Goal: Task Accomplishment & Management: Use online tool/utility

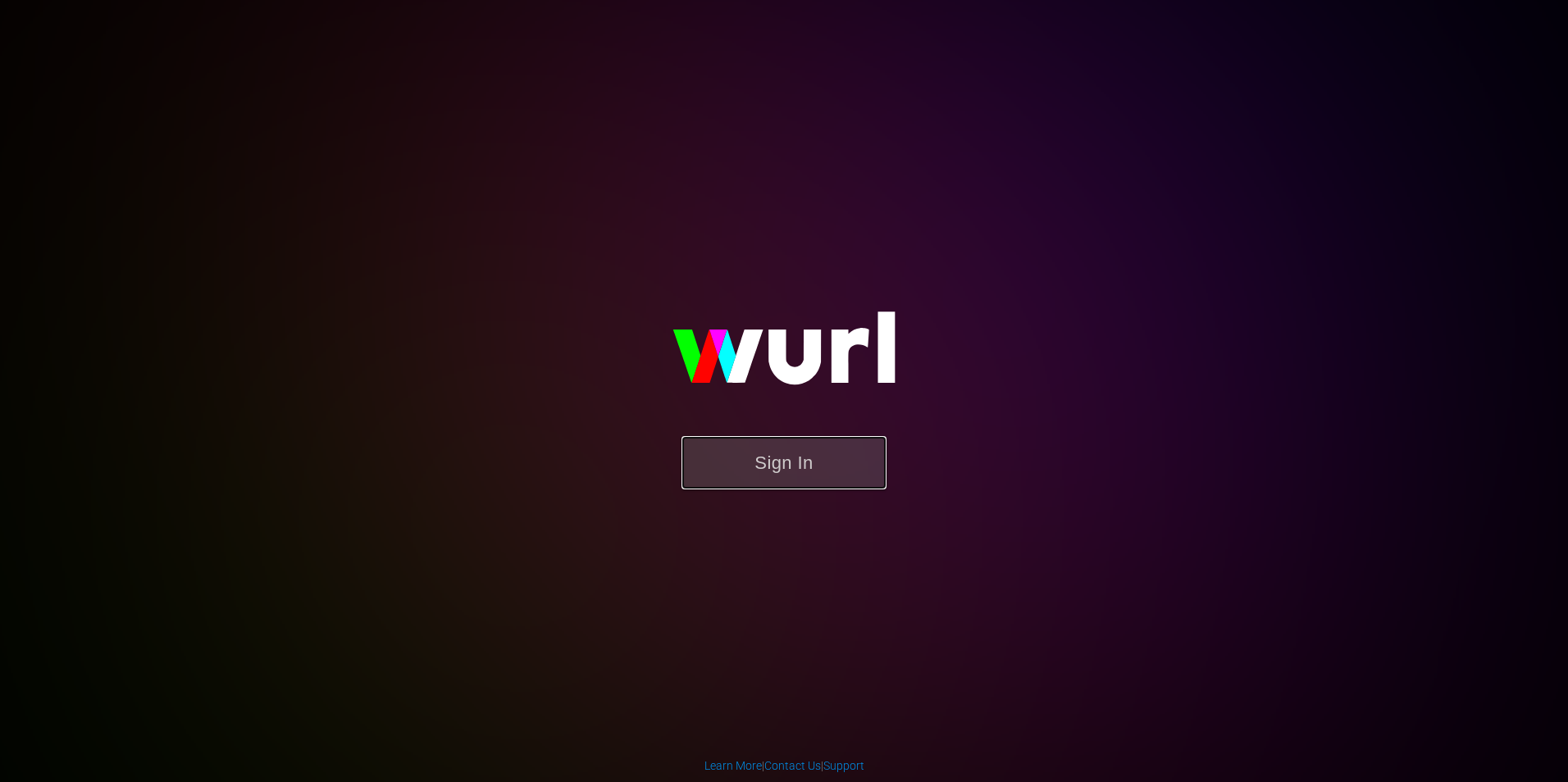
click at [793, 472] on button "Sign In" at bounding box center [784, 463] width 205 height 53
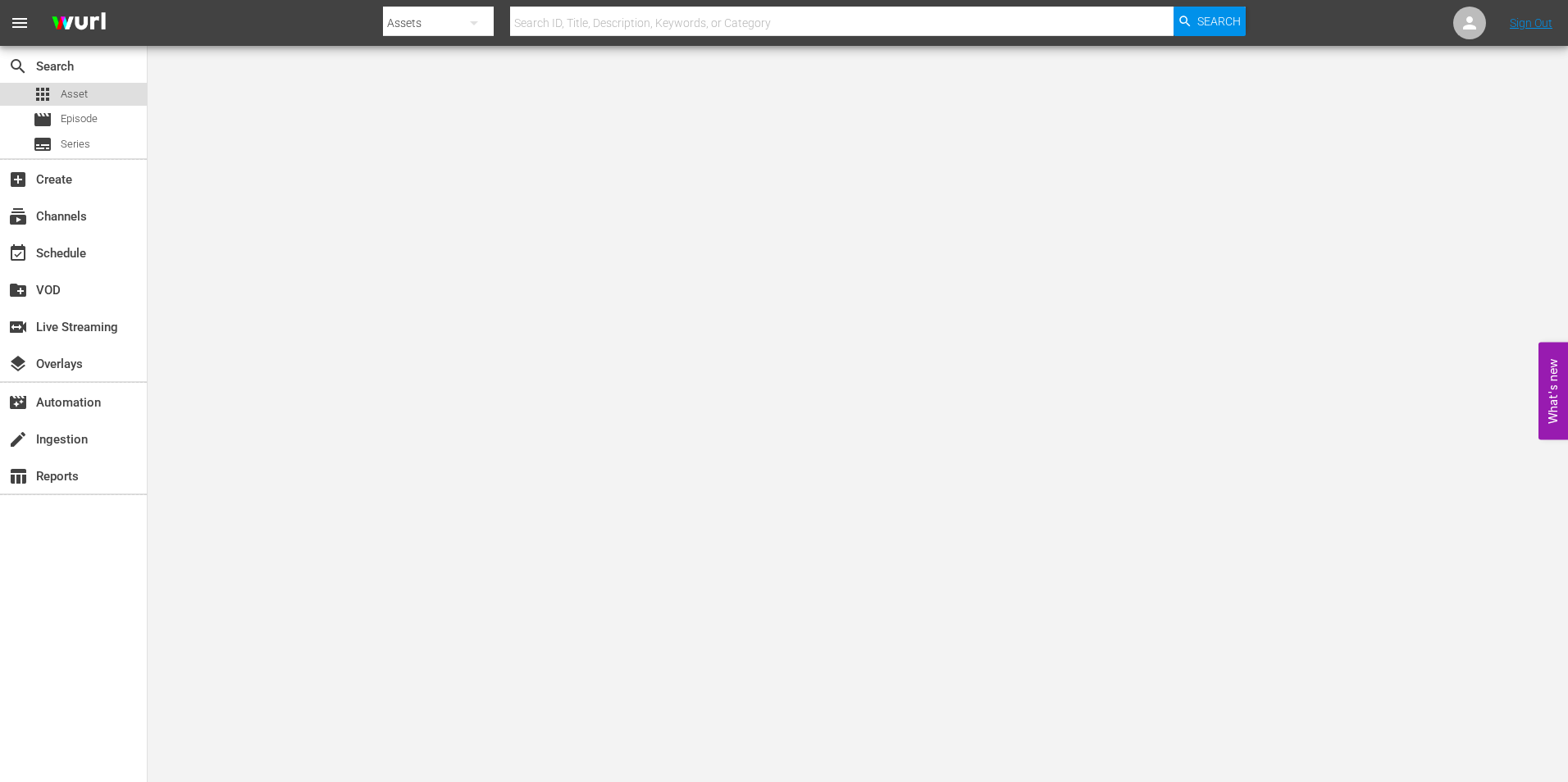
click at [76, 98] on span "Asset" at bounding box center [74, 94] width 27 height 17
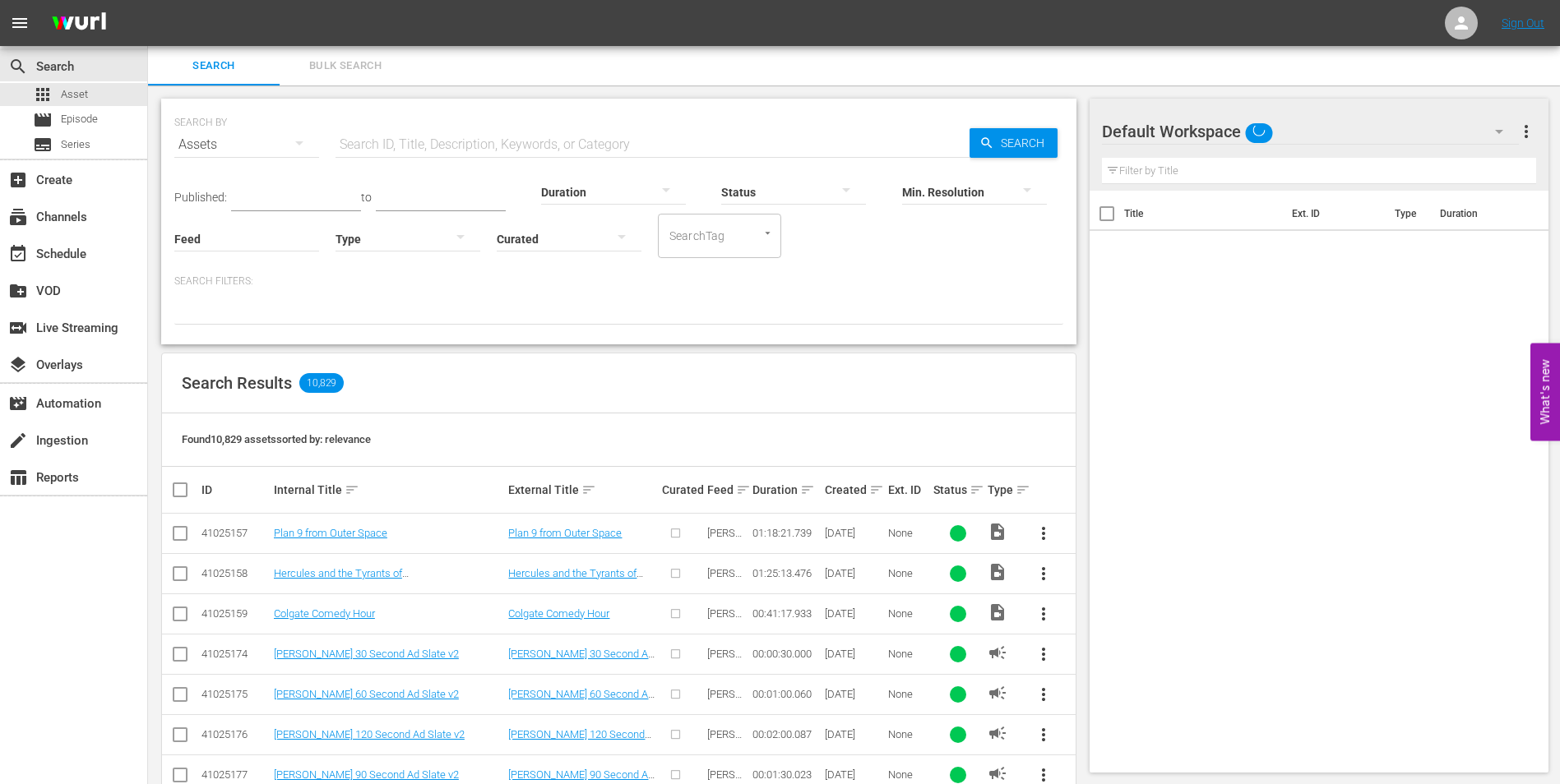
click at [448, 137] on input "text" at bounding box center [653, 144] width 634 height 39
click at [78, 209] on div "subscriptions Channels" at bounding box center [46, 215] width 92 height 15
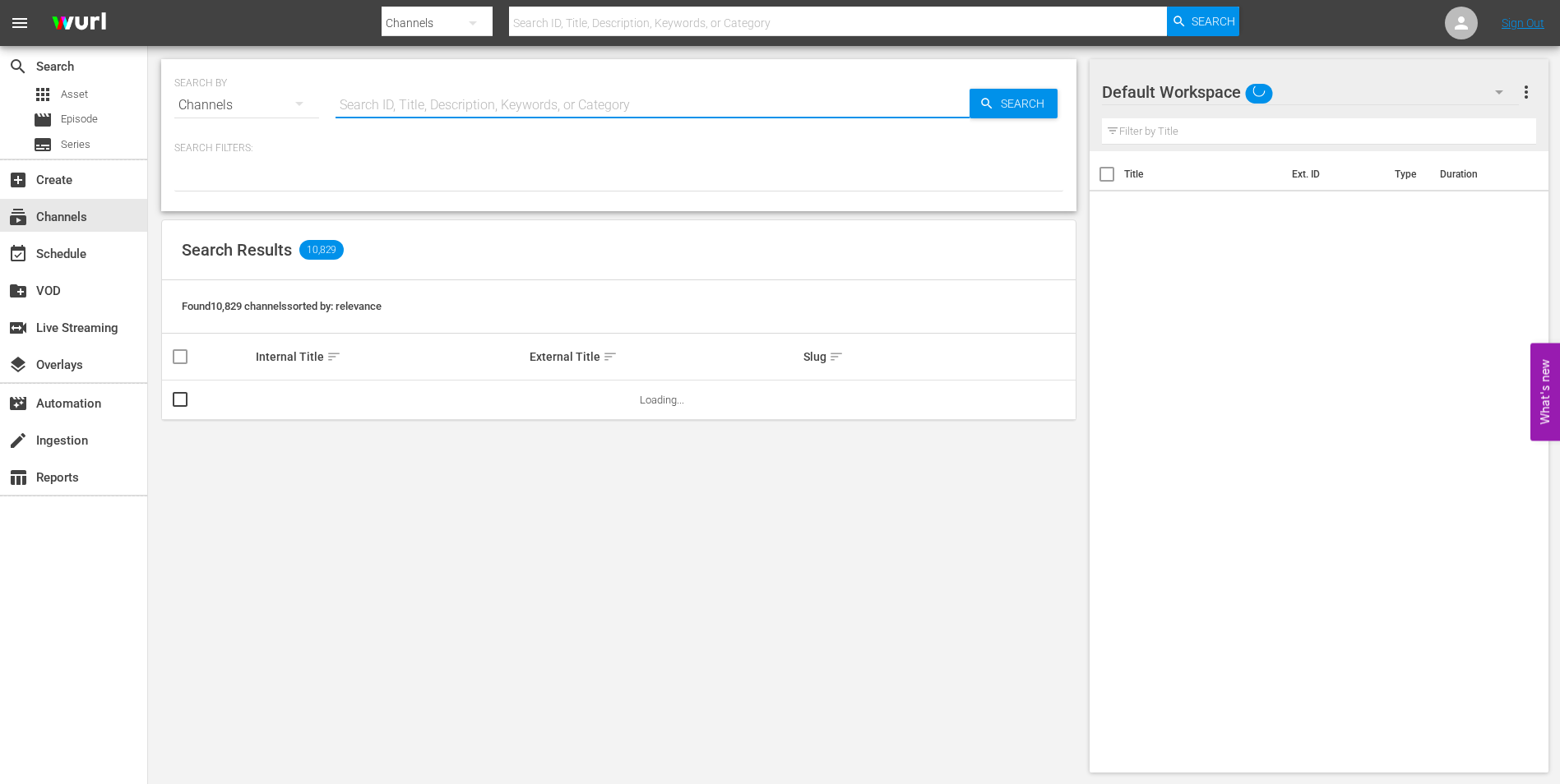
click at [450, 108] on input "text" at bounding box center [653, 105] width 634 height 39
type input "all"
type input "all re"
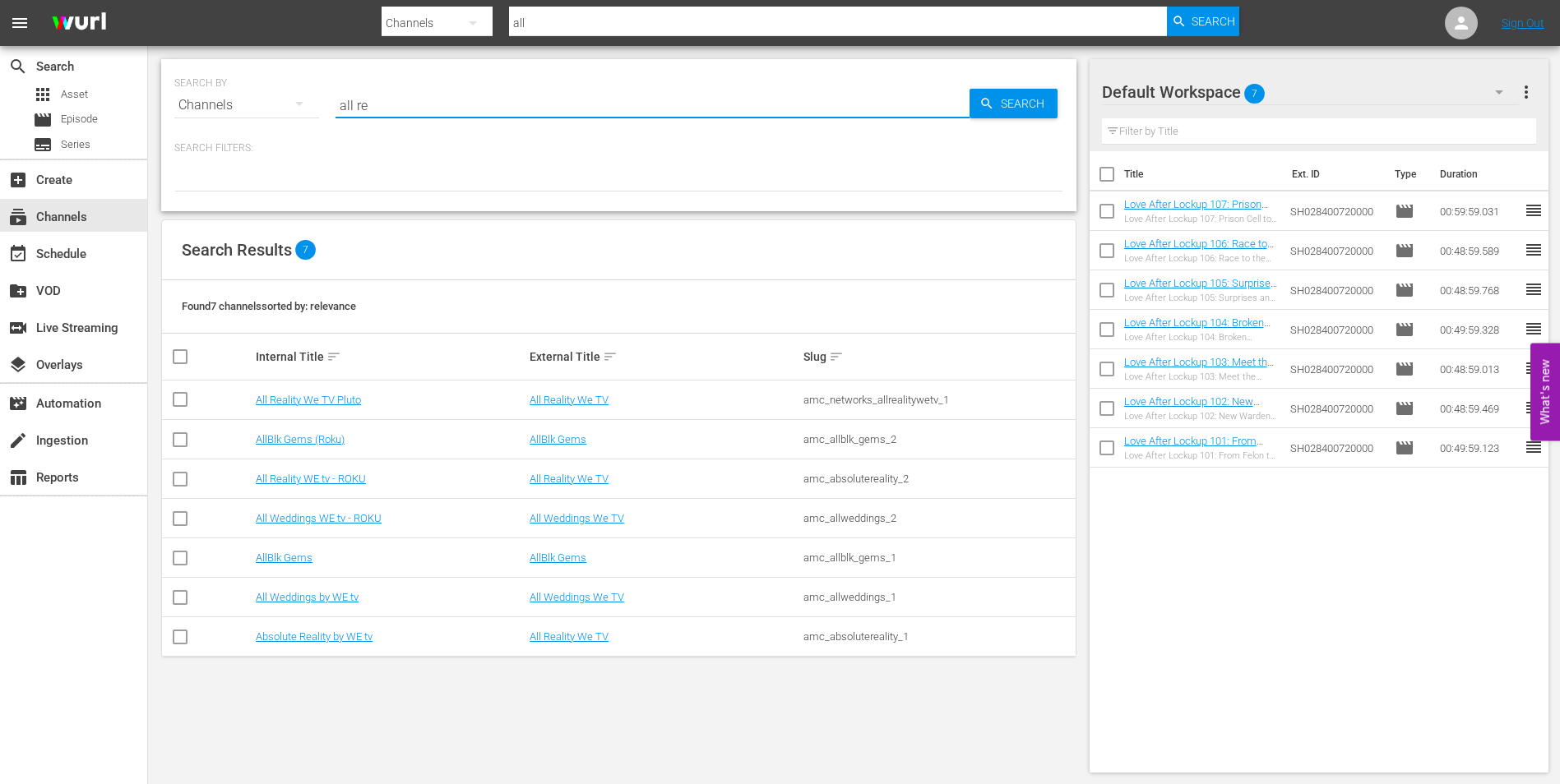
type input "all re"
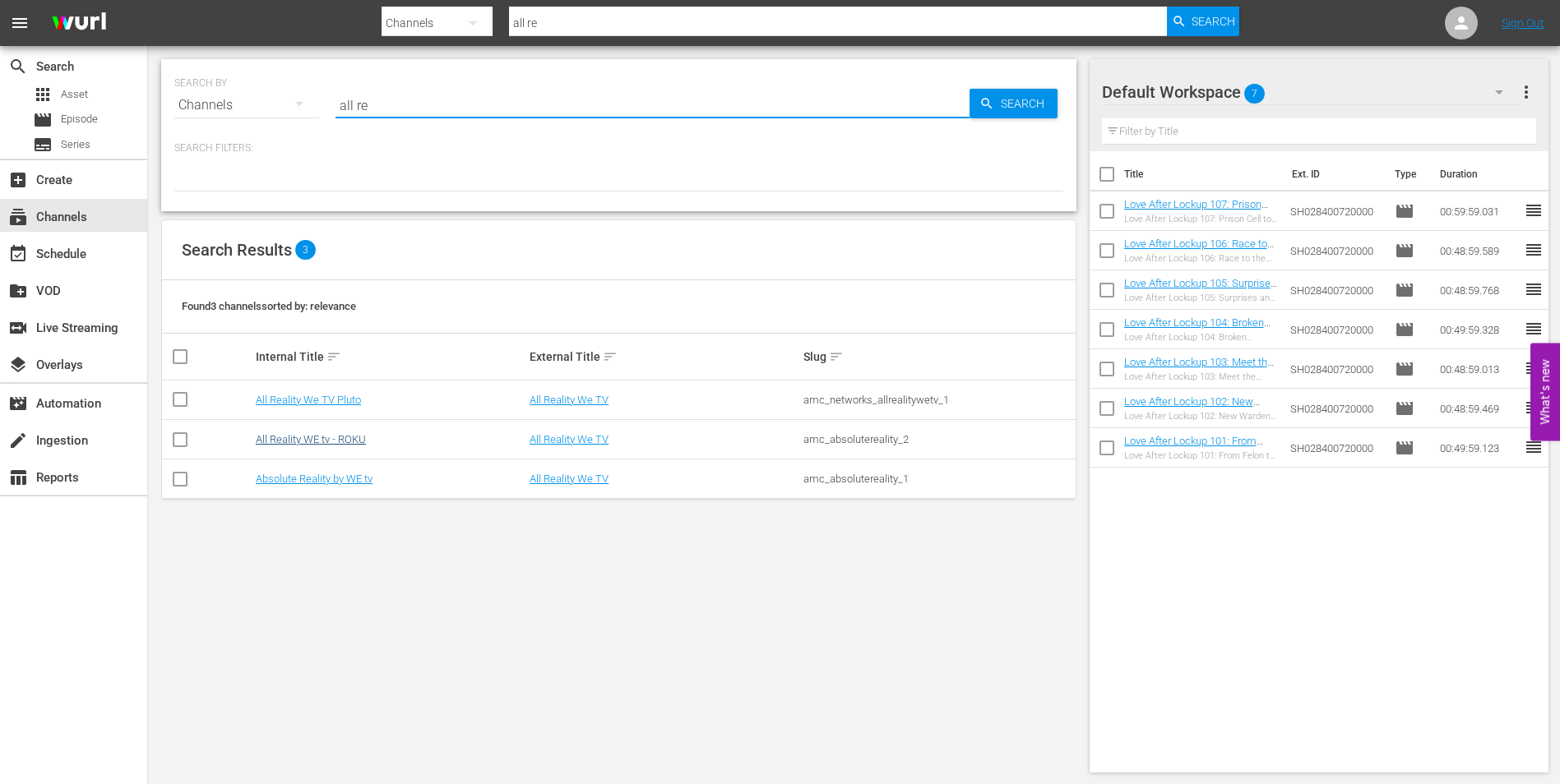
type input "all re"
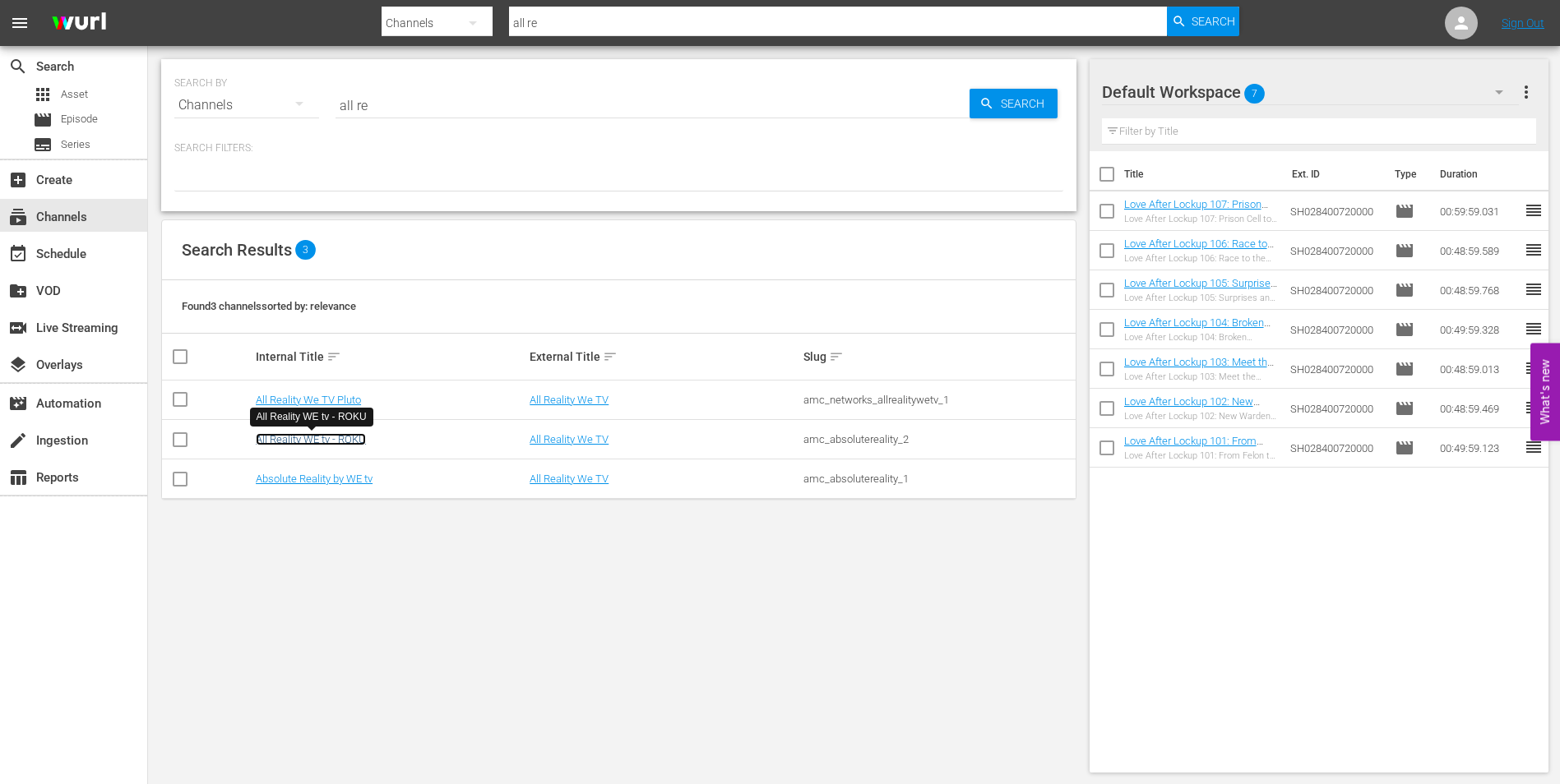
click at [351, 439] on link "All Reality WE tv - ROKU" at bounding box center [311, 440] width 110 height 12
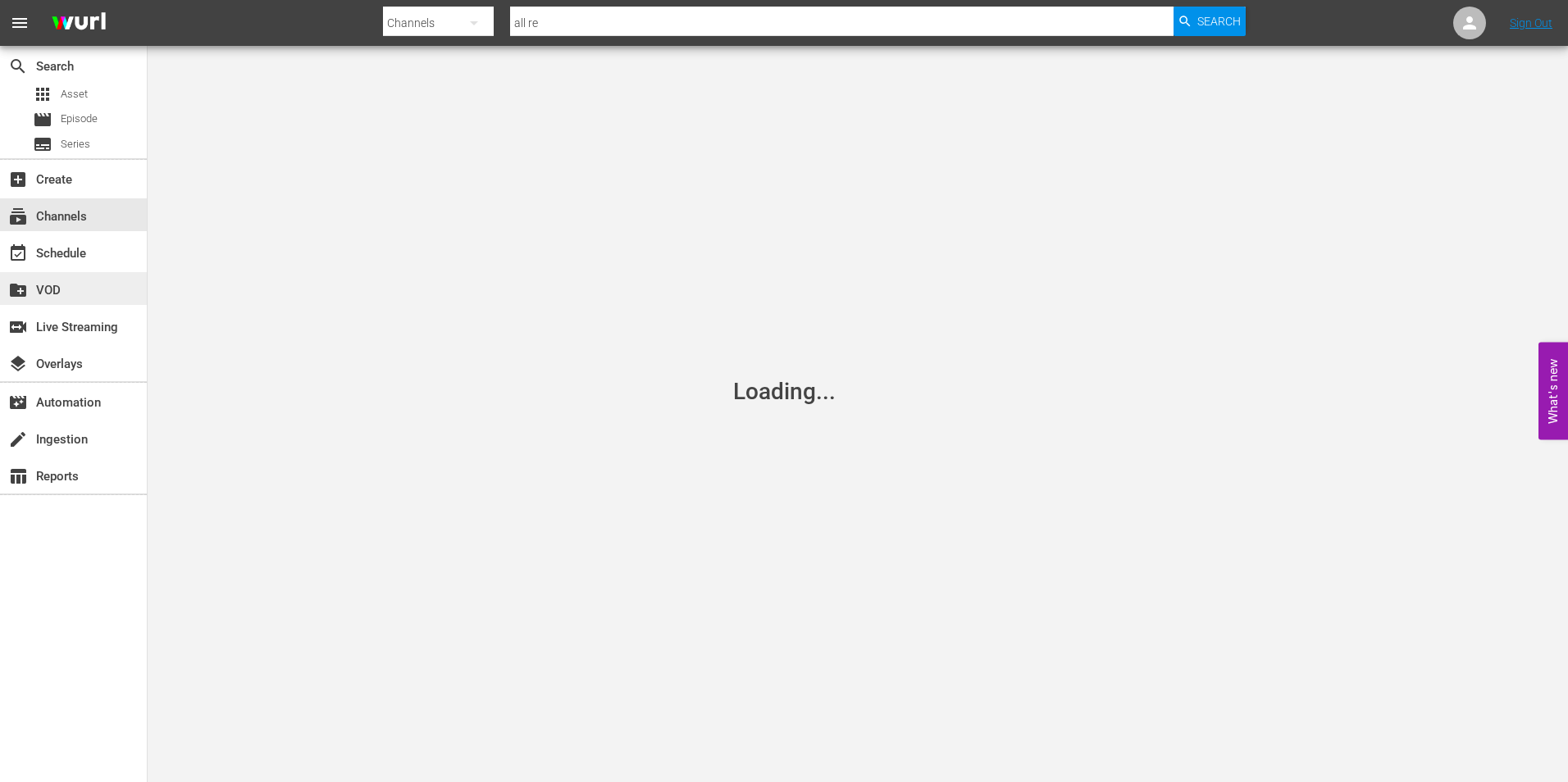
click at [62, 273] on div "create_new_folder VOD" at bounding box center [73, 289] width 147 height 33
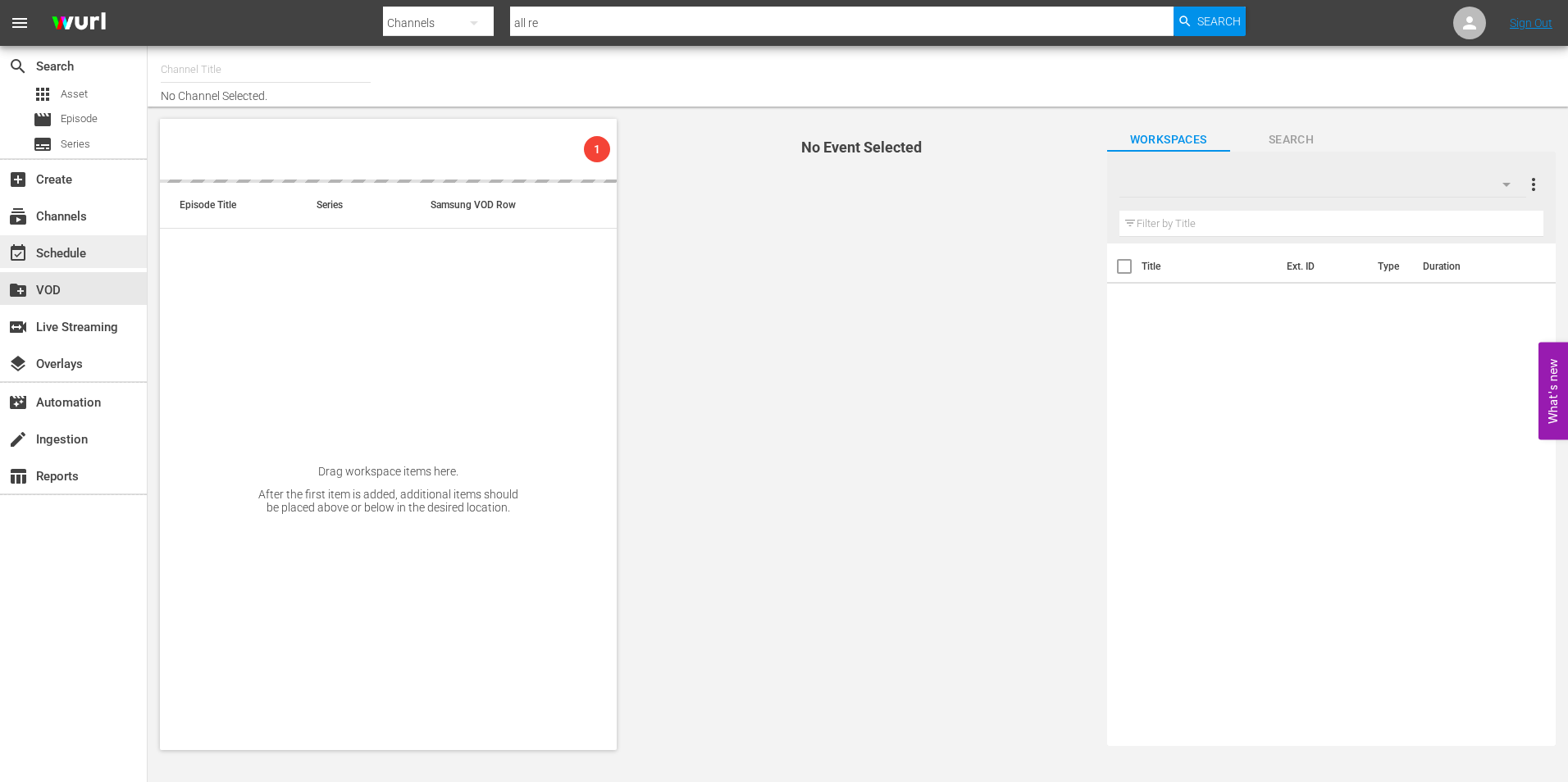
click at [62, 247] on div "event_available Schedule" at bounding box center [46, 251] width 92 height 15
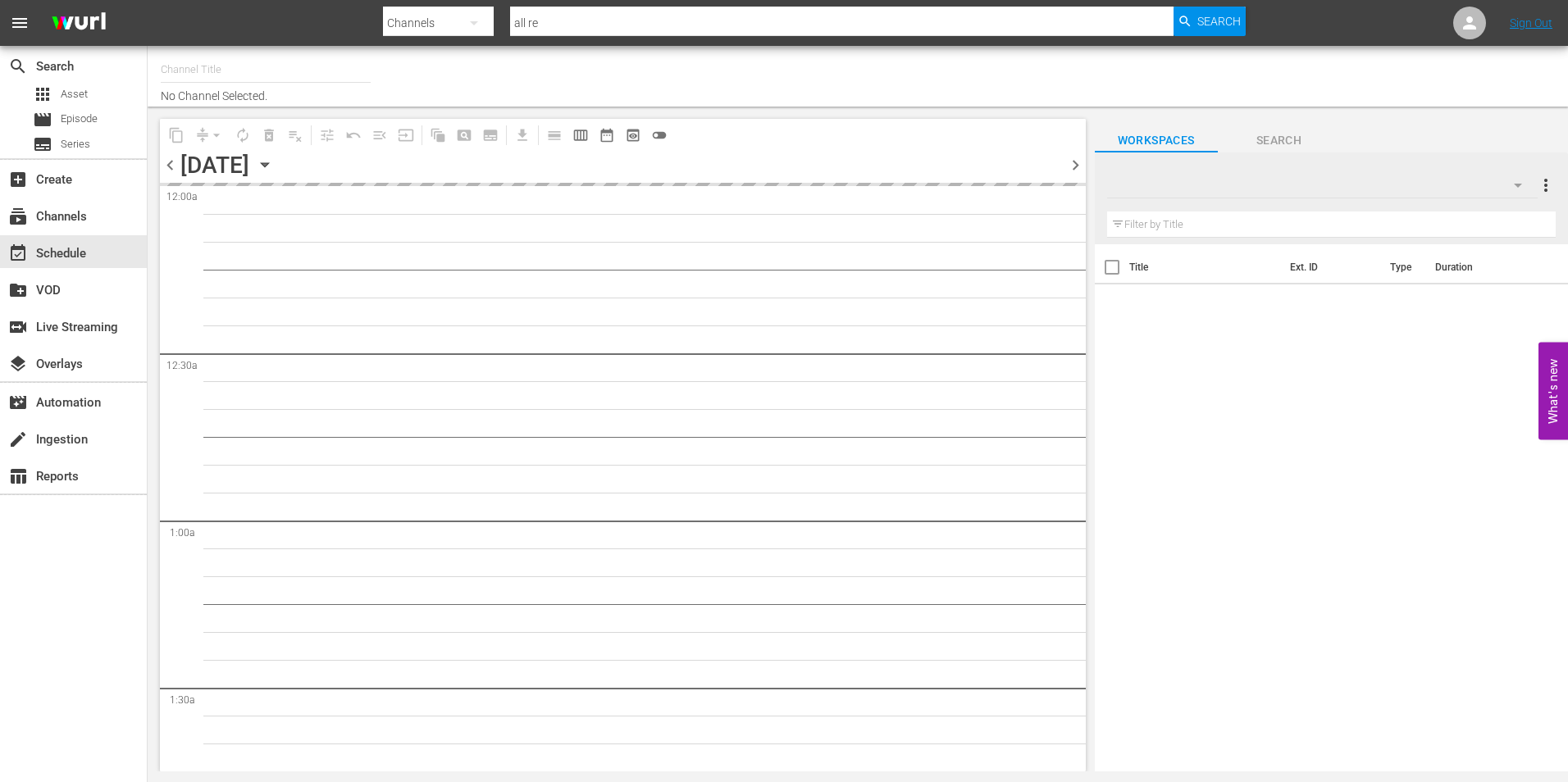
click at [1071, 164] on span "chevron_right" at bounding box center [1076, 165] width 21 height 21
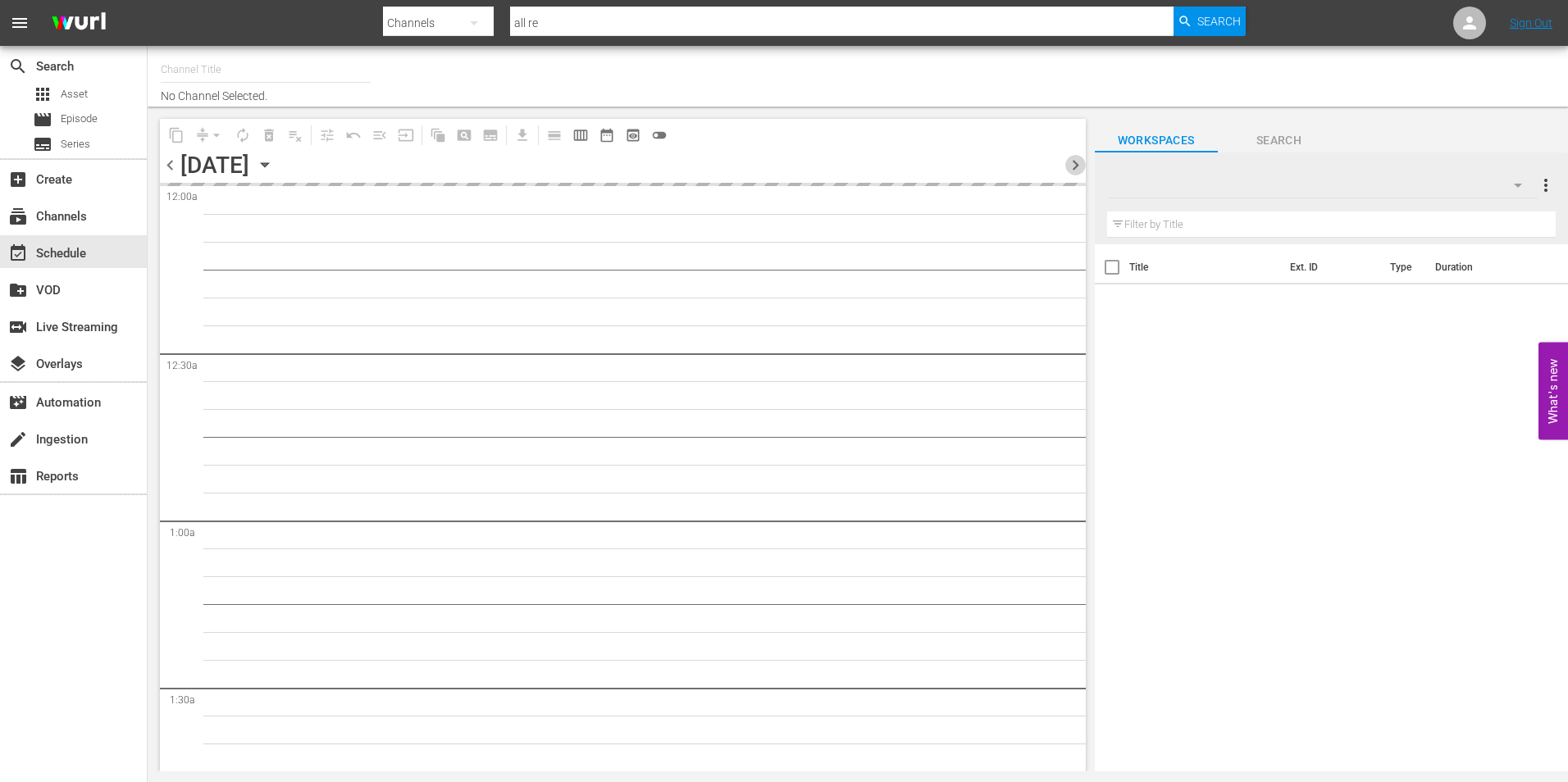
click at [1071, 164] on span "chevron_right" at bounding box center [1076, 165] width 21 height 21
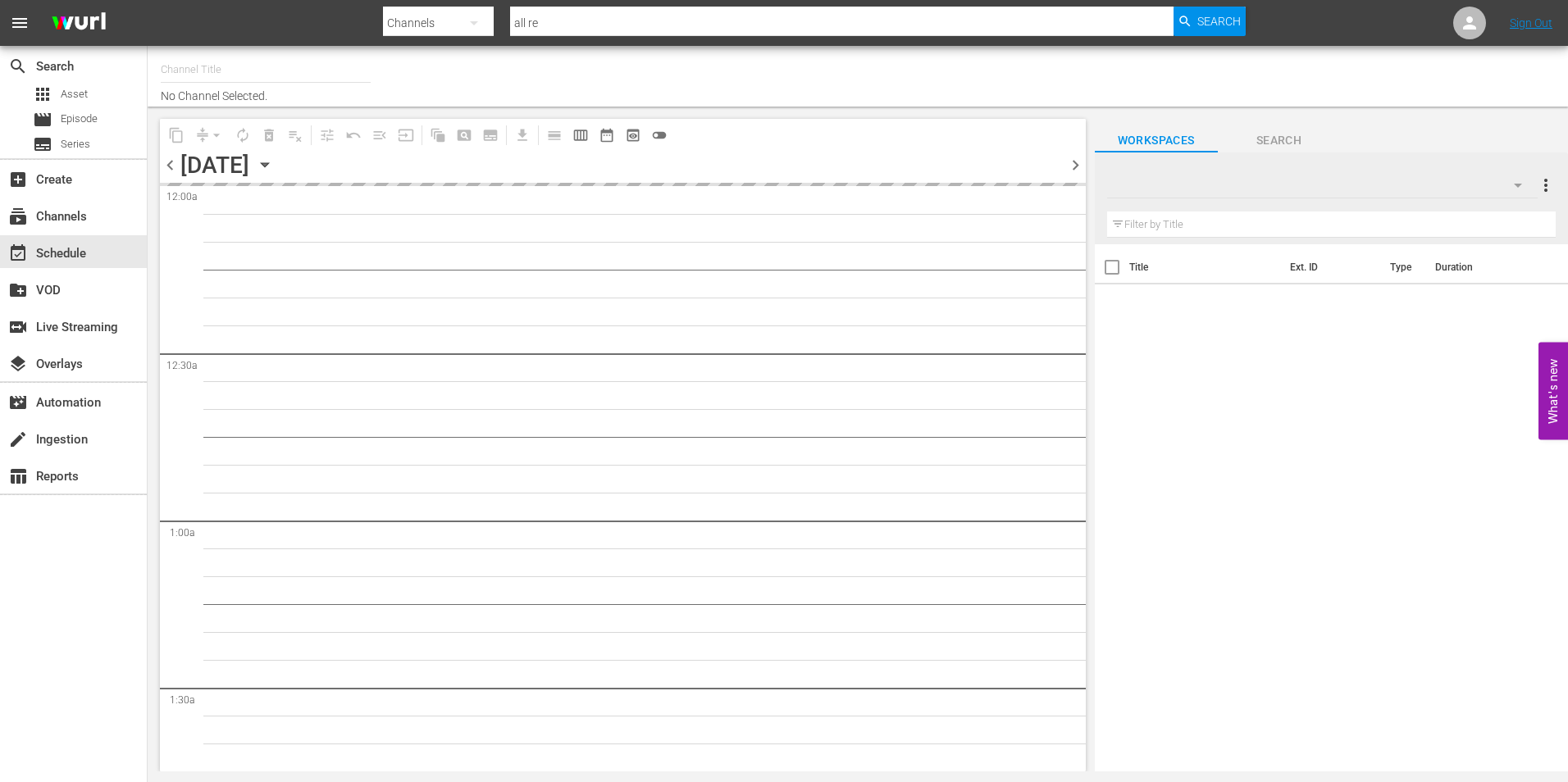
click at [1071, 164] on span "chevron_right" at bounding box center [1076, 165] width 21 height 21
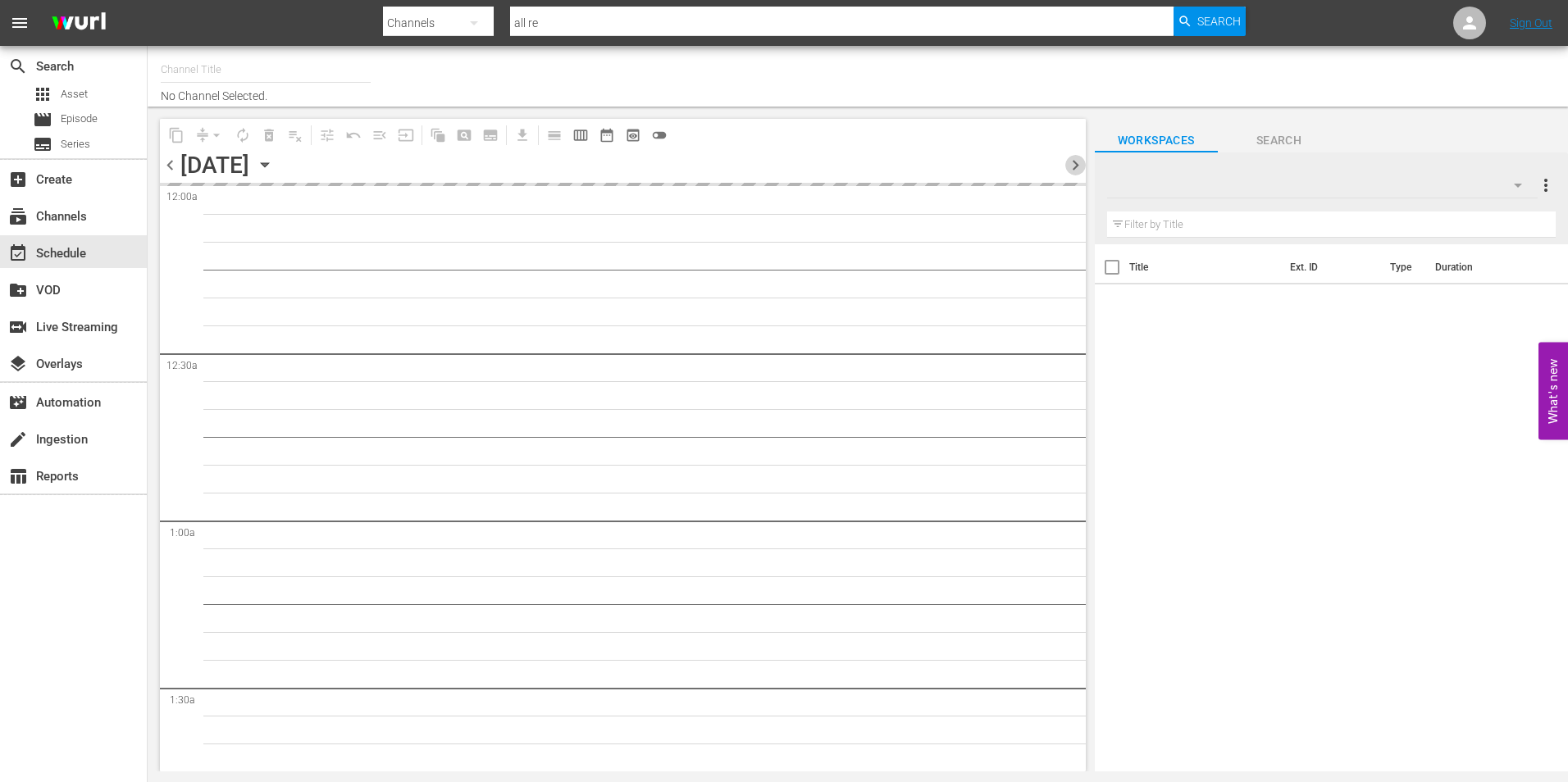
click at [1071, 164] on span "chevron_right" at bounding box center [1076, 165] width 21 height 21
click at [1075, 164] on span "chevron_right" at bounding box center [1076, 165] width 21 height 21
type input "All Reality WE tv - ROKU (1213)"
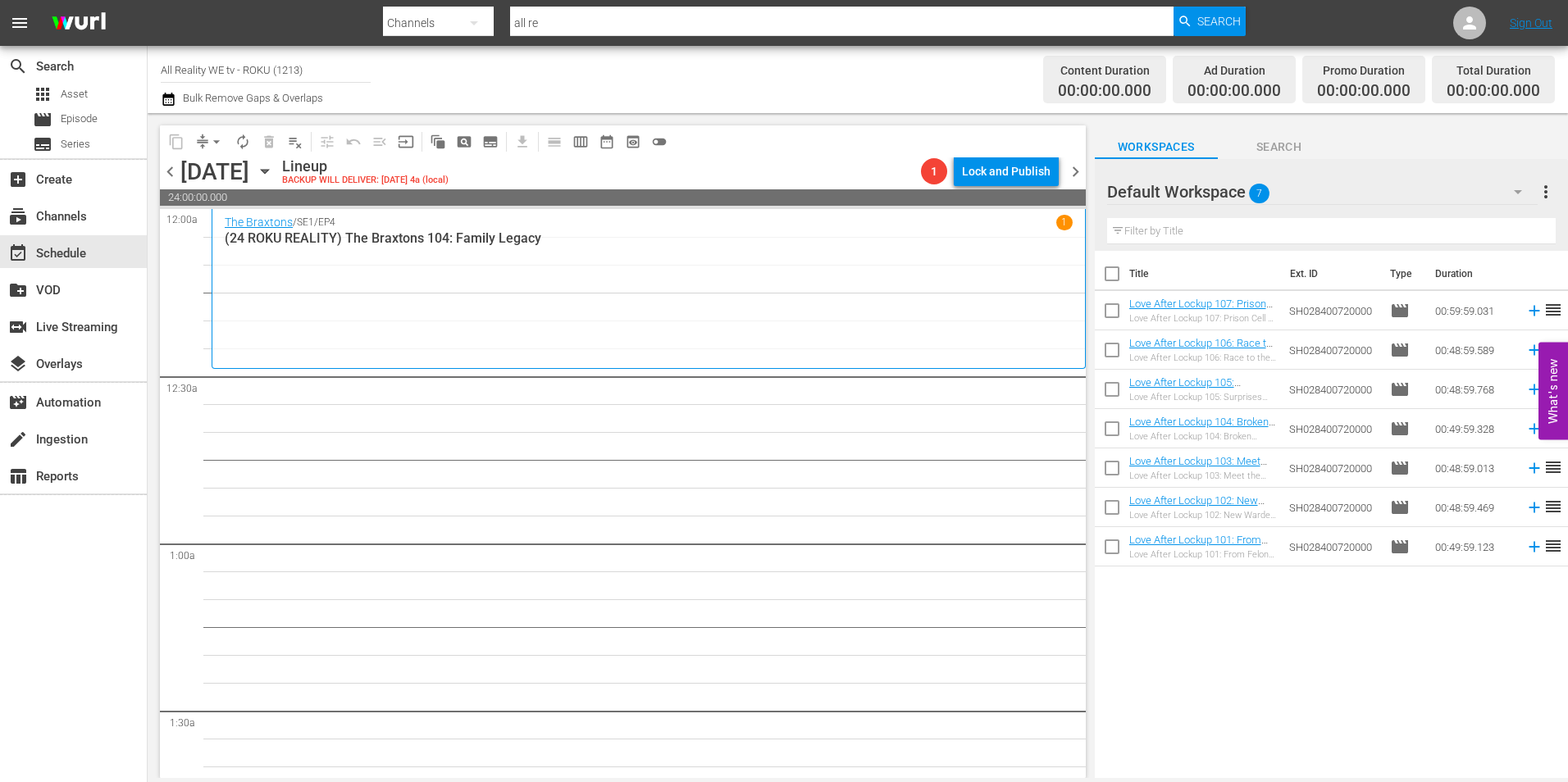
click at [170, 169] on span "chevron_left" at bounding box center [170, 172] width 21 height 21
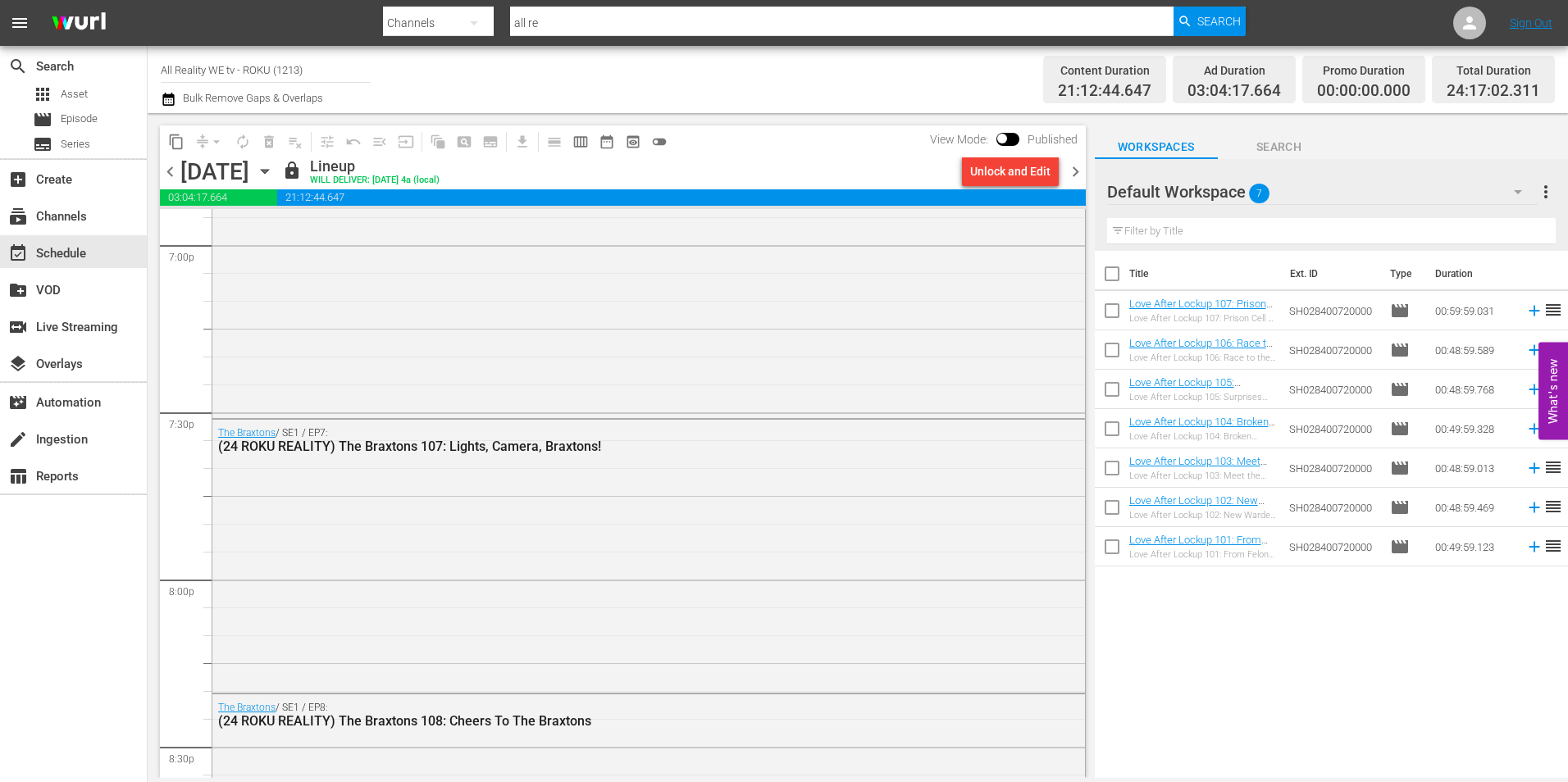
scroll to position [6063, 0]
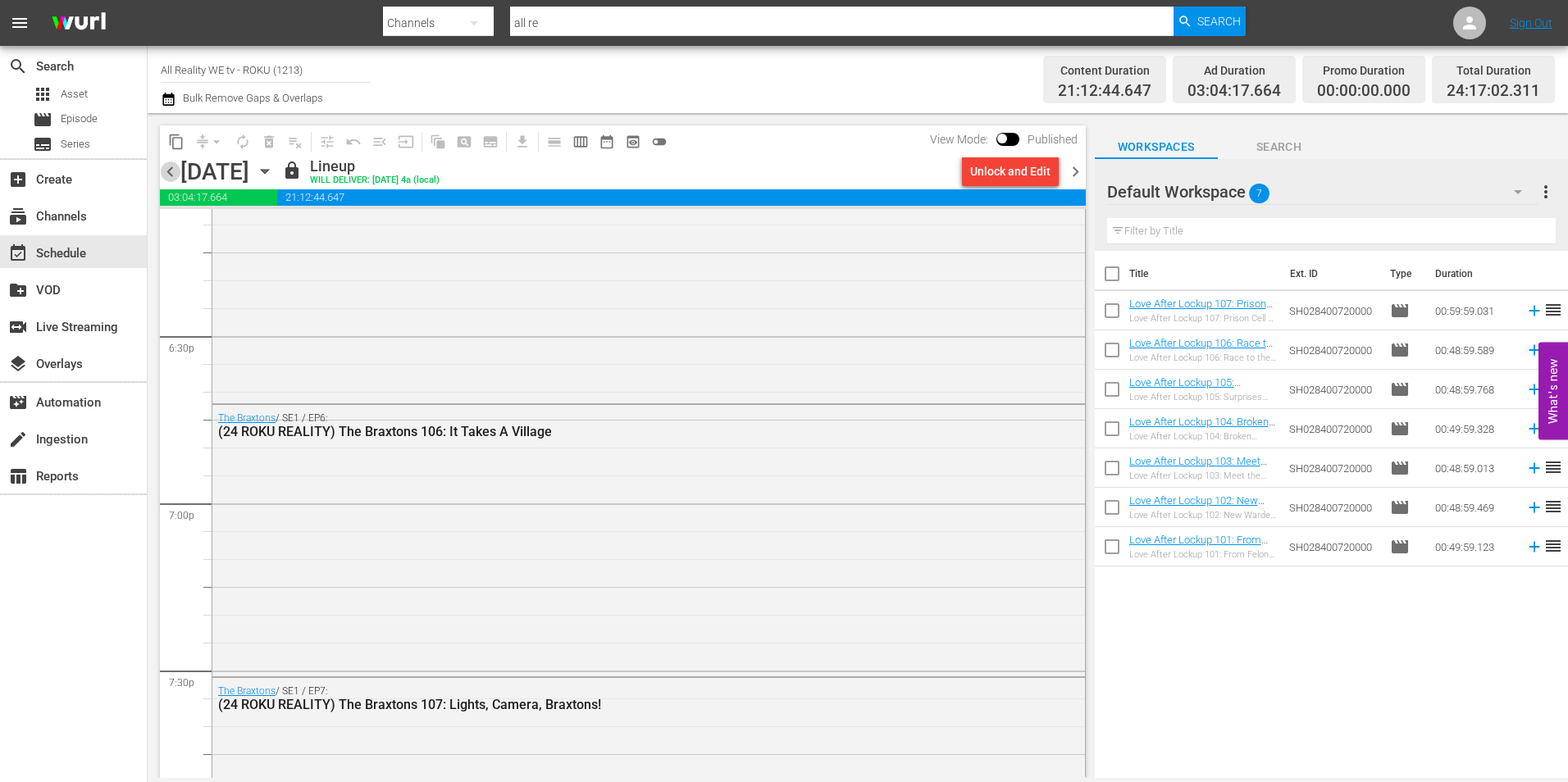
click at [173, 175] on span "chevron_left" at bounding box center [170, 172] width 21 height 21
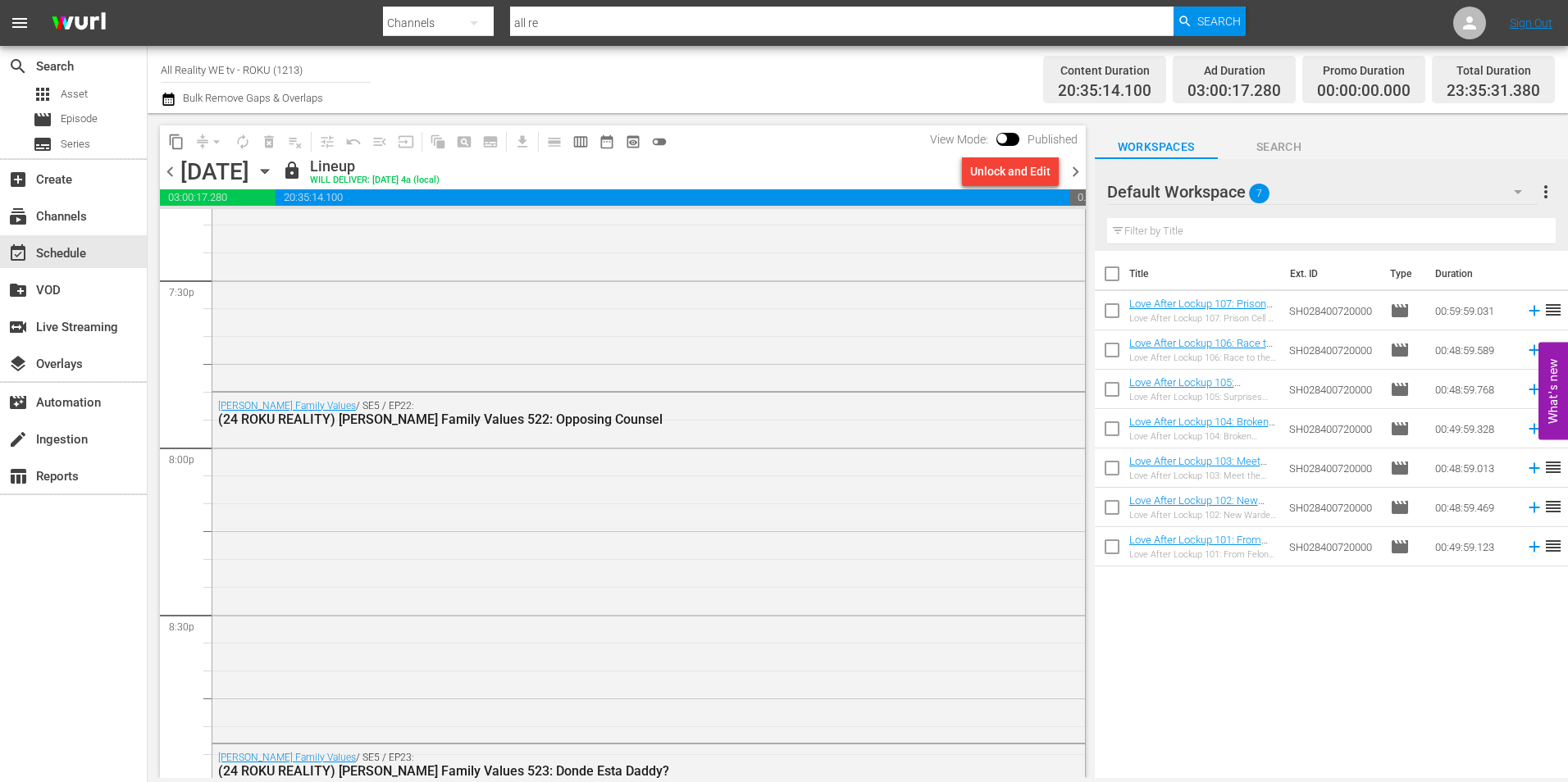
scroll to position [6202, 0]
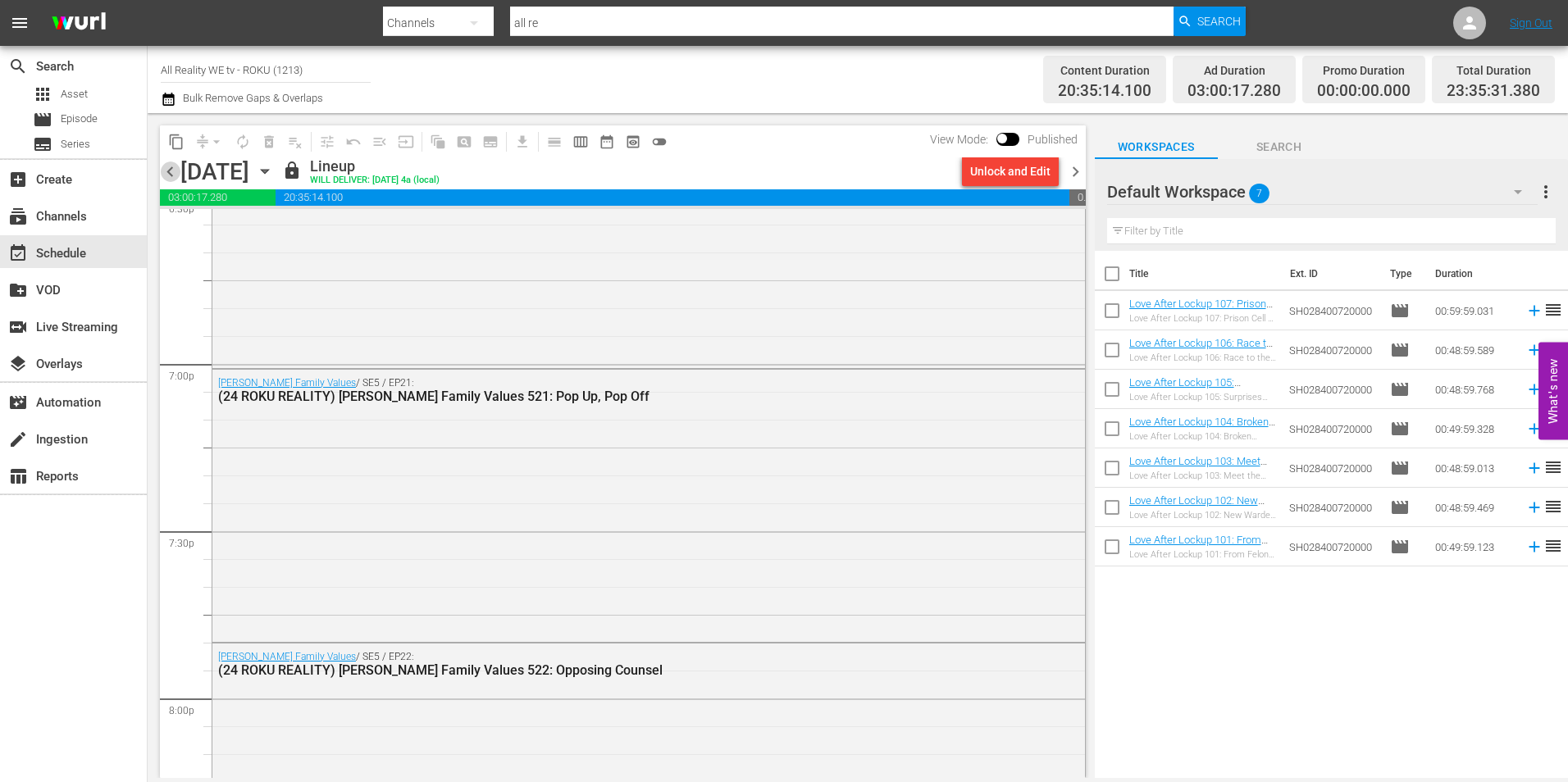
click at [166, 174] on span "chevron_left" at bounding box center [170, 172] width 21 height 21
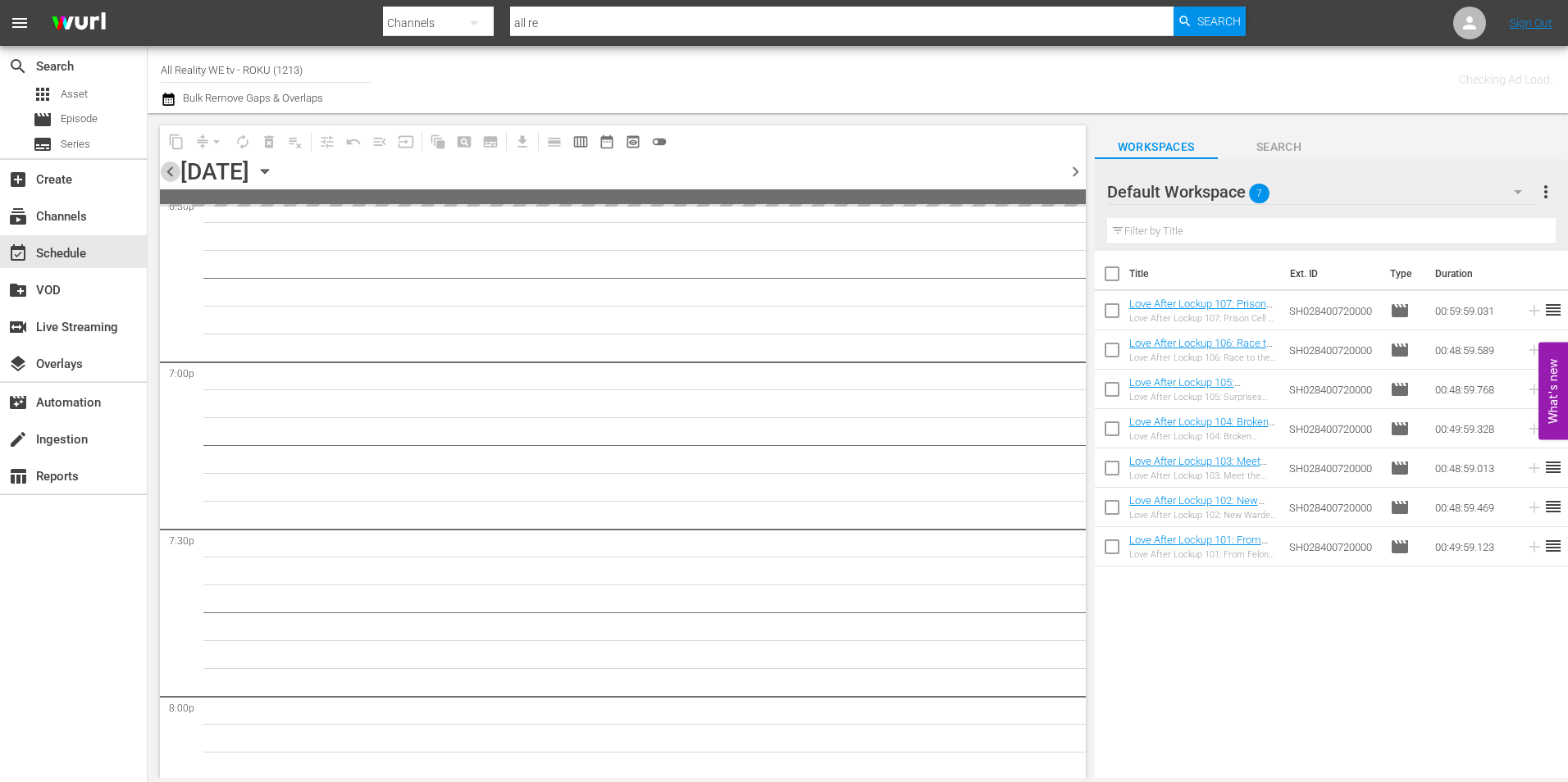
scroll to position [6453, 0]
click at [166, 174] on span "chevron_left" at bounding box center [170, 172] width 21 height 21
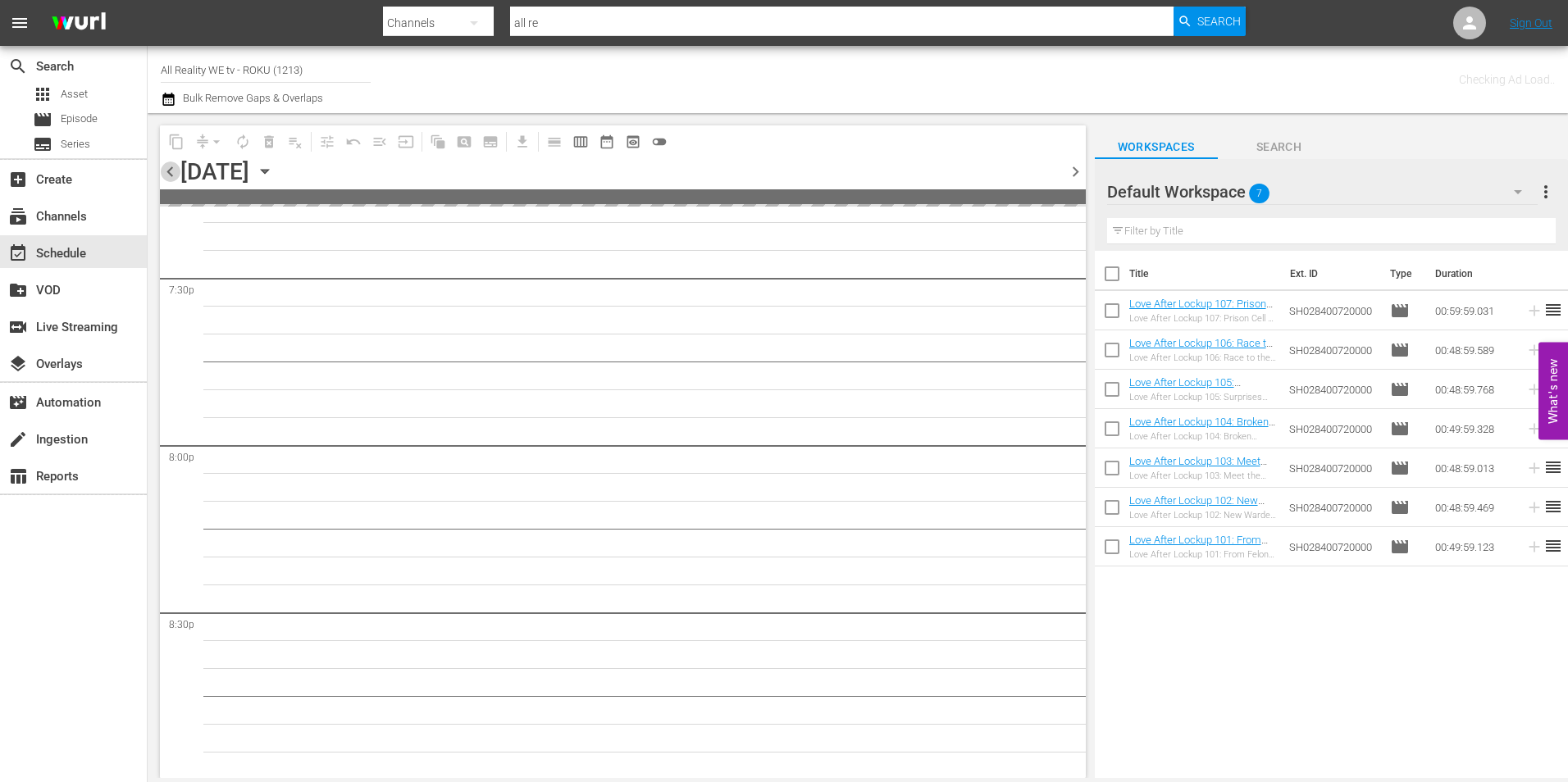
click at [166, 174] on span "chevron_left" at bounding box center [170, 172] width 21 height 21
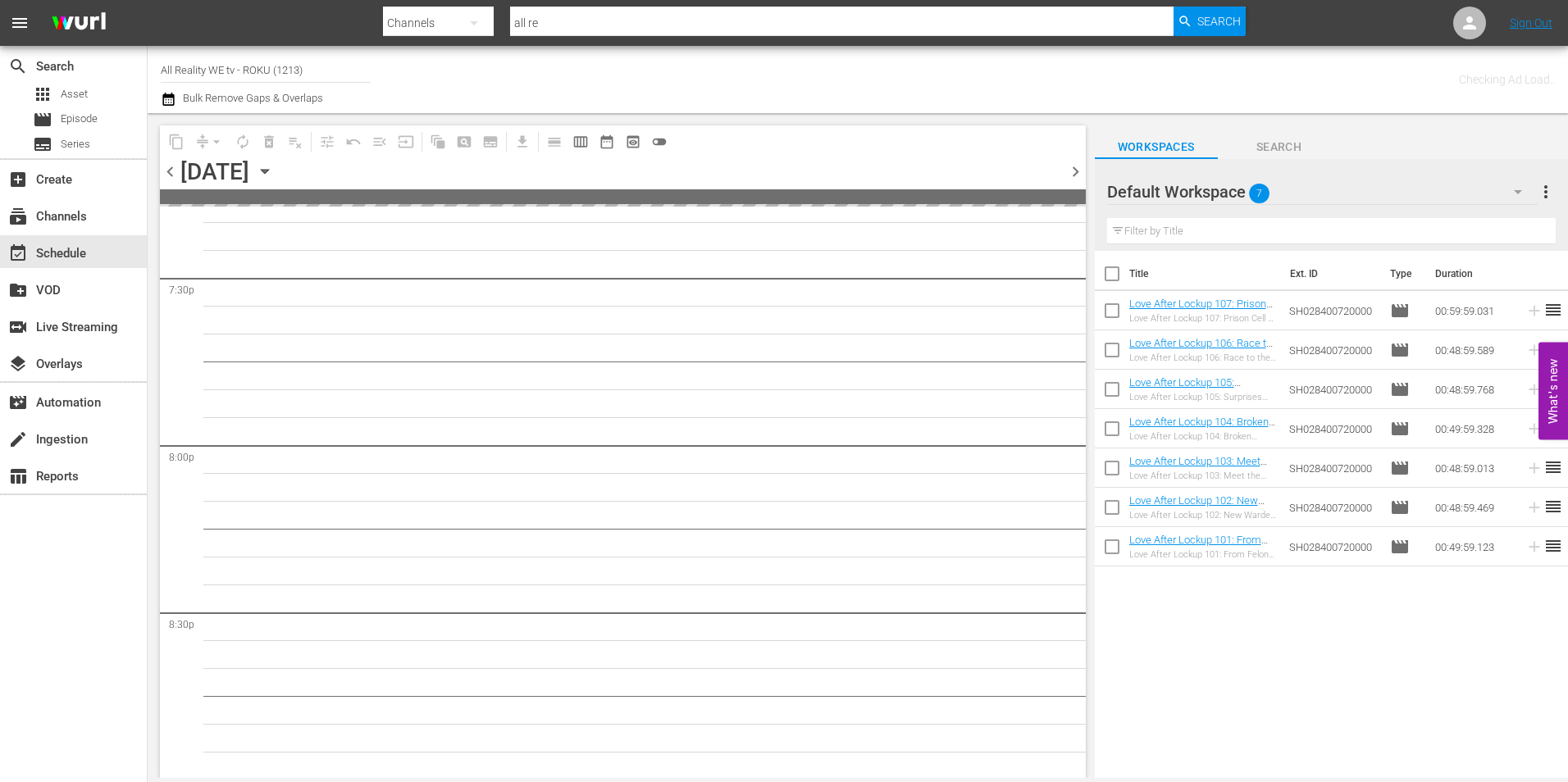
click at [166, 174] on span "chevron_left" at bounding box center [170, 172] width 21 height 21
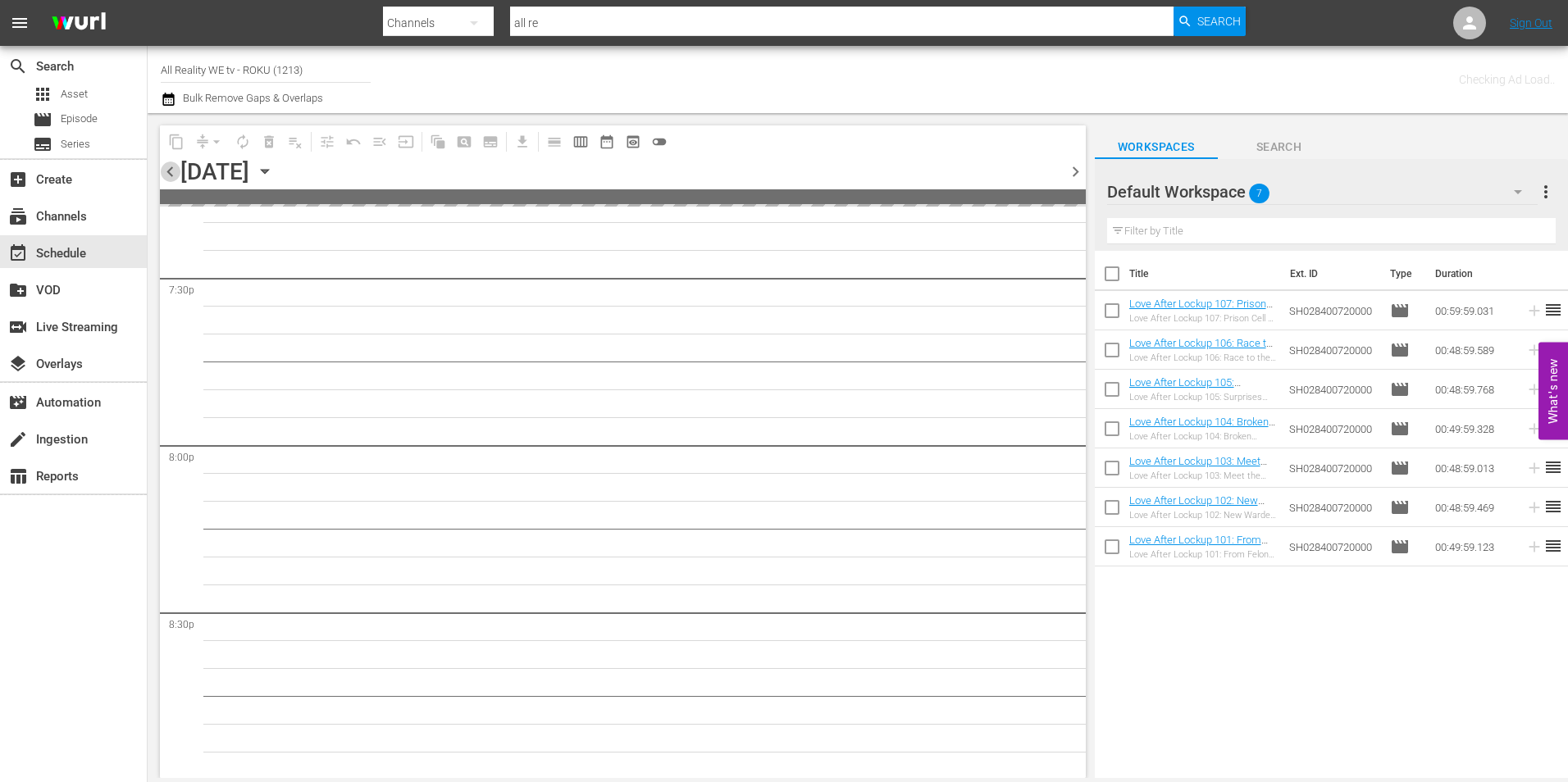
click at [166, 174] on span "chevron_left" at bounding box center [170, 172] width 21 height 21
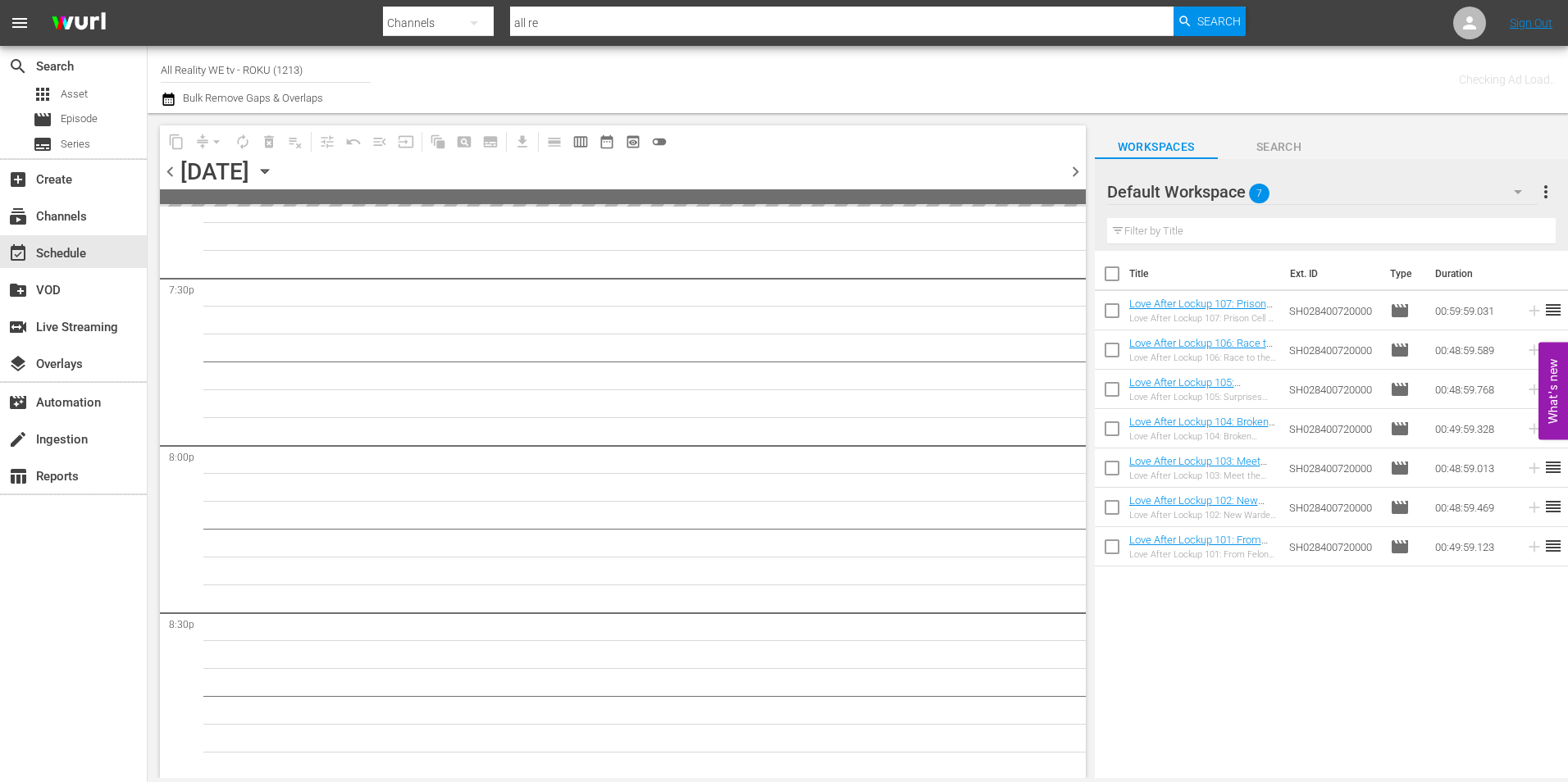
click at [166, 174] on span "chevron_left" at bounding box center [170, 172] width 21 height 21
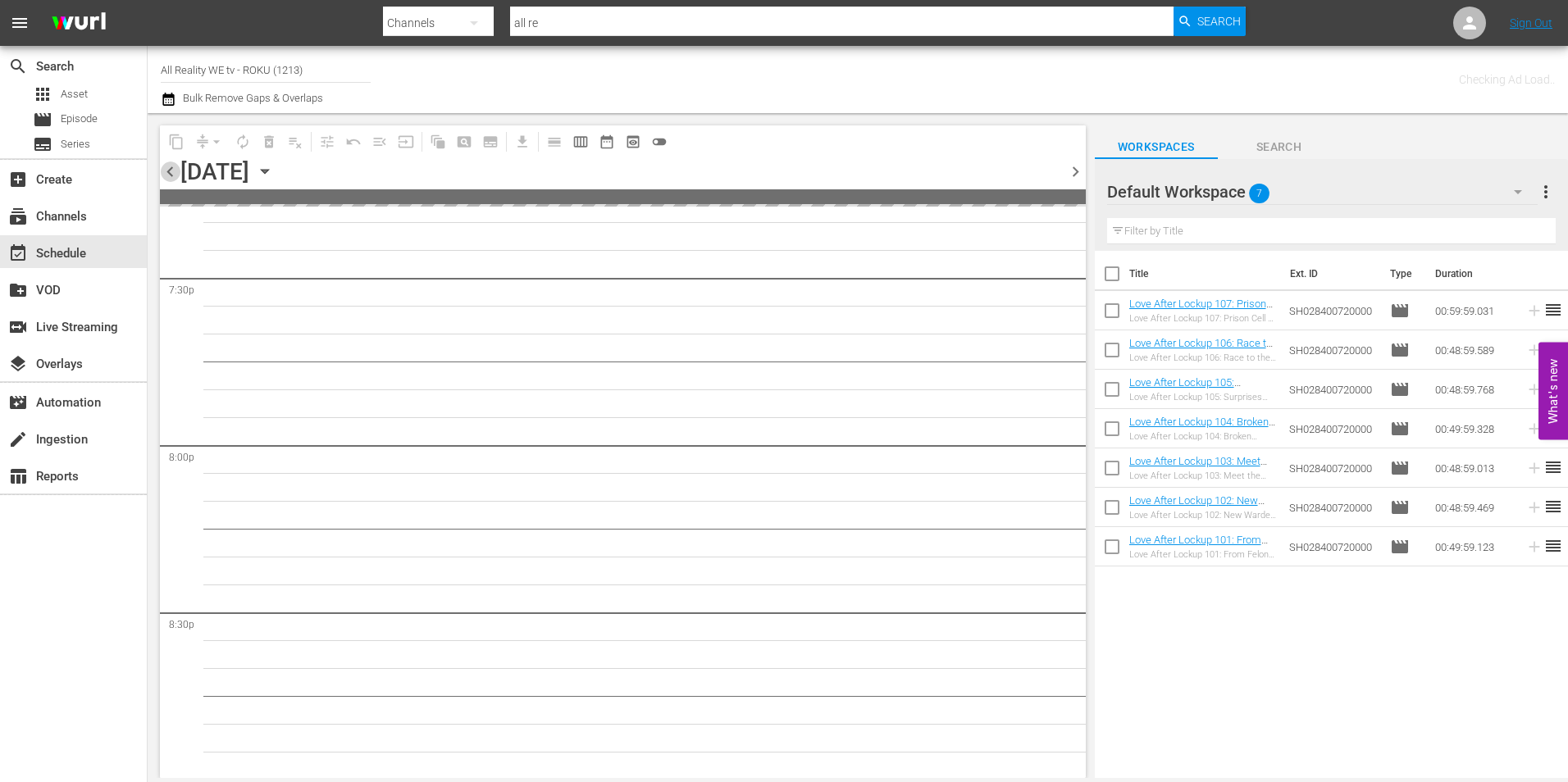
click at [166, 174] on span "chevron_left" at bounding box center [170, 172] width 21 height 21
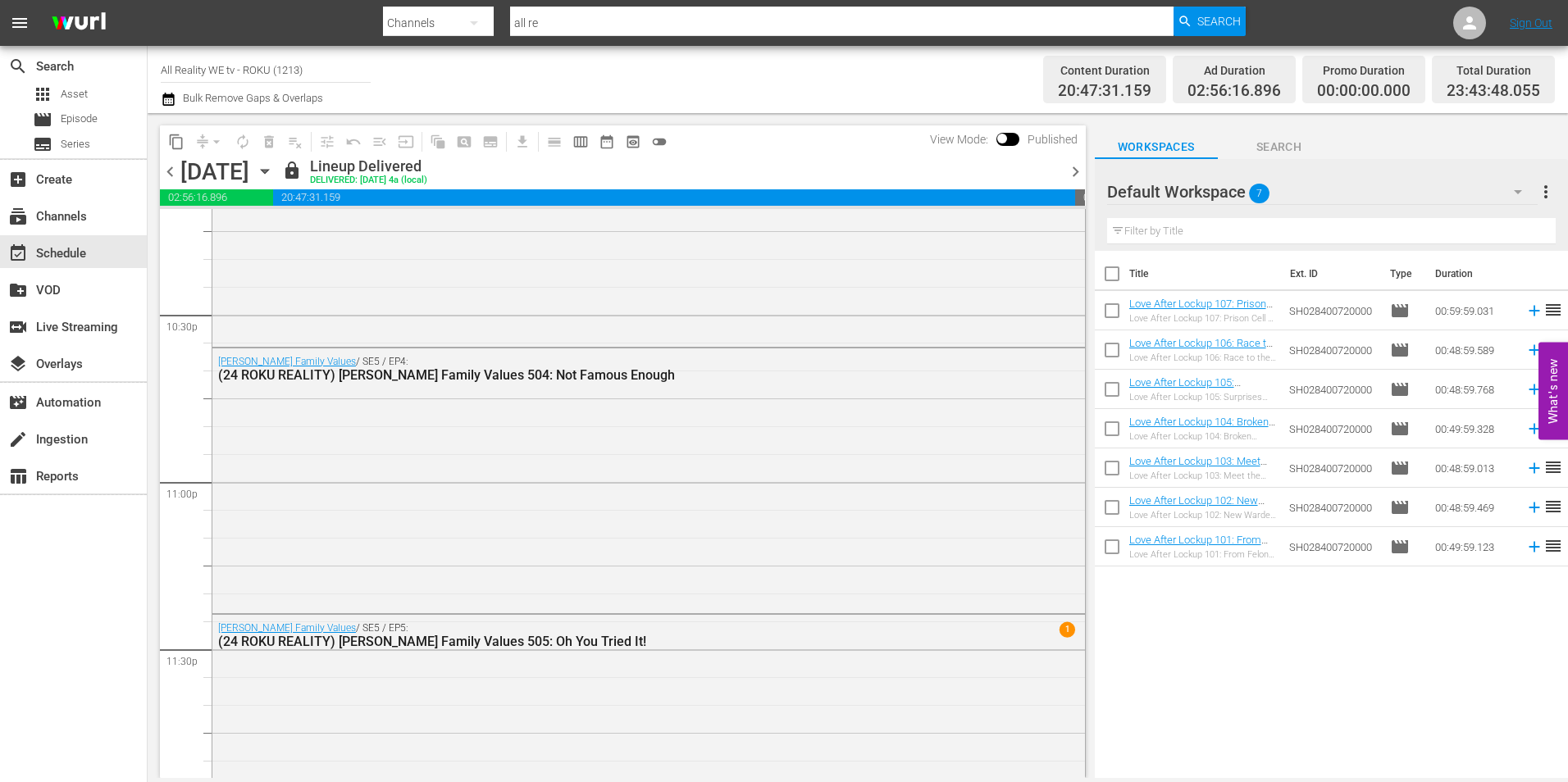
scroll to position [7533, 0]
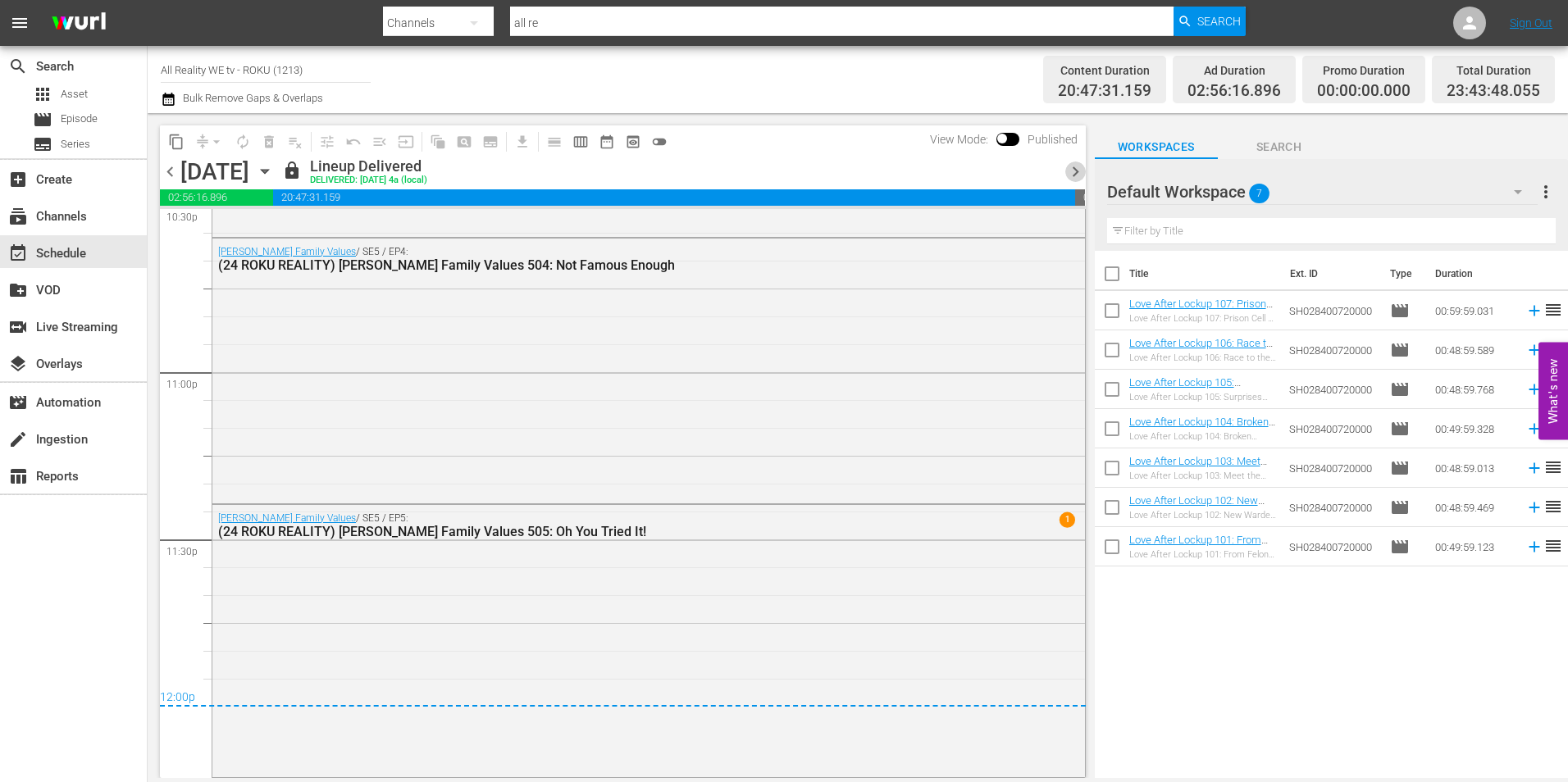
click at [1071, 170] on span "chevron_right" at bounding box center [1076, 172] width 21 height 21
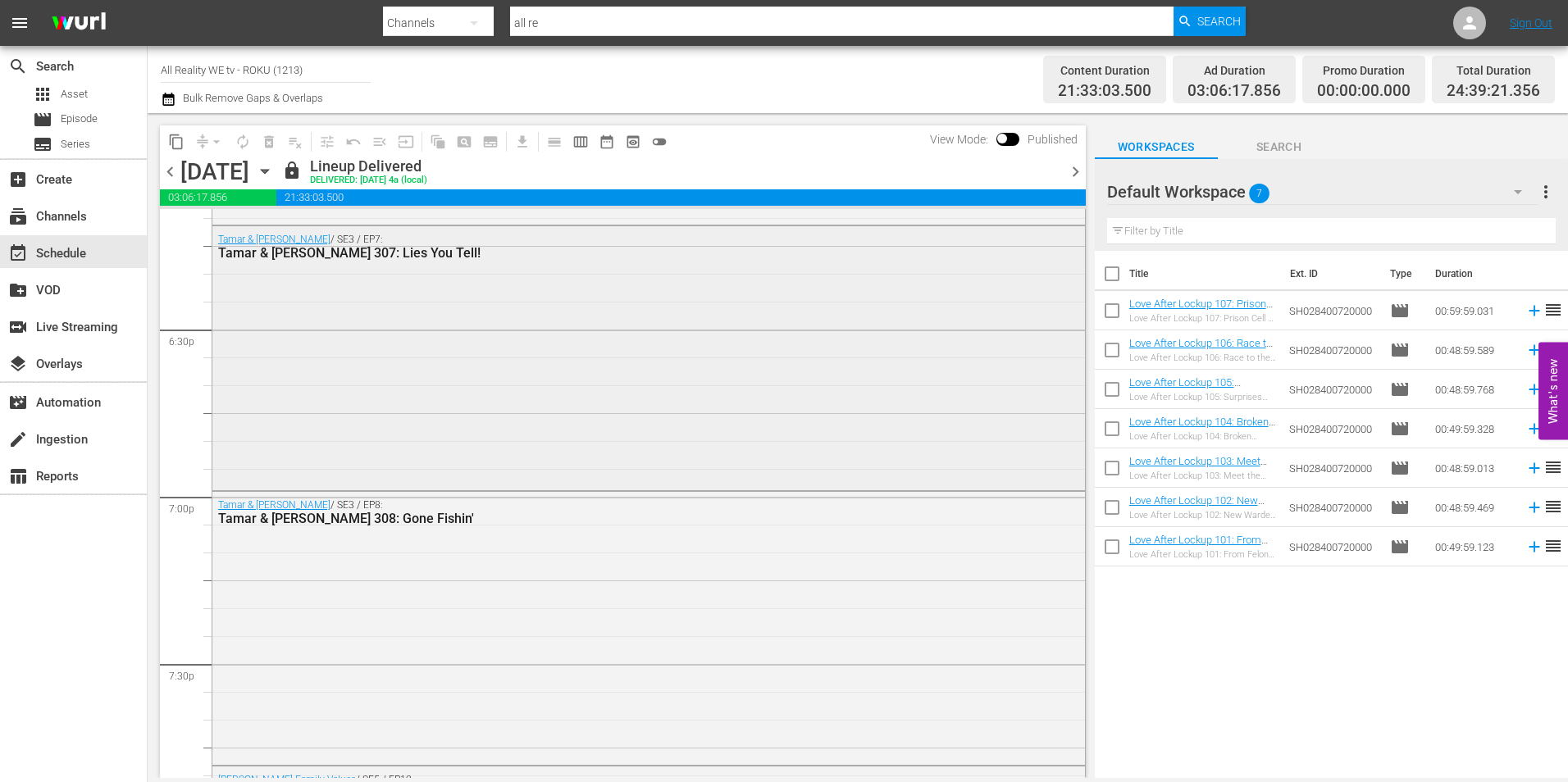
scroll to position [6068, 0]
click at [1069, 170] on span "chevron_right" at bounding box center [1076, 172] width 21 height 21
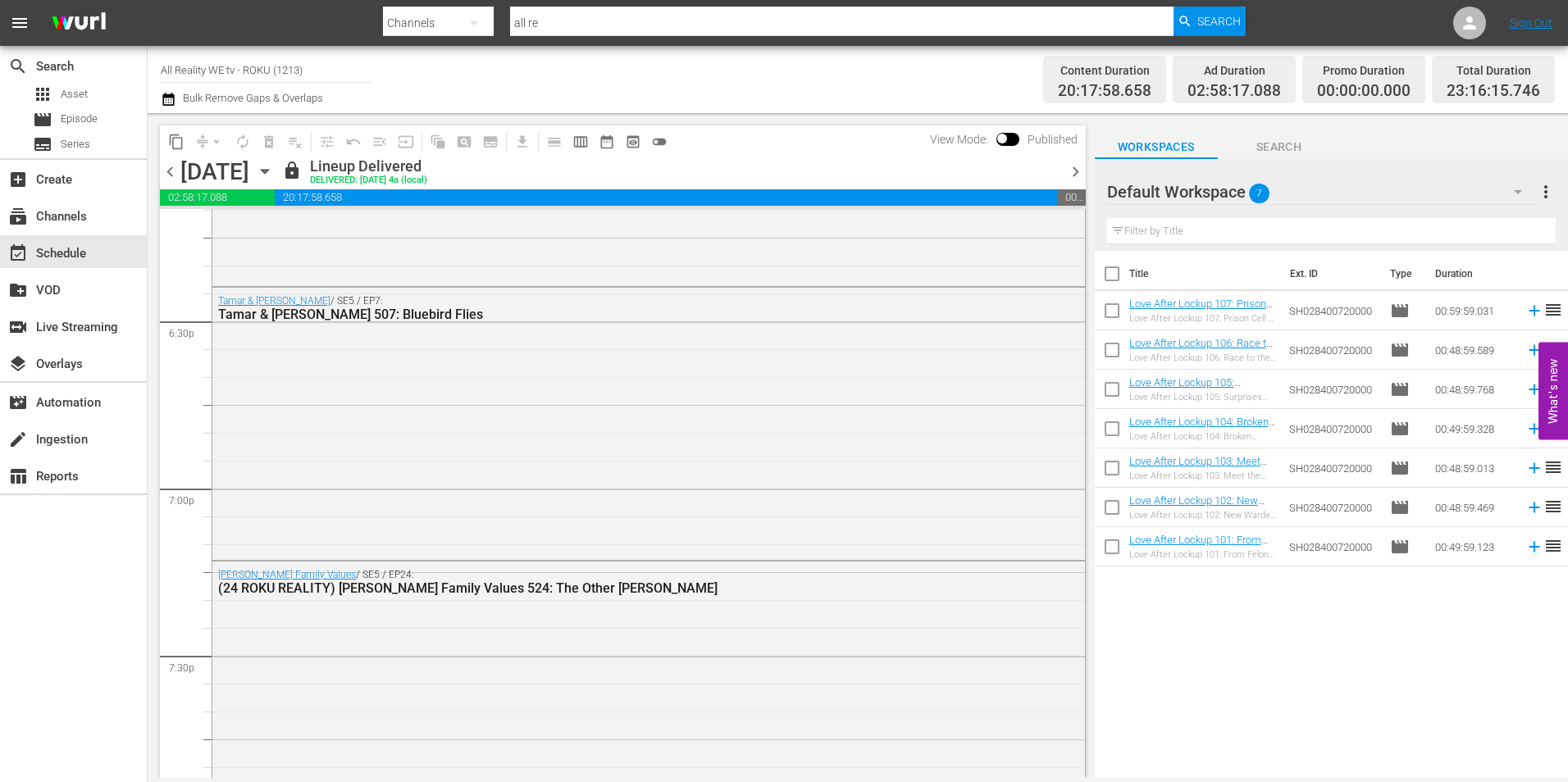
scroll to position [5996, 0]
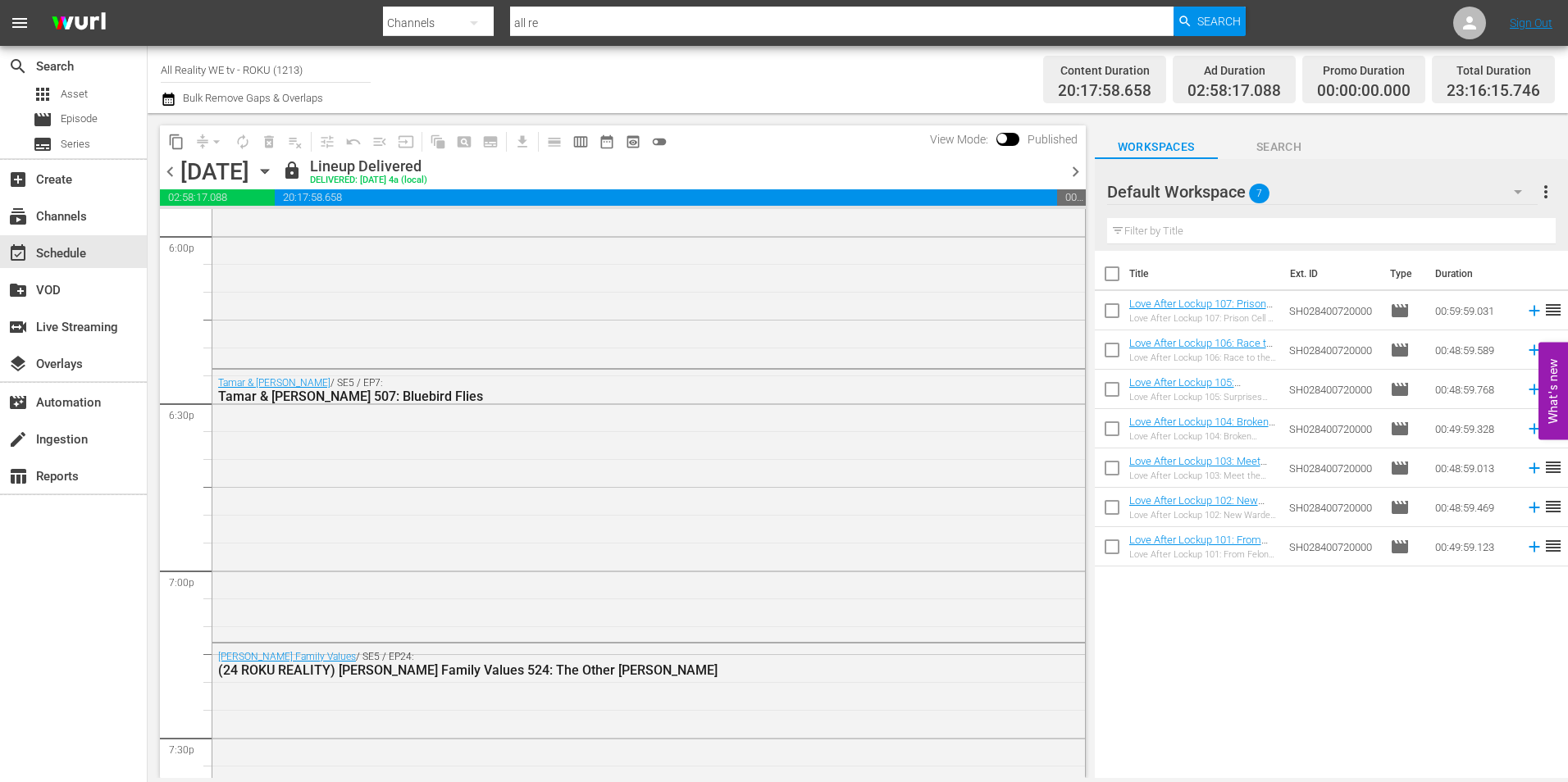
click at [1075, 168] on span "chevron_right" at bounding box center [1076, 172] width 21 height 21
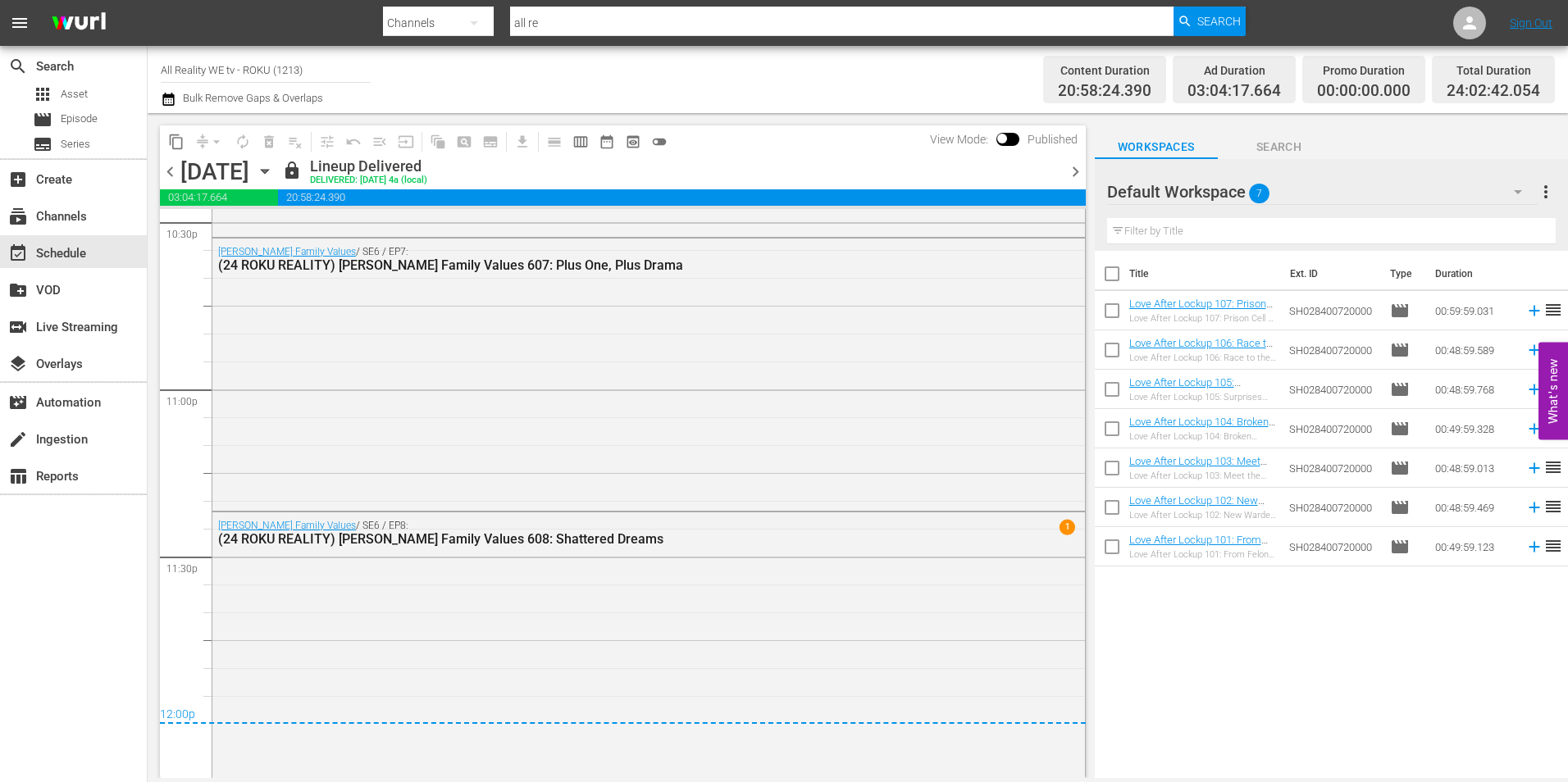
scroll to position [7523, 0]
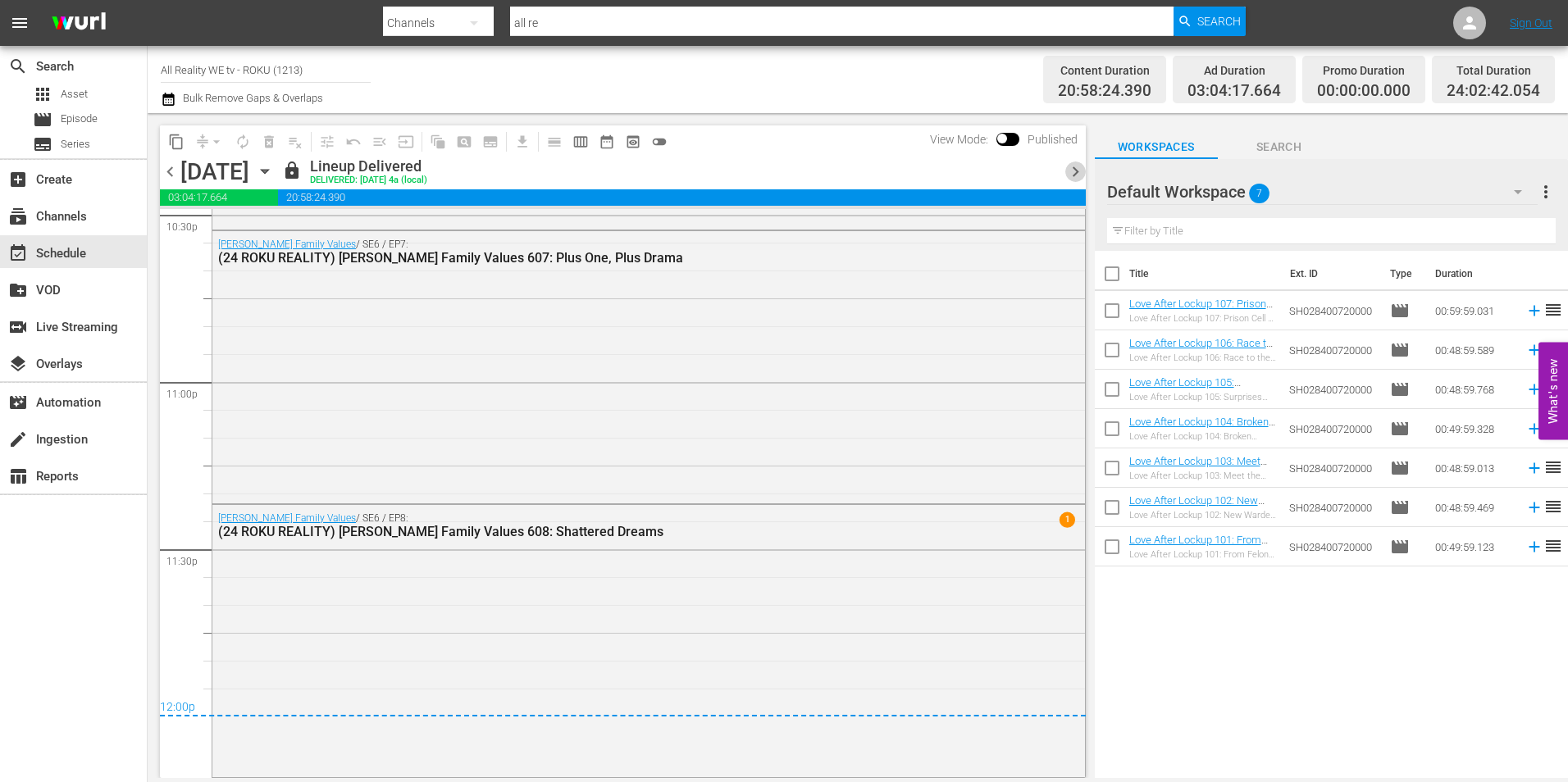
click at [1071, 176] on span "chevron_right" at bounding box center [1076, 172] width 21 height 21
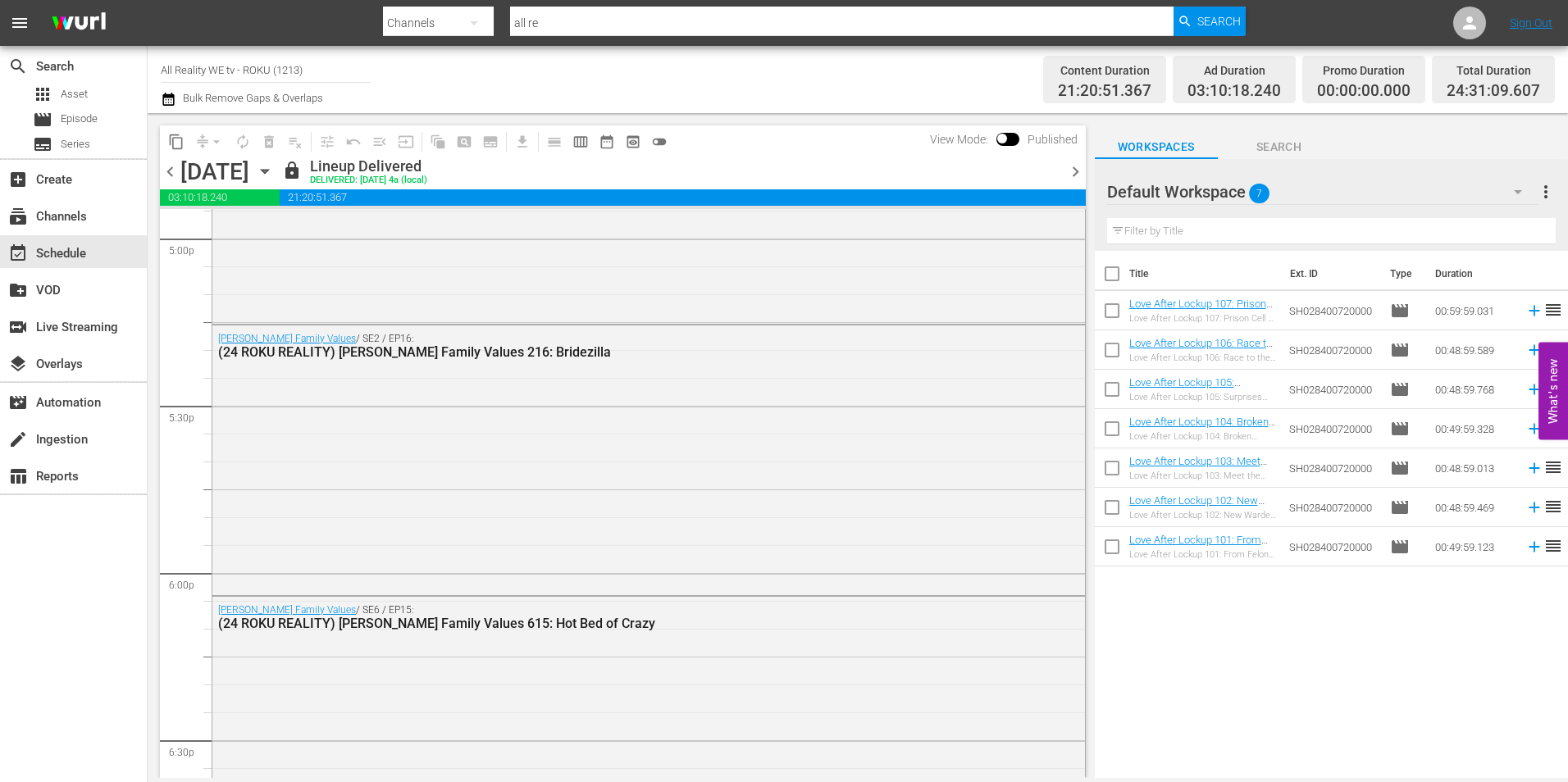
scroll to position [7696, 0]
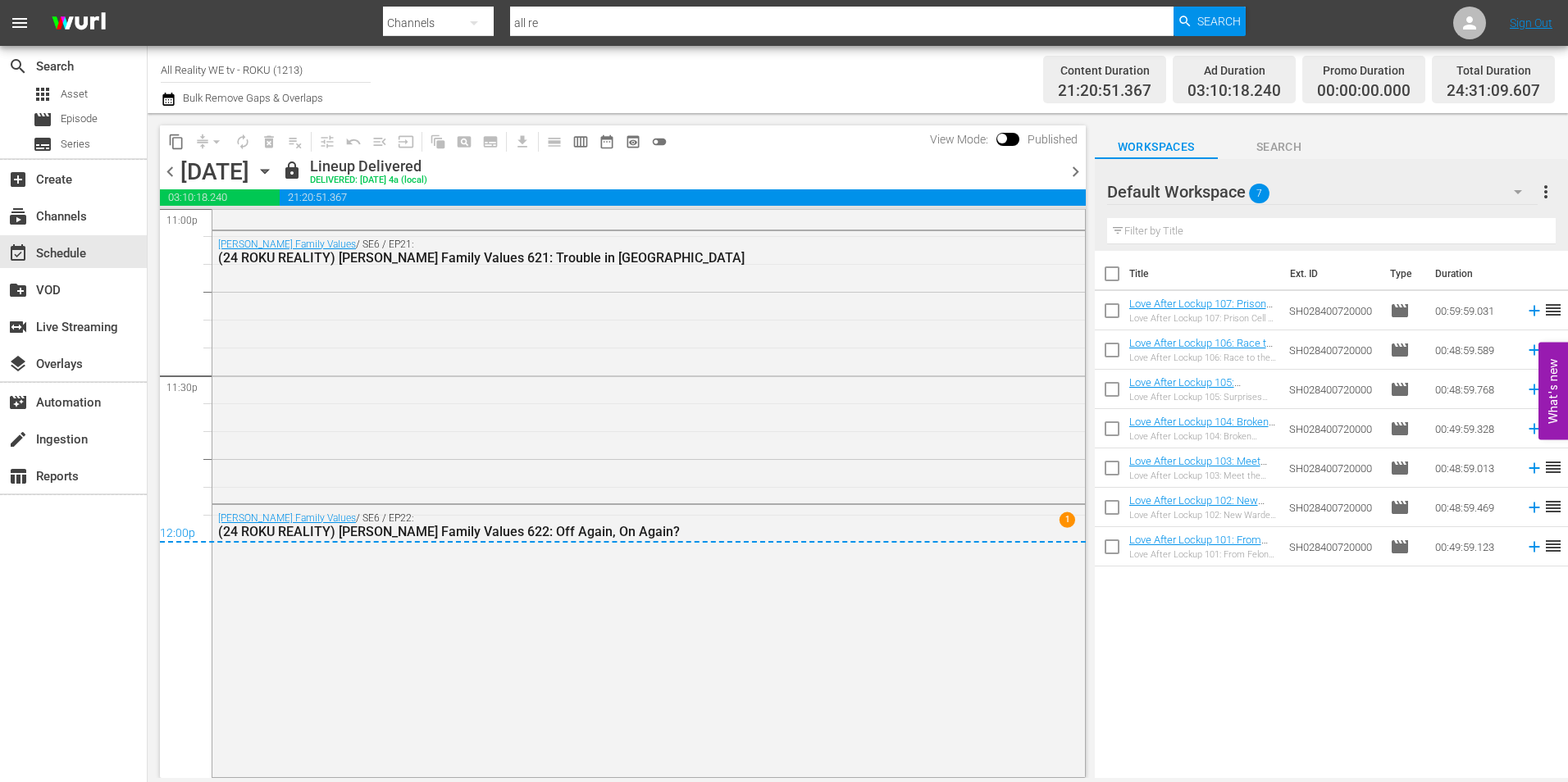
click at [1070, 165] on span "chevron_right" at bounding box center [1076, 172] width 21 height 21
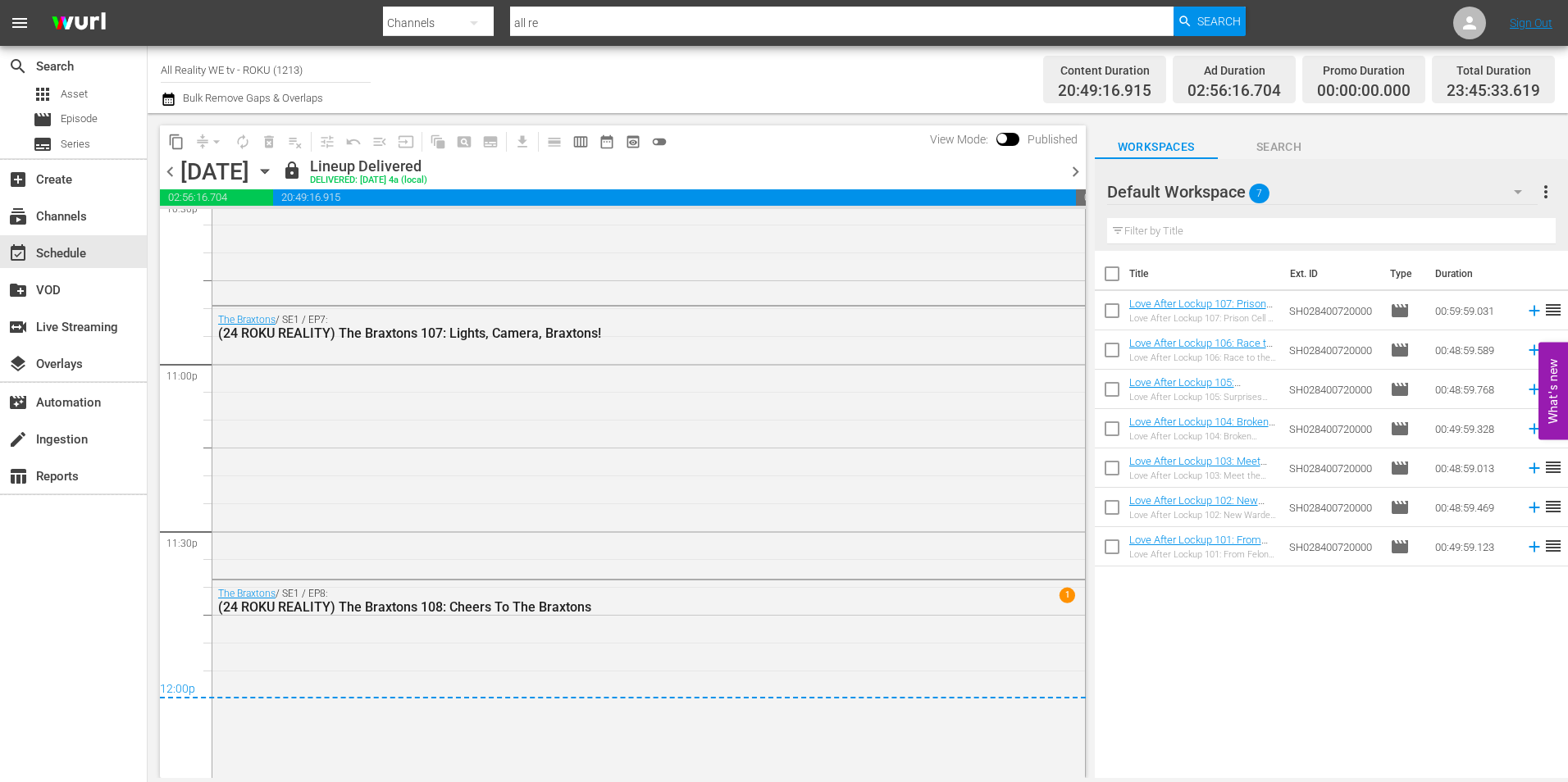
scroll to position [7616, 0]
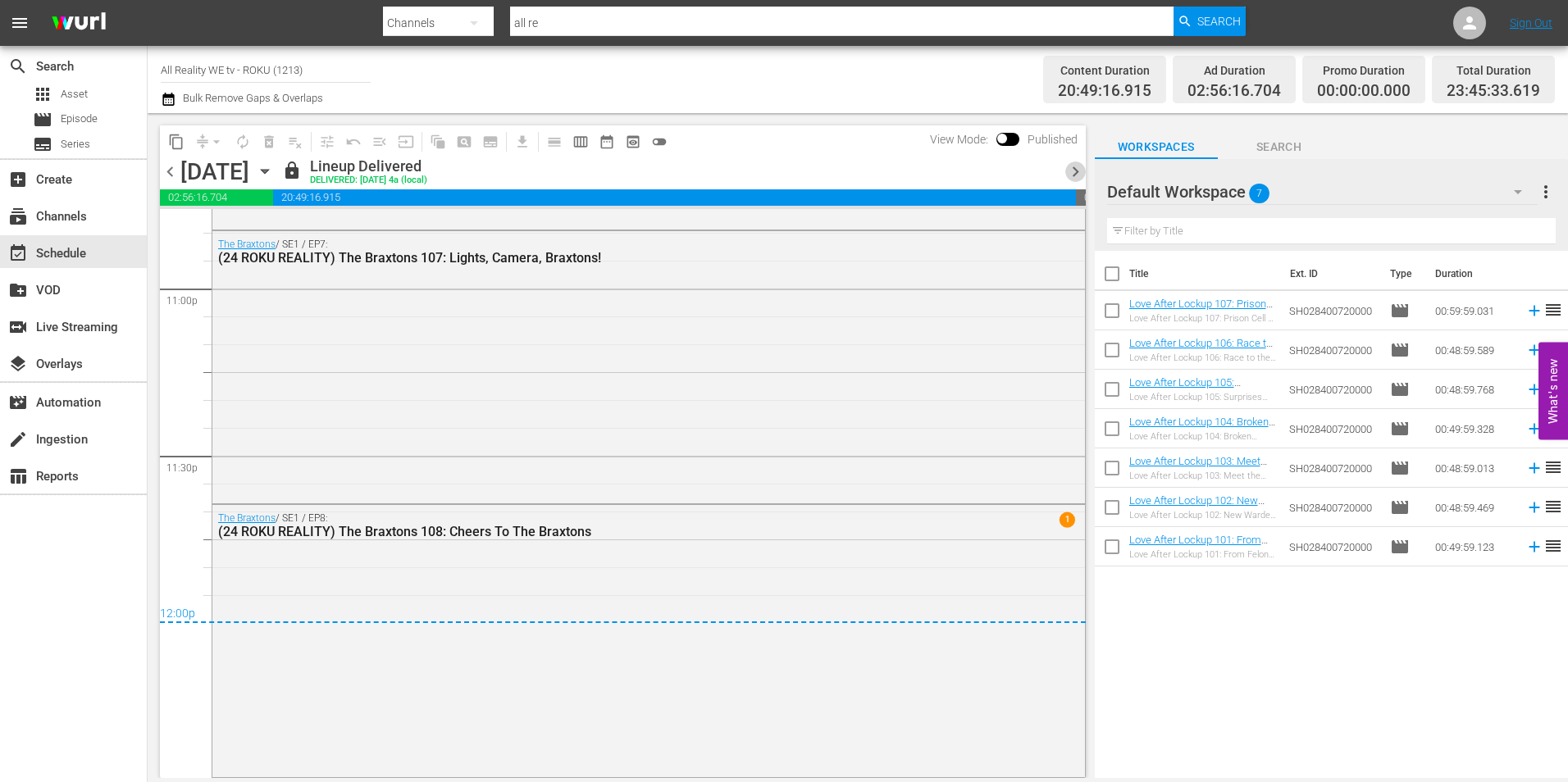
click at [1071, 175] on span "chevron_right" at bounding box center [1076, 172] width 21 height 21
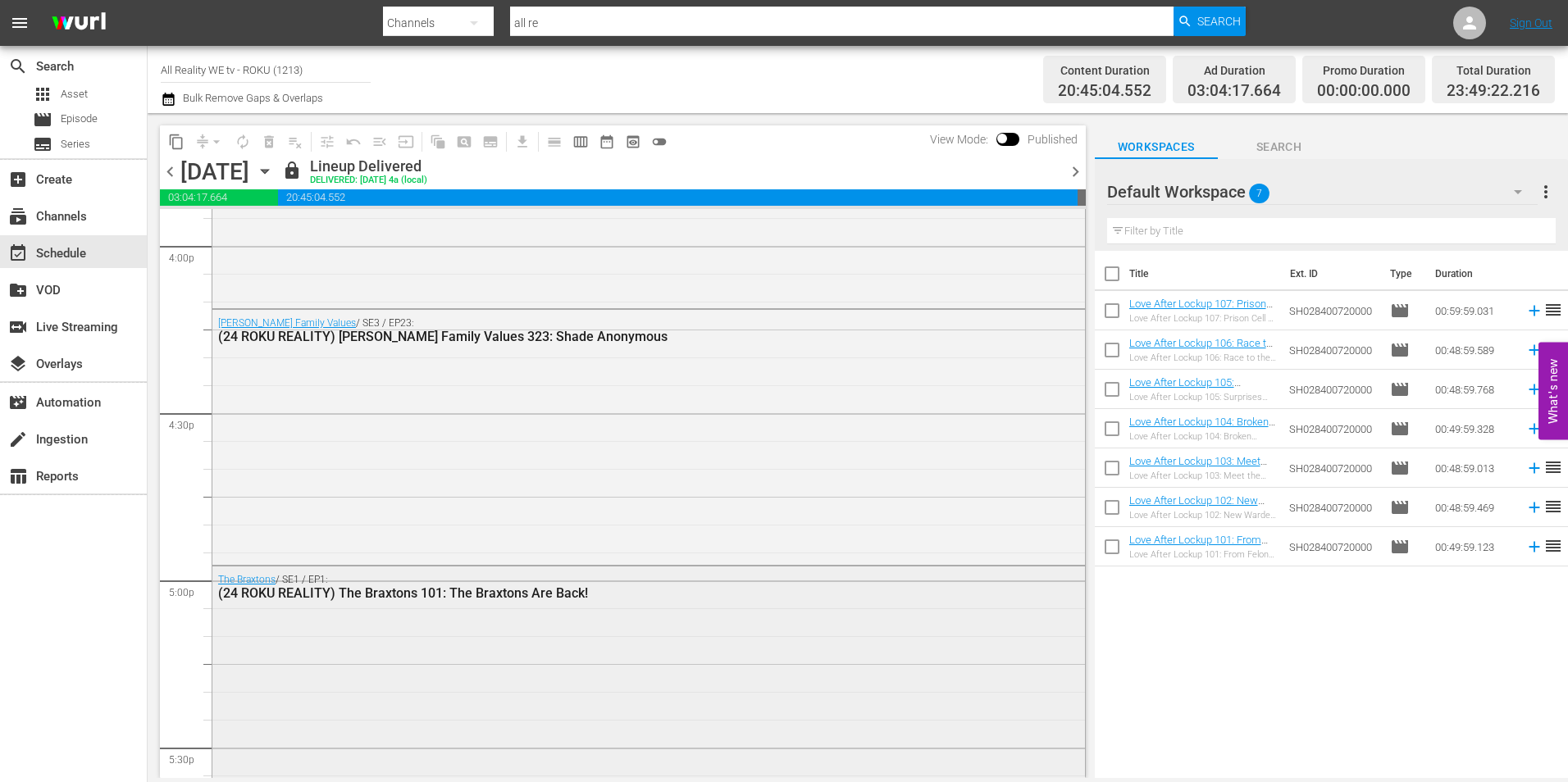
scroll to position [5398, 0]
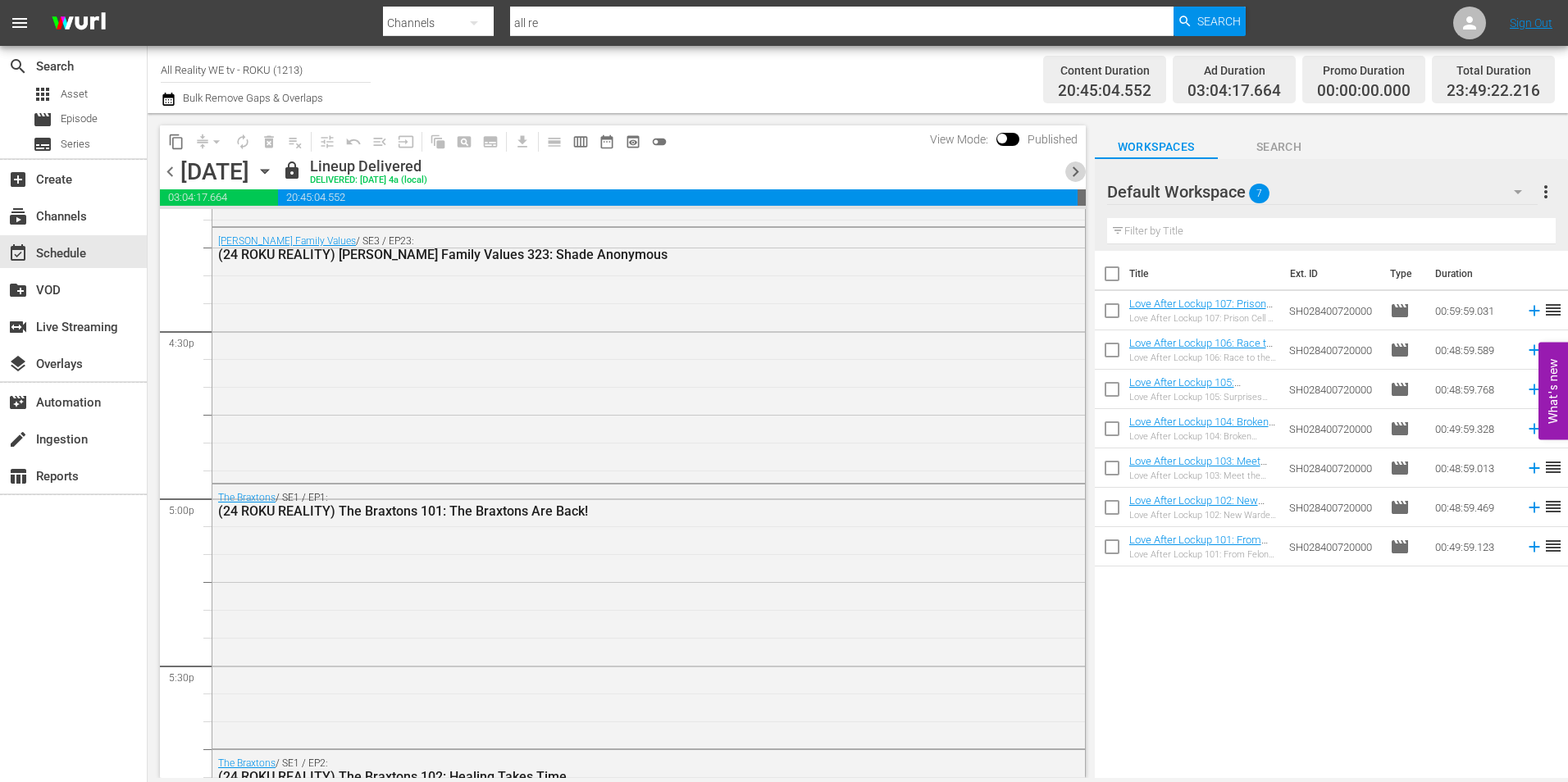
click at [1076, 173] on span "chevron_right" at bounding box center [1076, 172] width 21 height 21
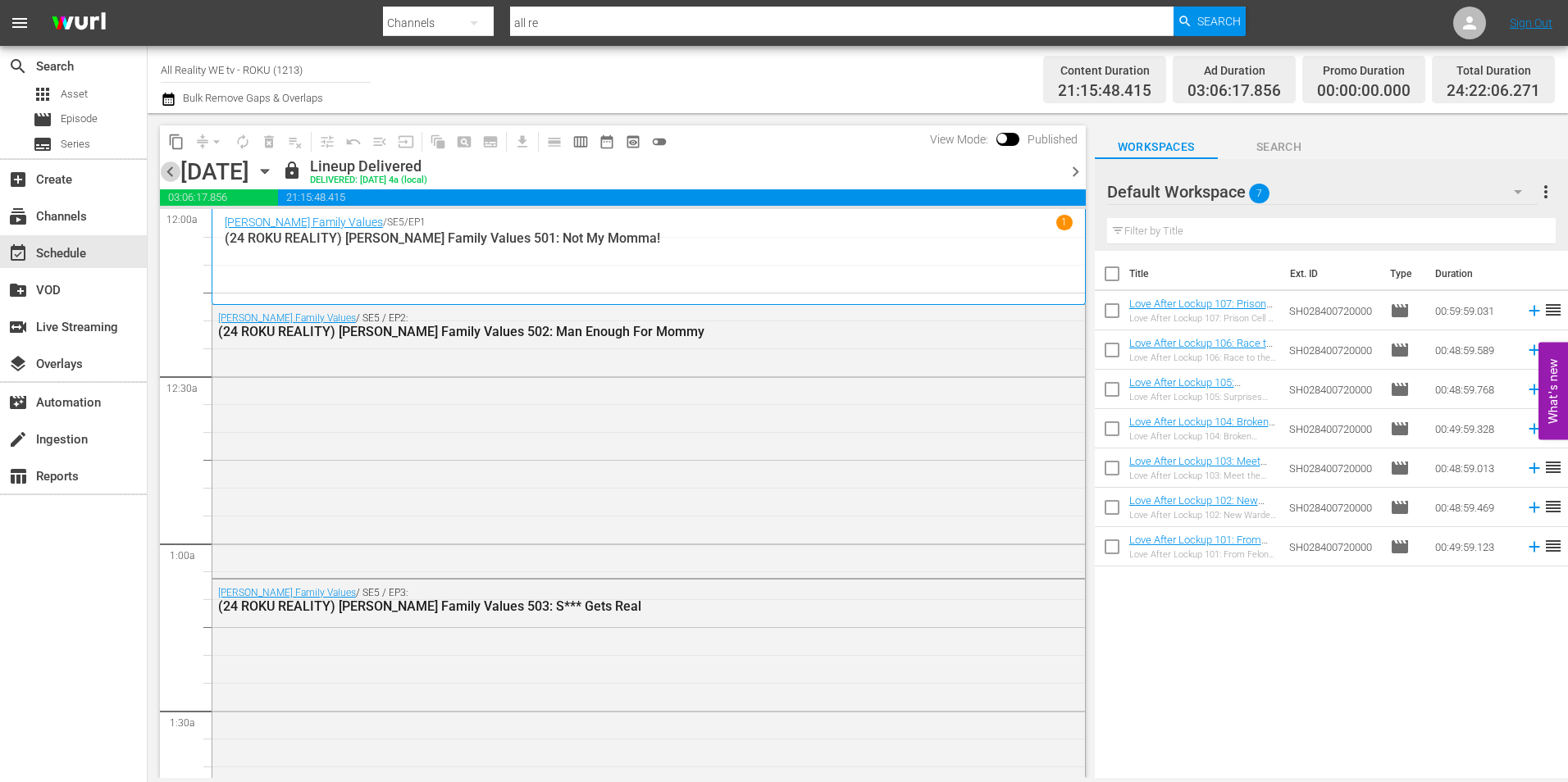
click at [163, 167] on span "chevron_left" at bounding box center [170, 172] width 21 height 21
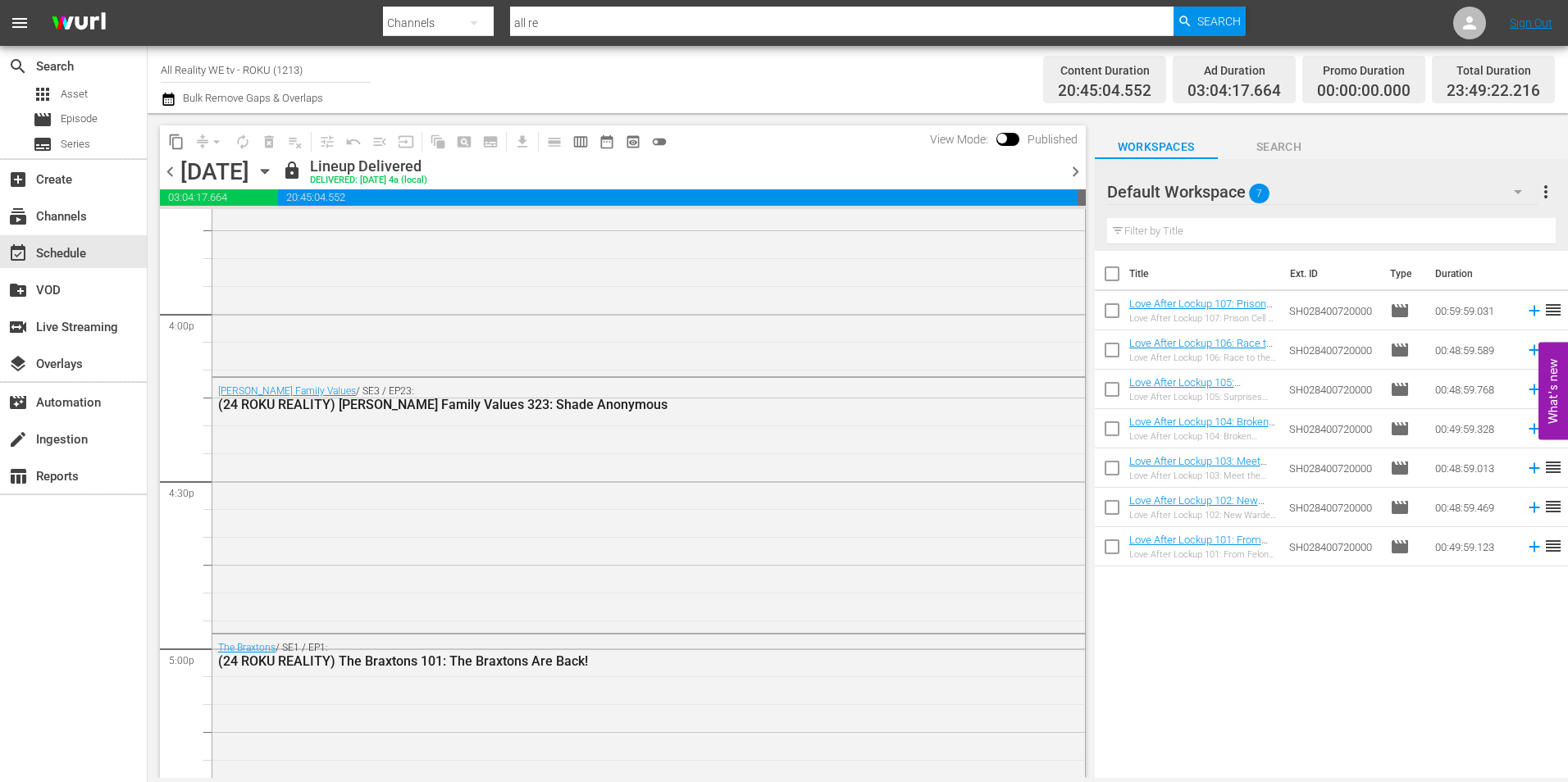
scroll to position [5330, 0]
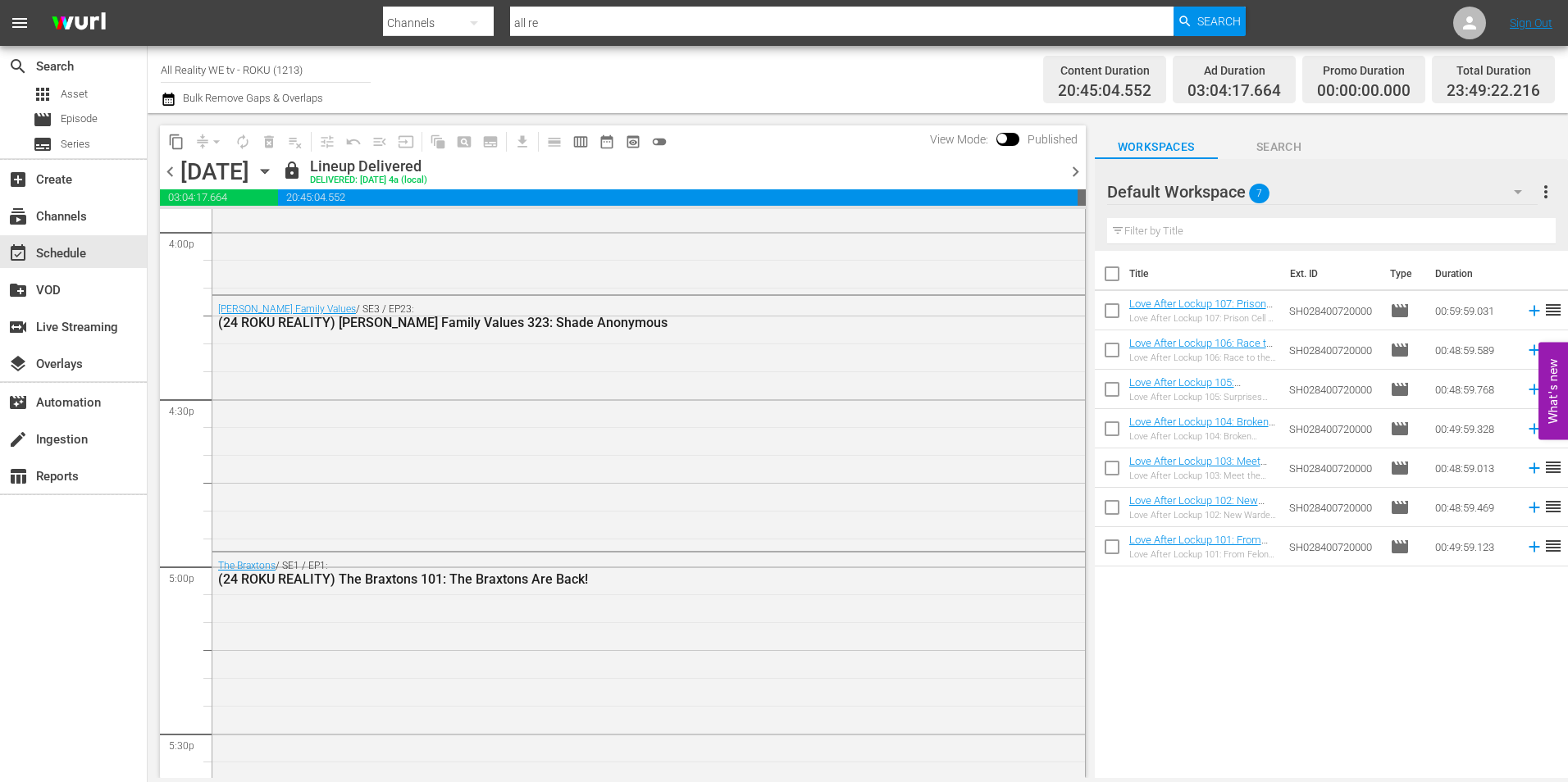
click at [1071, 166] on span "chevron_right" at bounding box center [1076, 172] width 21 height 21
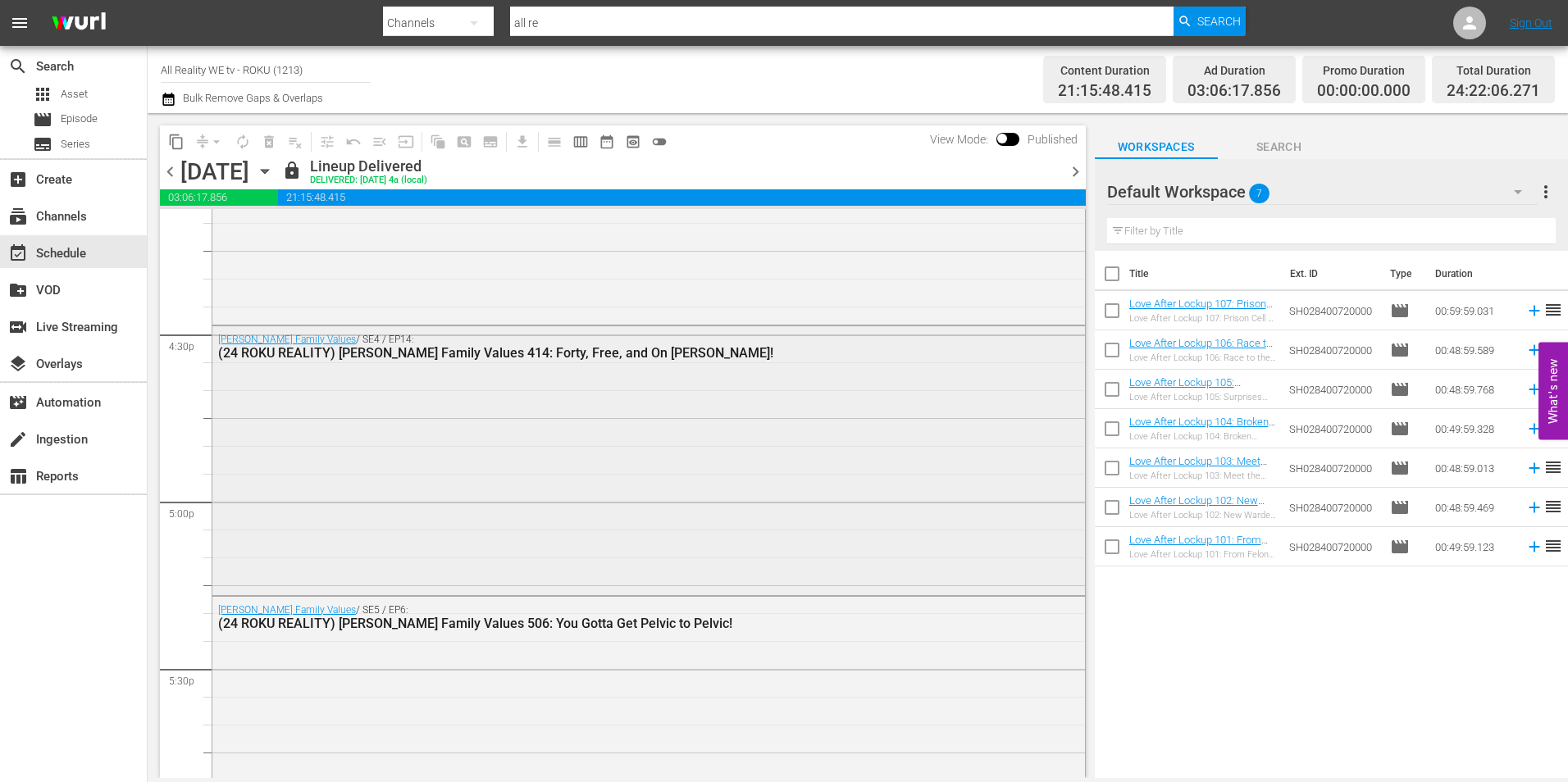
scroll to position [5495, 0]
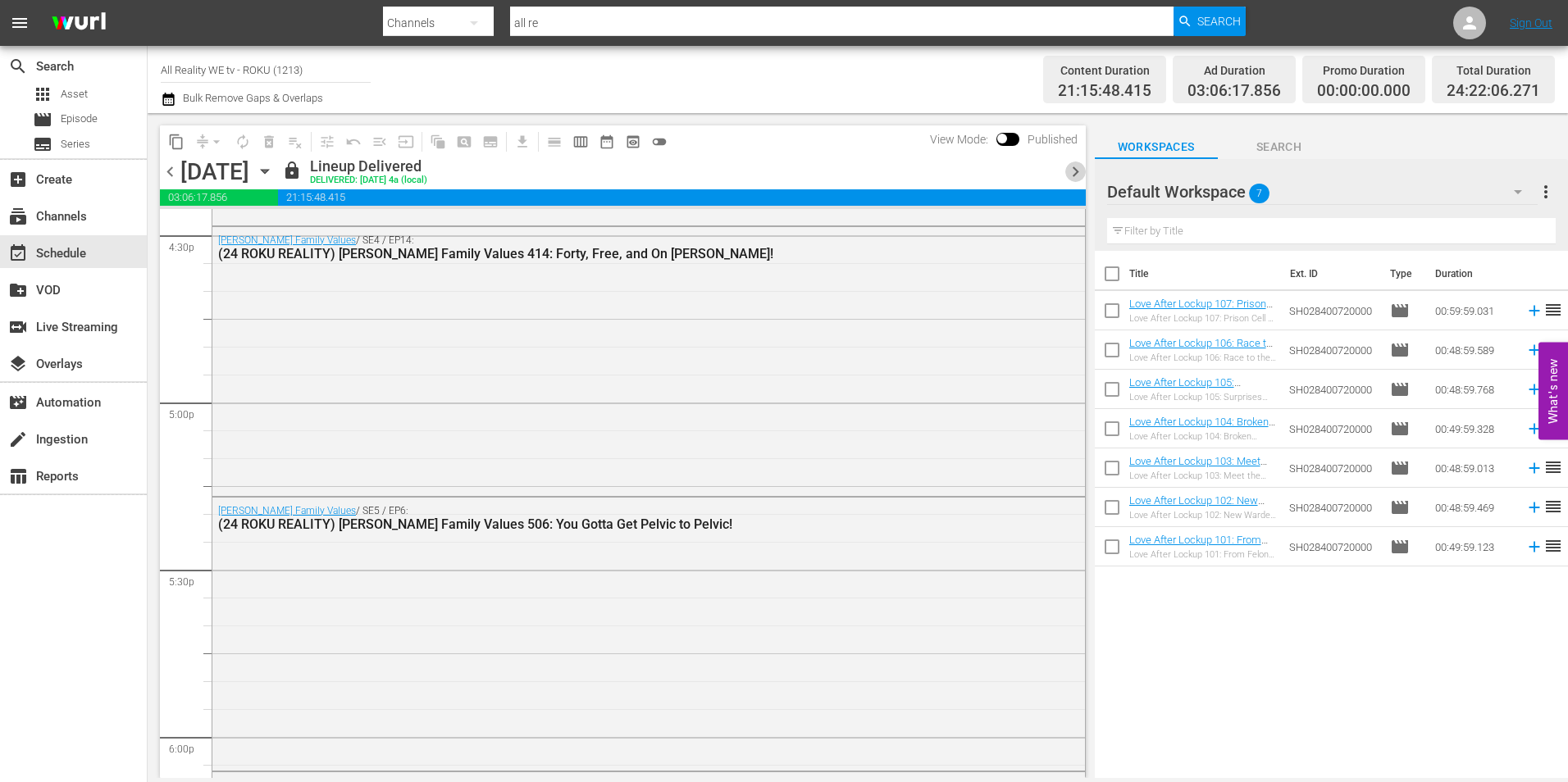
click at [1079, 170] on span "chevron_right" at bounding box center [1076, 172] width 21 height 21
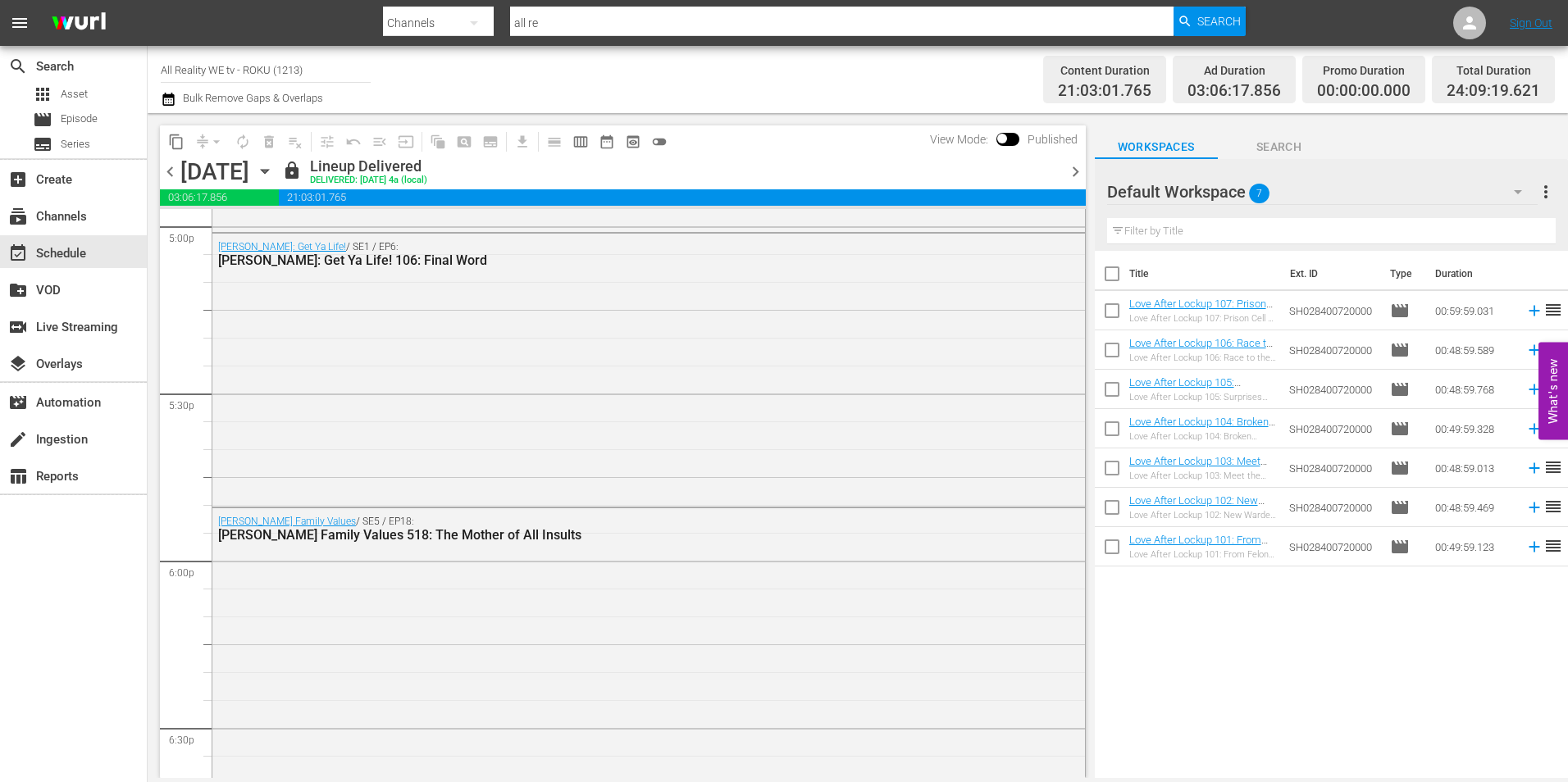
scroll to position [7733, 0]
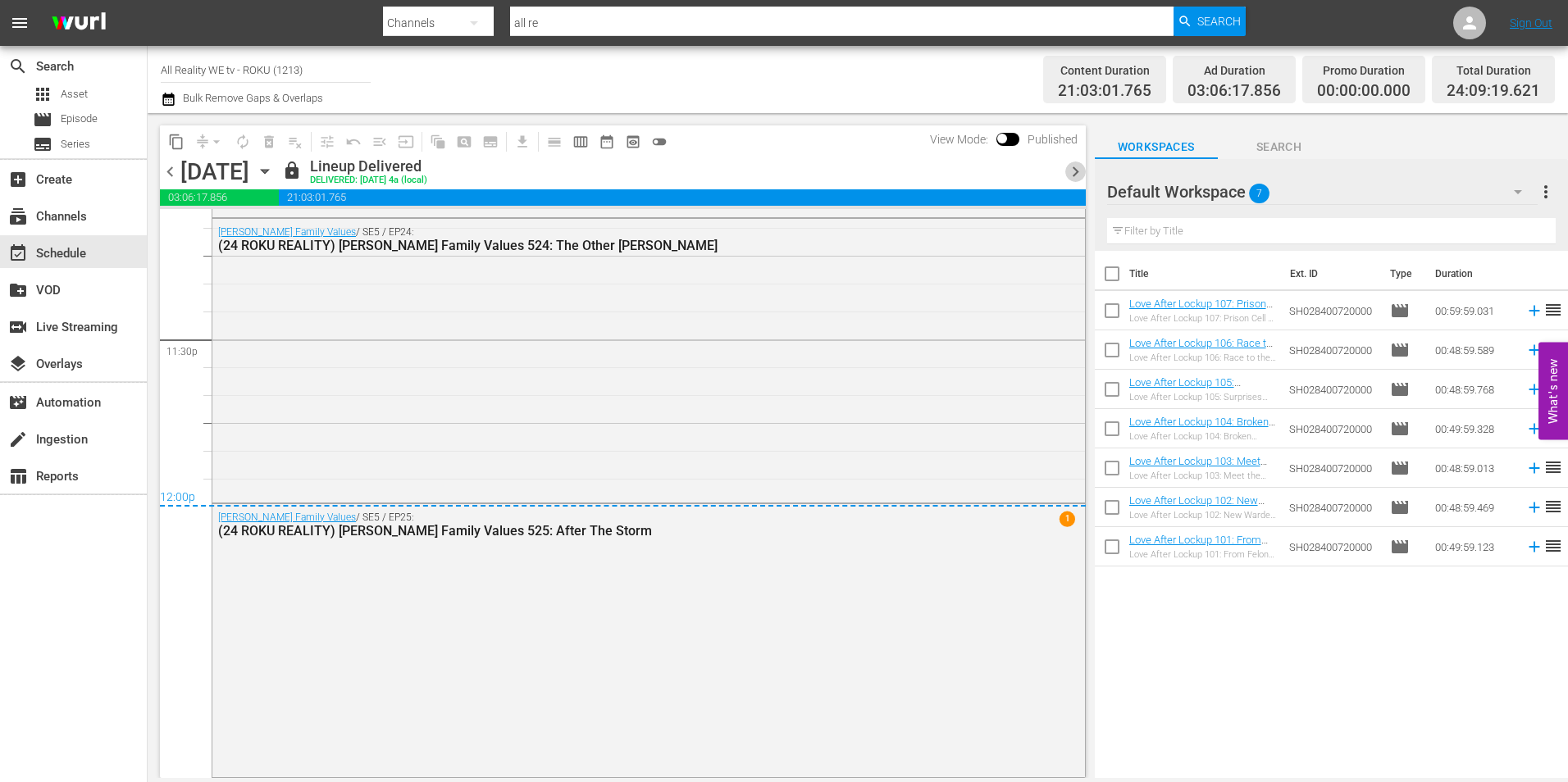
click at [1073, 170] on span "chevron_right" at bounding box center [1076, 172] width 21 height 21
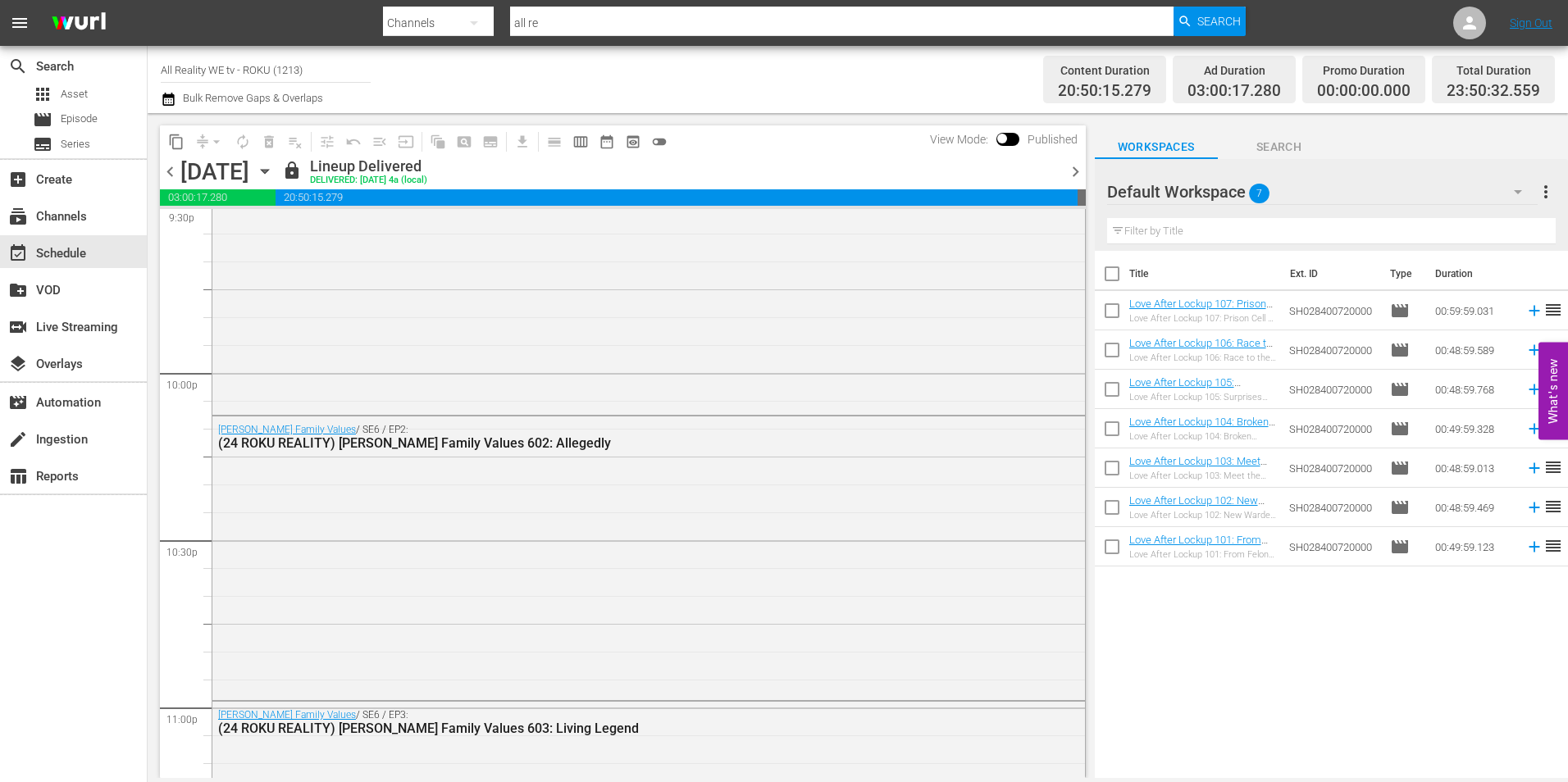
scroll to position [7679, 0]
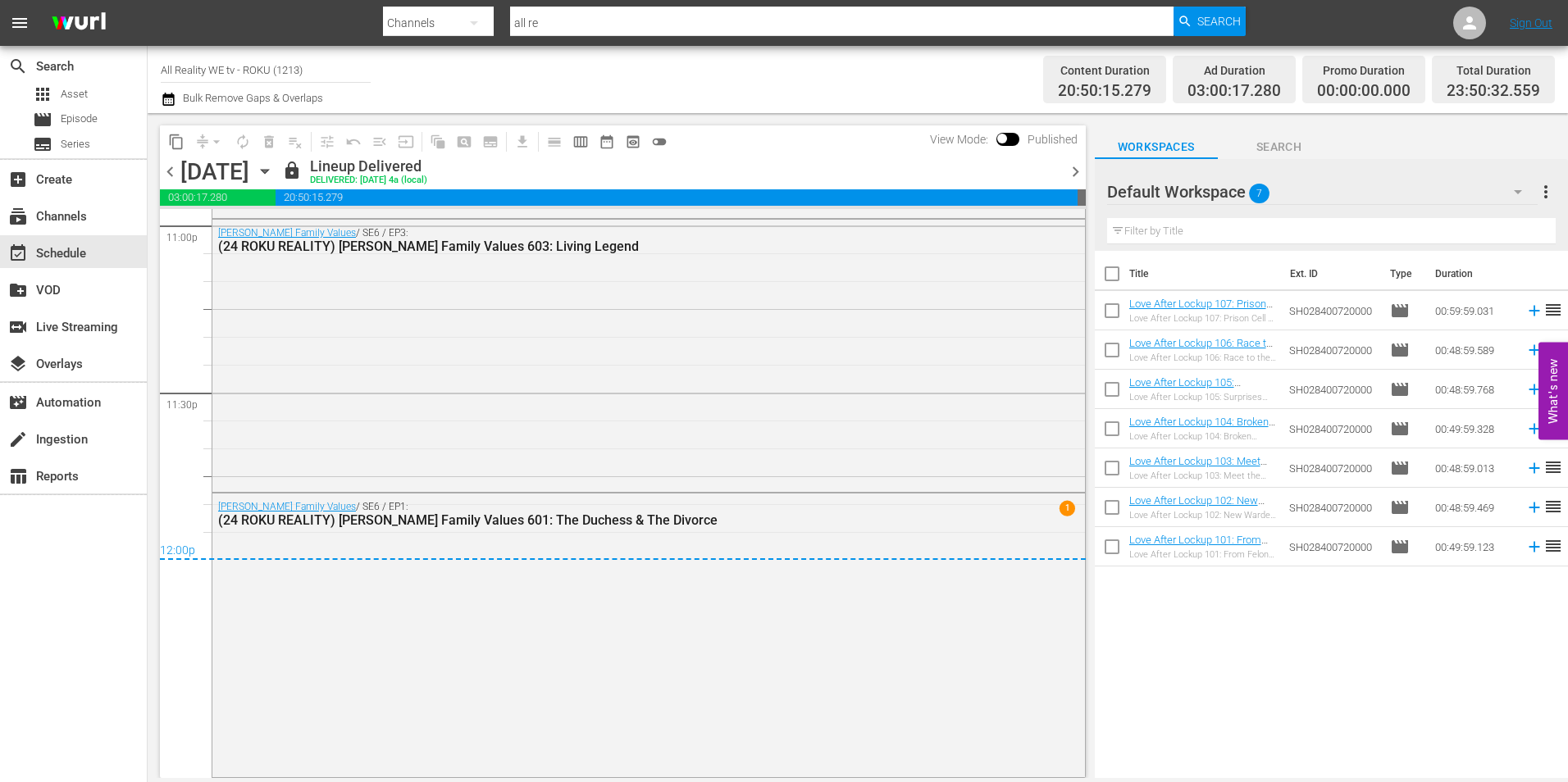
drag, startPoint x: 1073, startPoint y: 167, endPoint x: 982, endPoint y: 16, distance: 176.3
click at [1073, 168] on span "chevron_right" at bounding box center [1076, 172] width 21 height 21
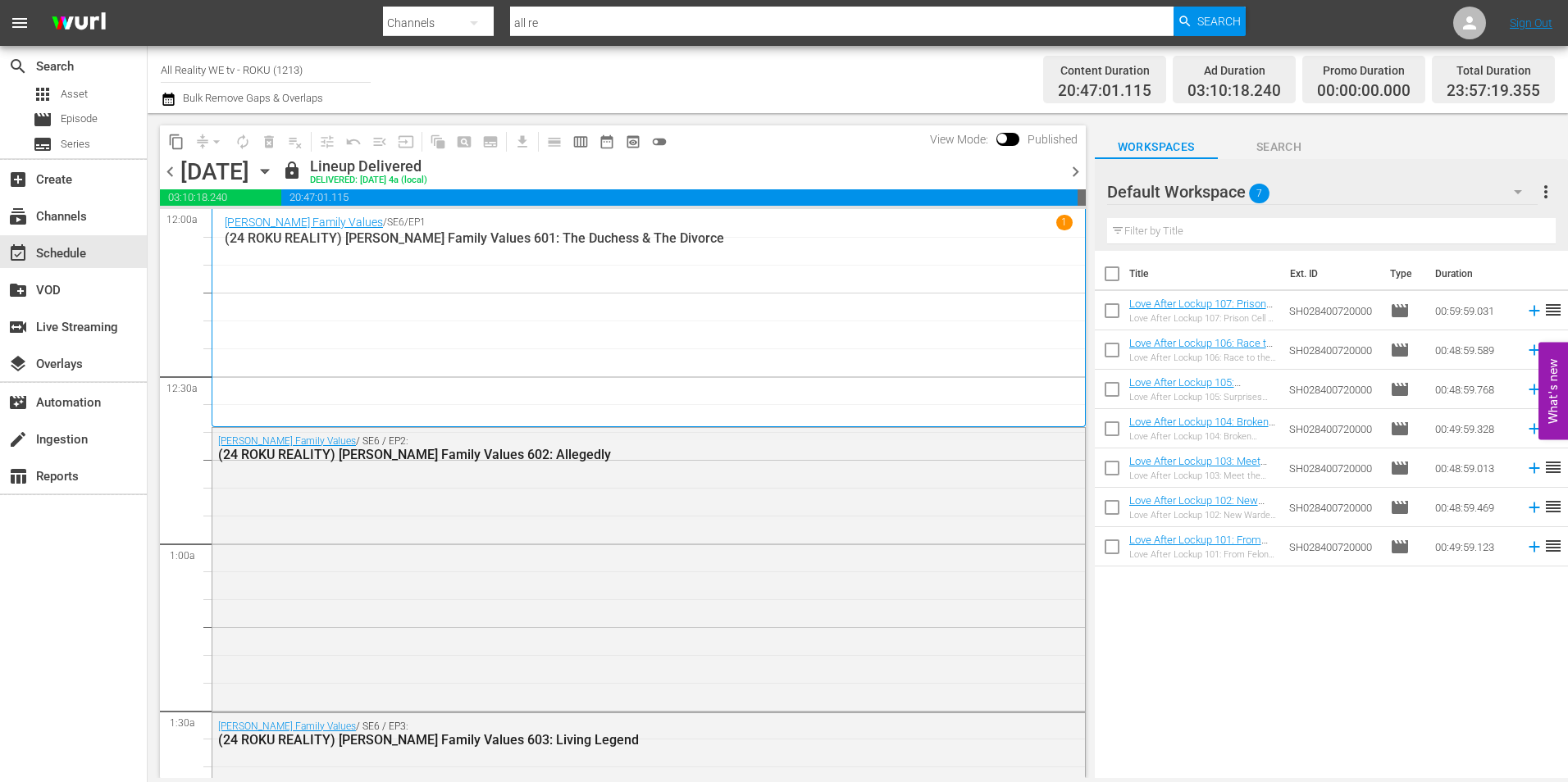
click at [172, 175] on span "chevron_left" at bounding box center [170, 172] width 21 height 21
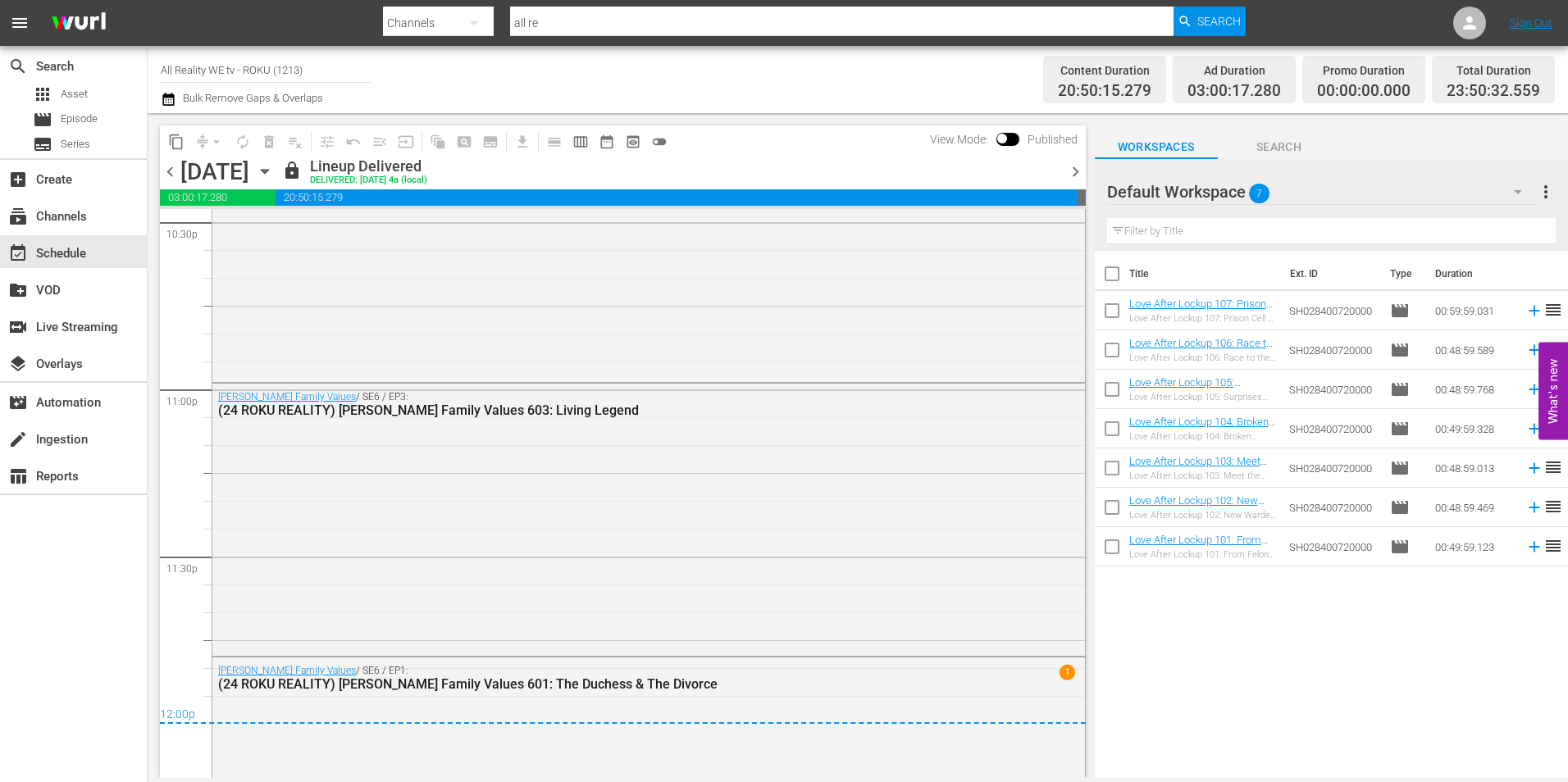
scroll to position [7679, 0]
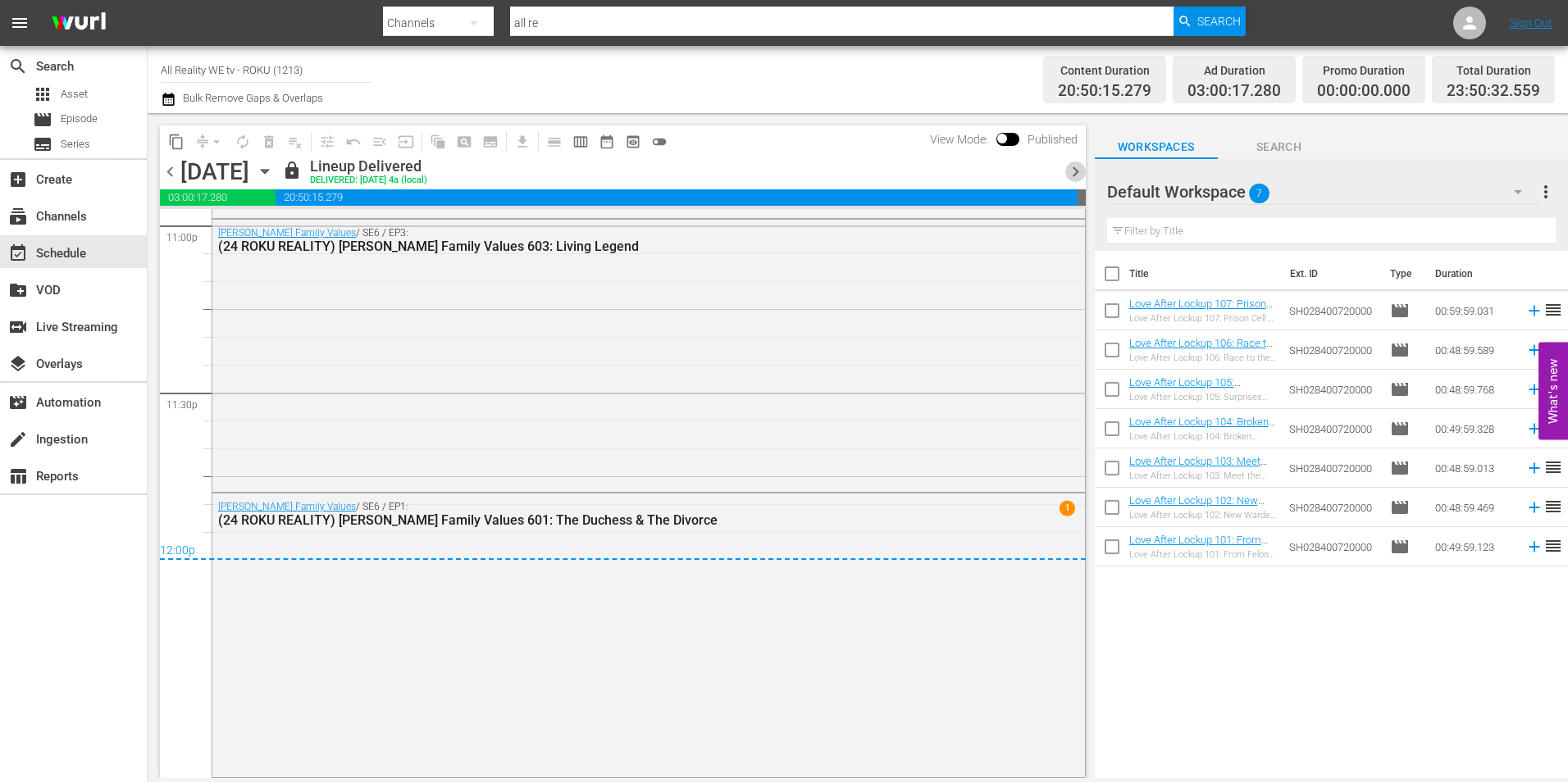
click at [1068, 174] on span "chevron_right" at bounding box center [1076, 172] width 21 height 21
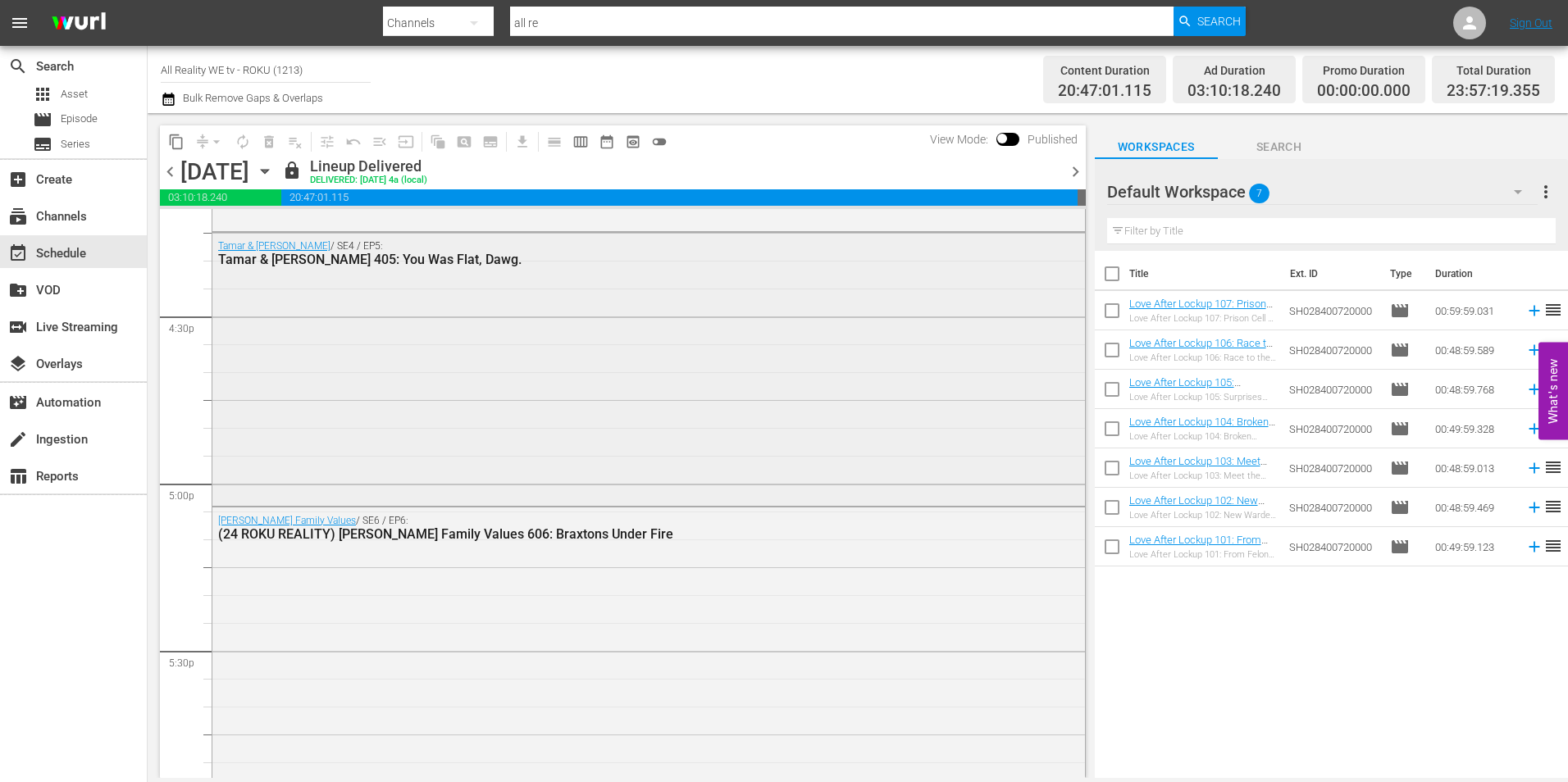
scroll to position [5412, 0]
click at [1075, 178] on span "chevron_right" at bounding box center [1076, 172] width 21 height 21
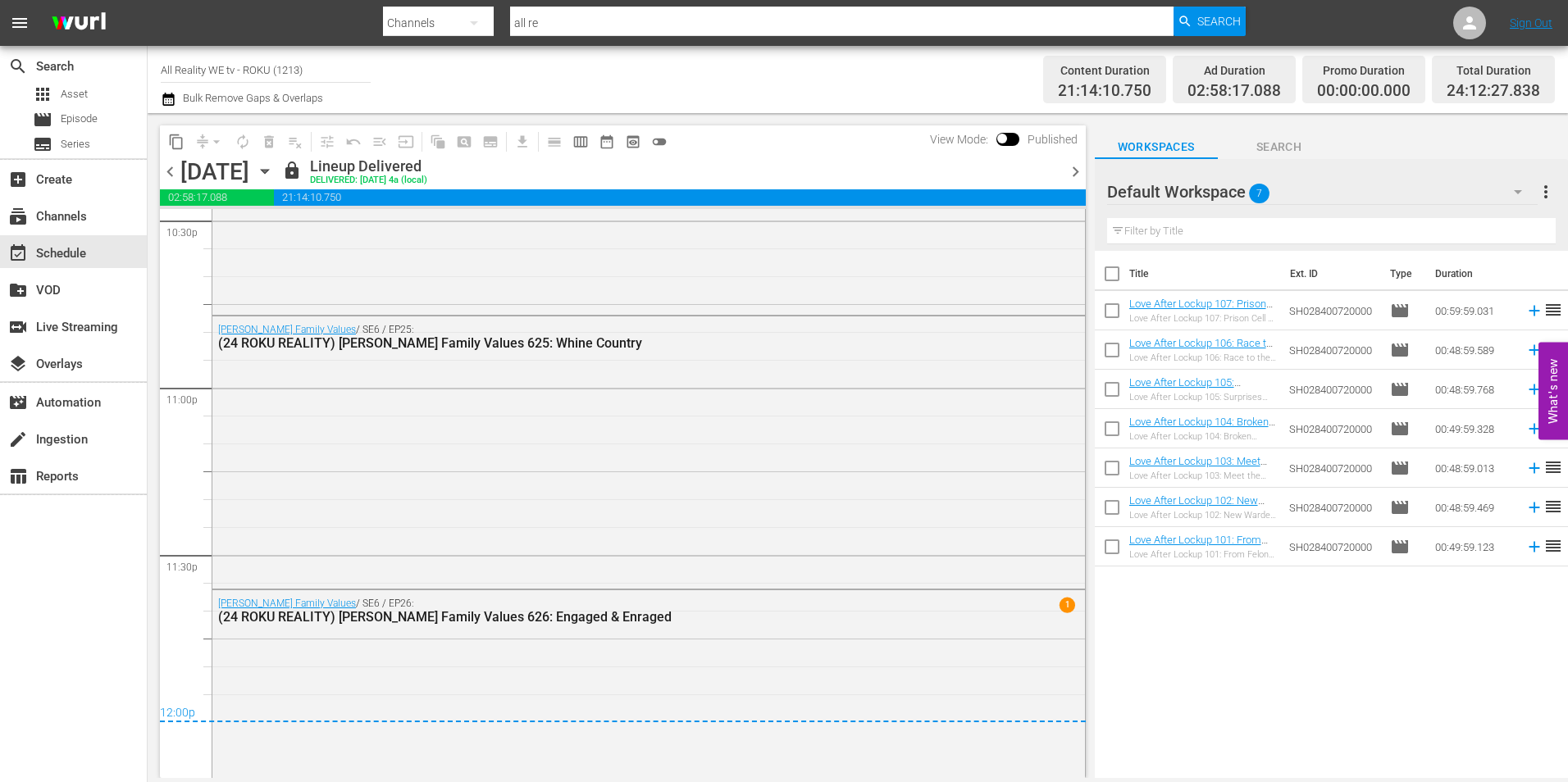
scroll to position [7735, 0]
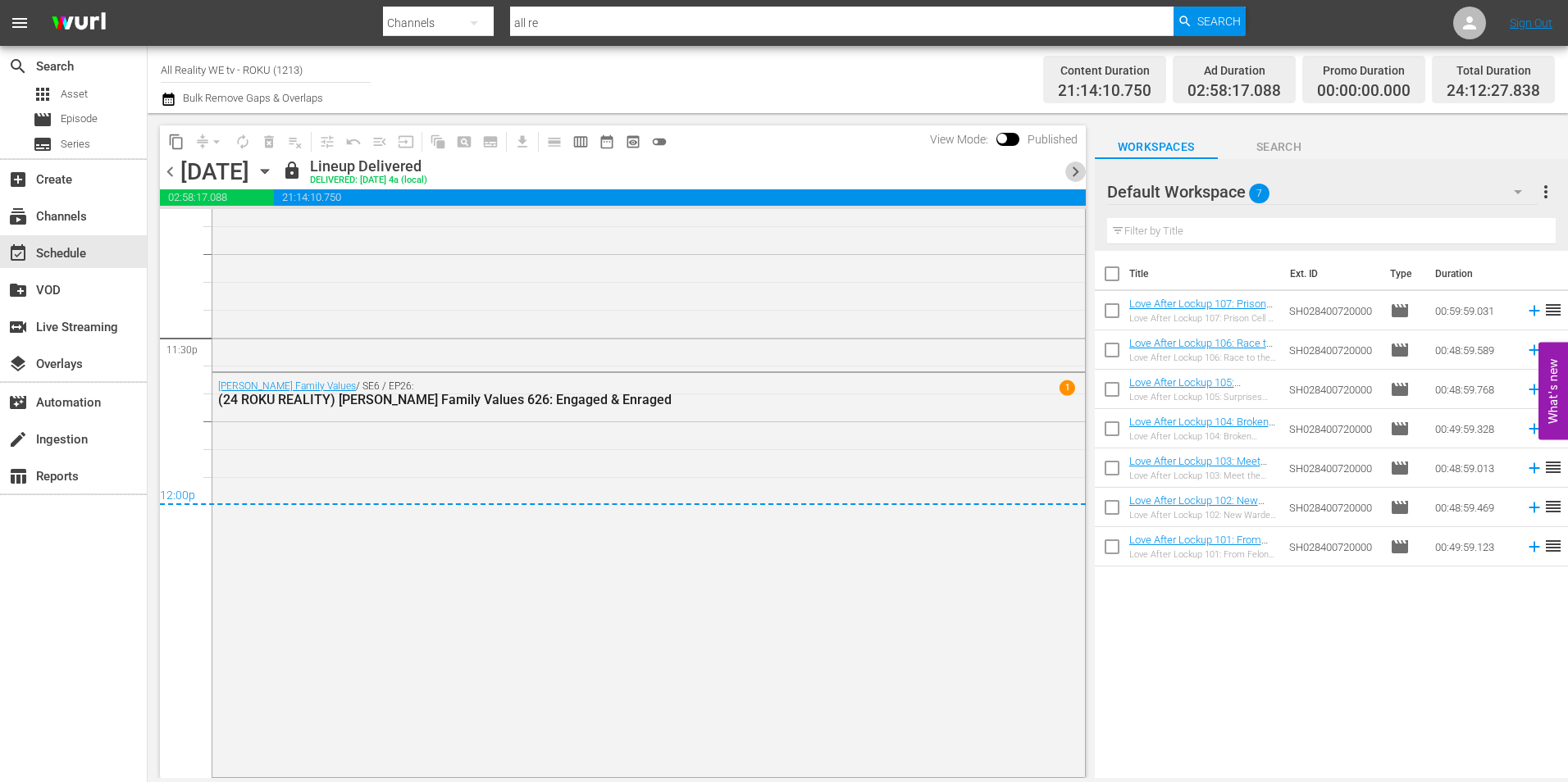
click at [1081, 178] on span "chevron_right" at bounding box center [1076, 172] width 21 height 21
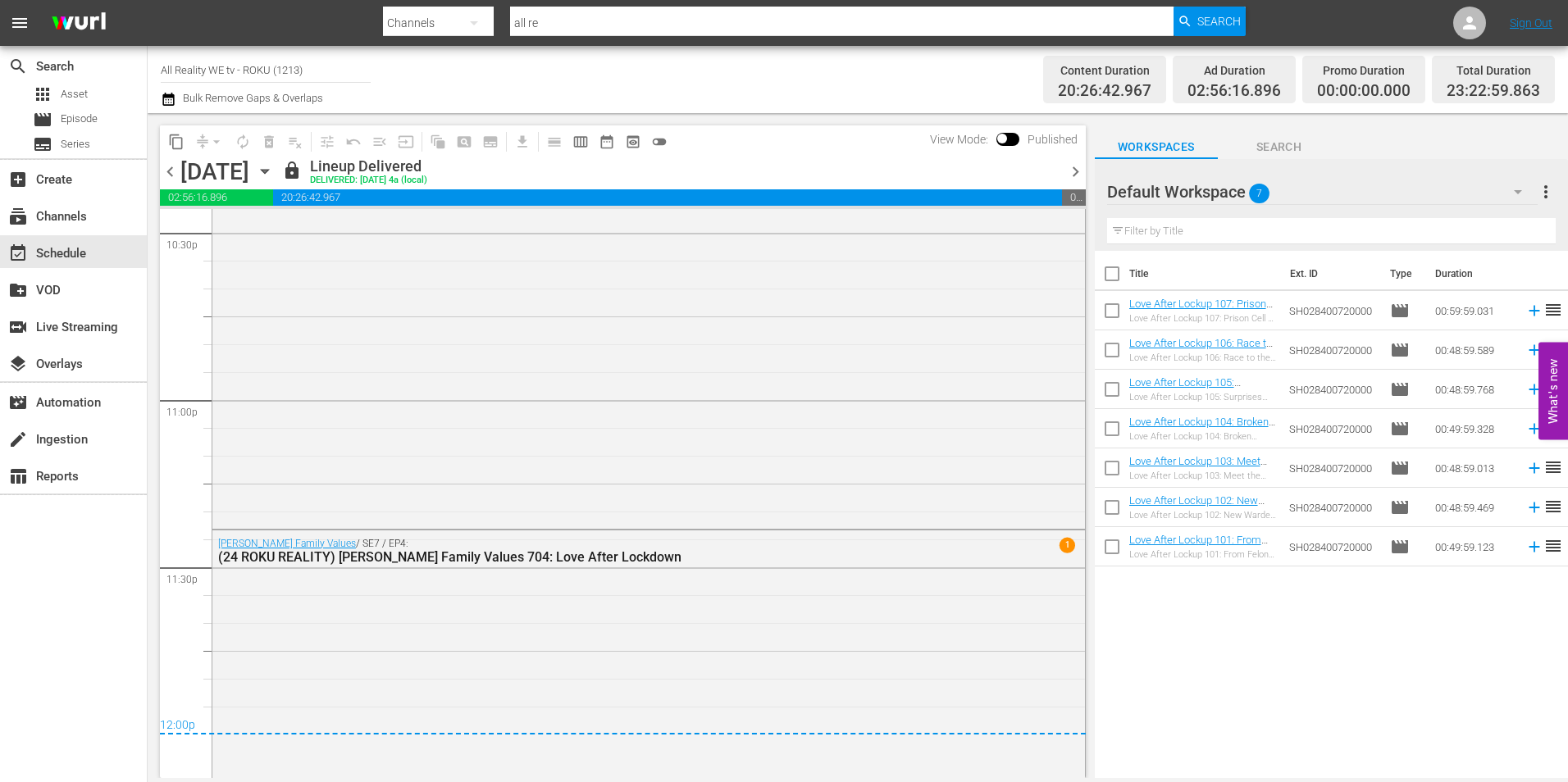
scroll to position [7528, 0]
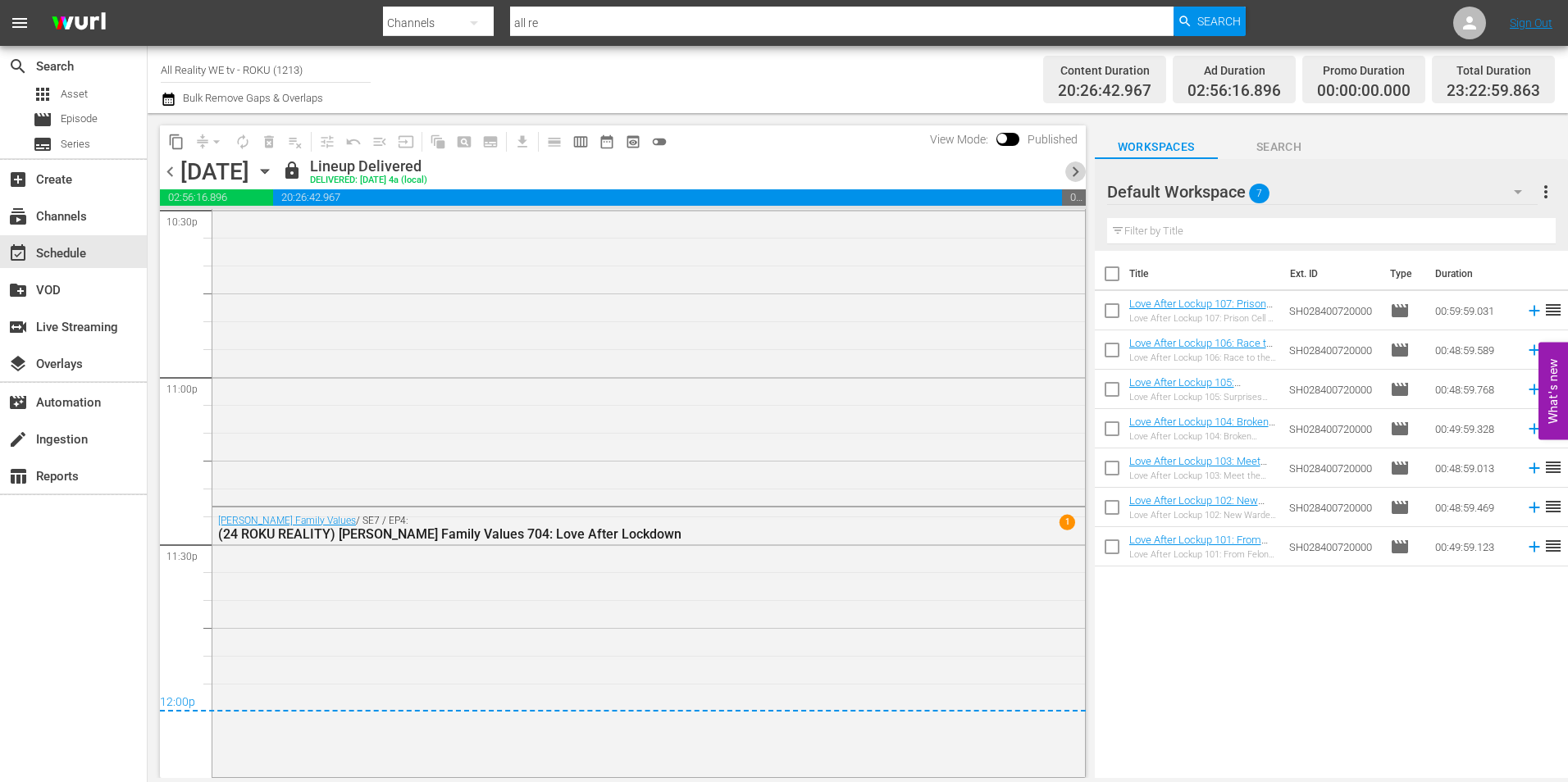
click at [1065, 170] on span "chevron_right" at bounding box center [1076, 172] width 21 height 21
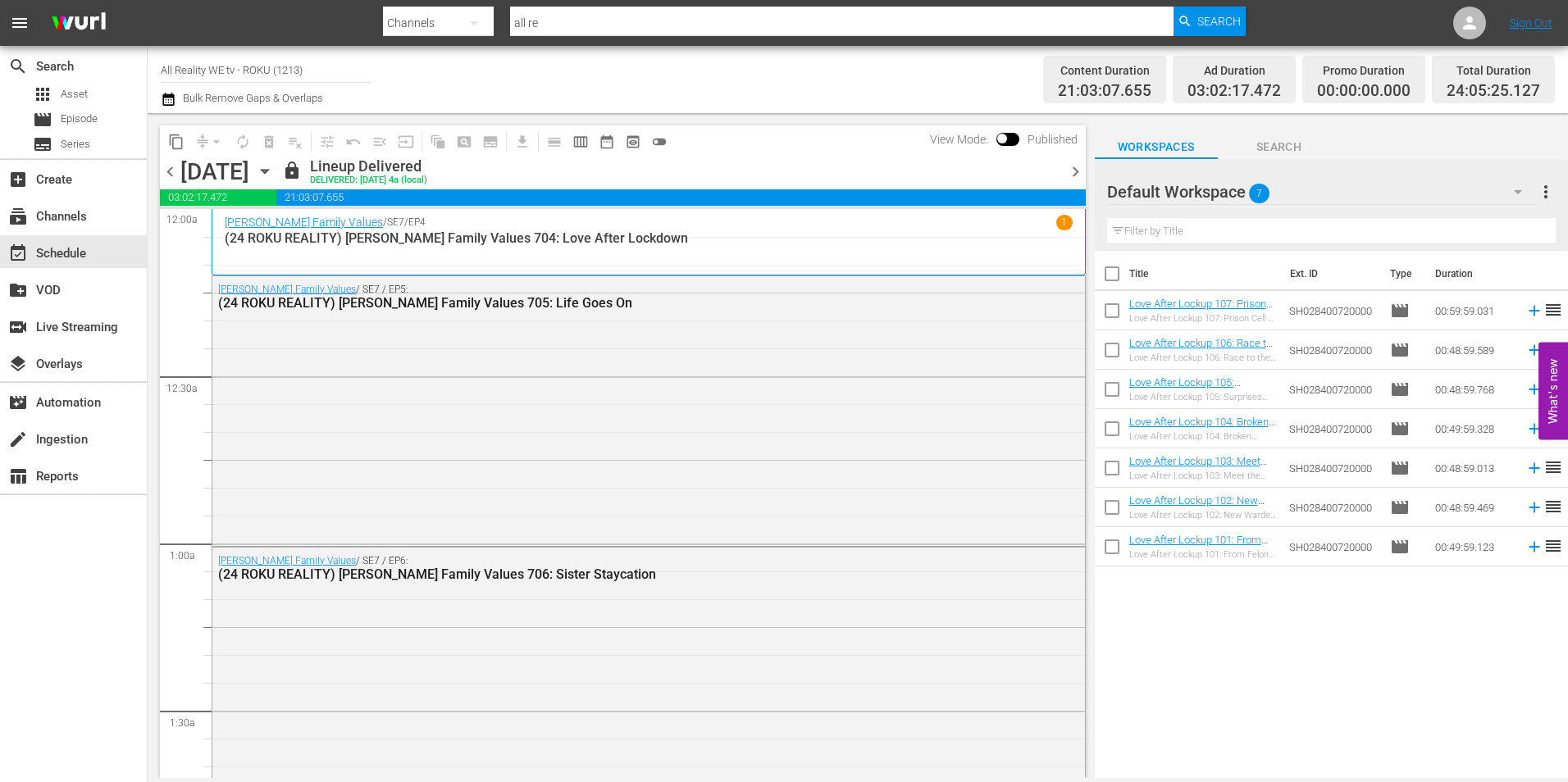
click at [1076, 181] on span "chevron_right" at bounding box center [1076, 172] width 21 height 21
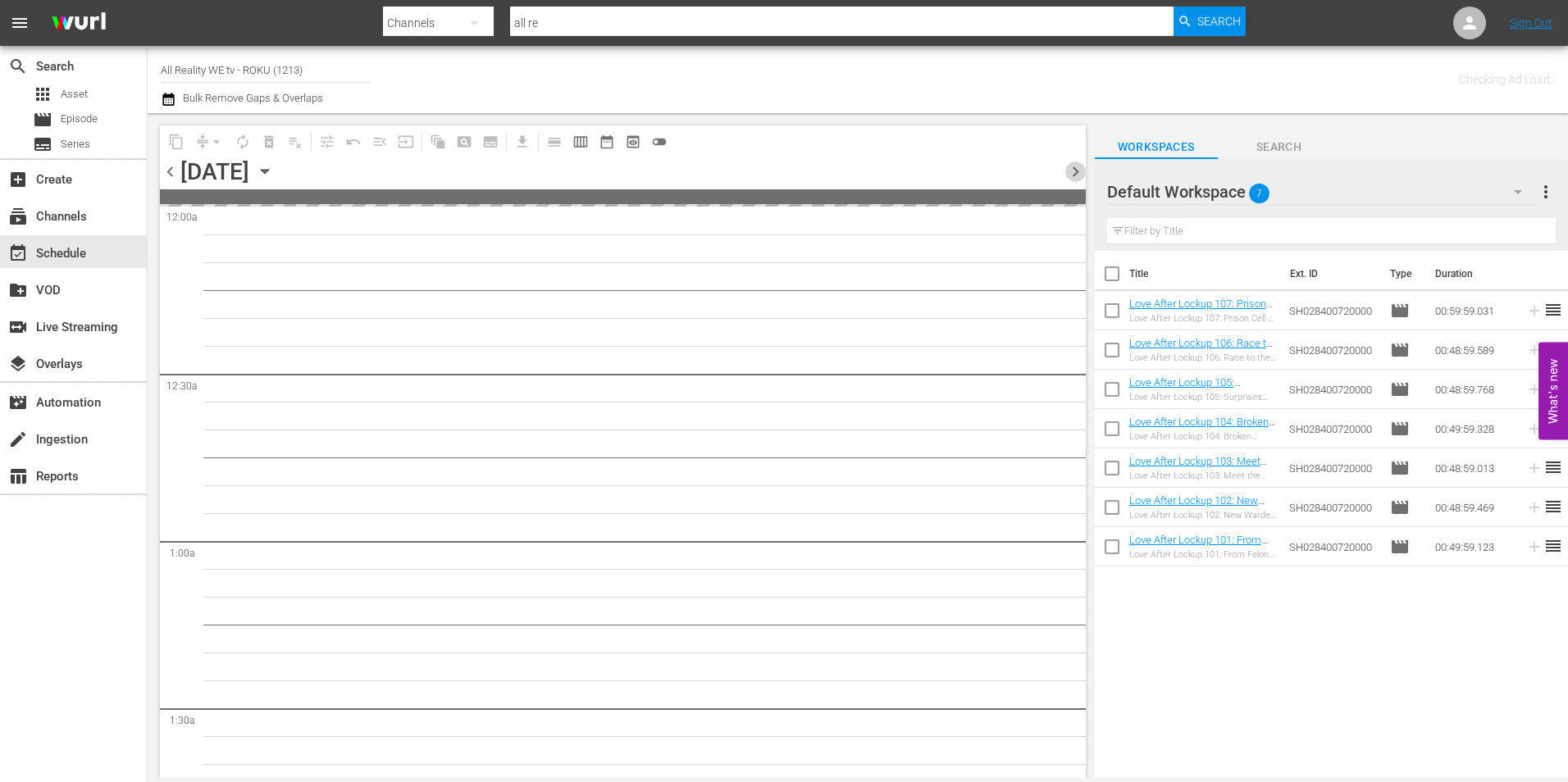
click at [1076, 181] on span "chevron_right" at bounding box center [1076, 172] width 21 height 21
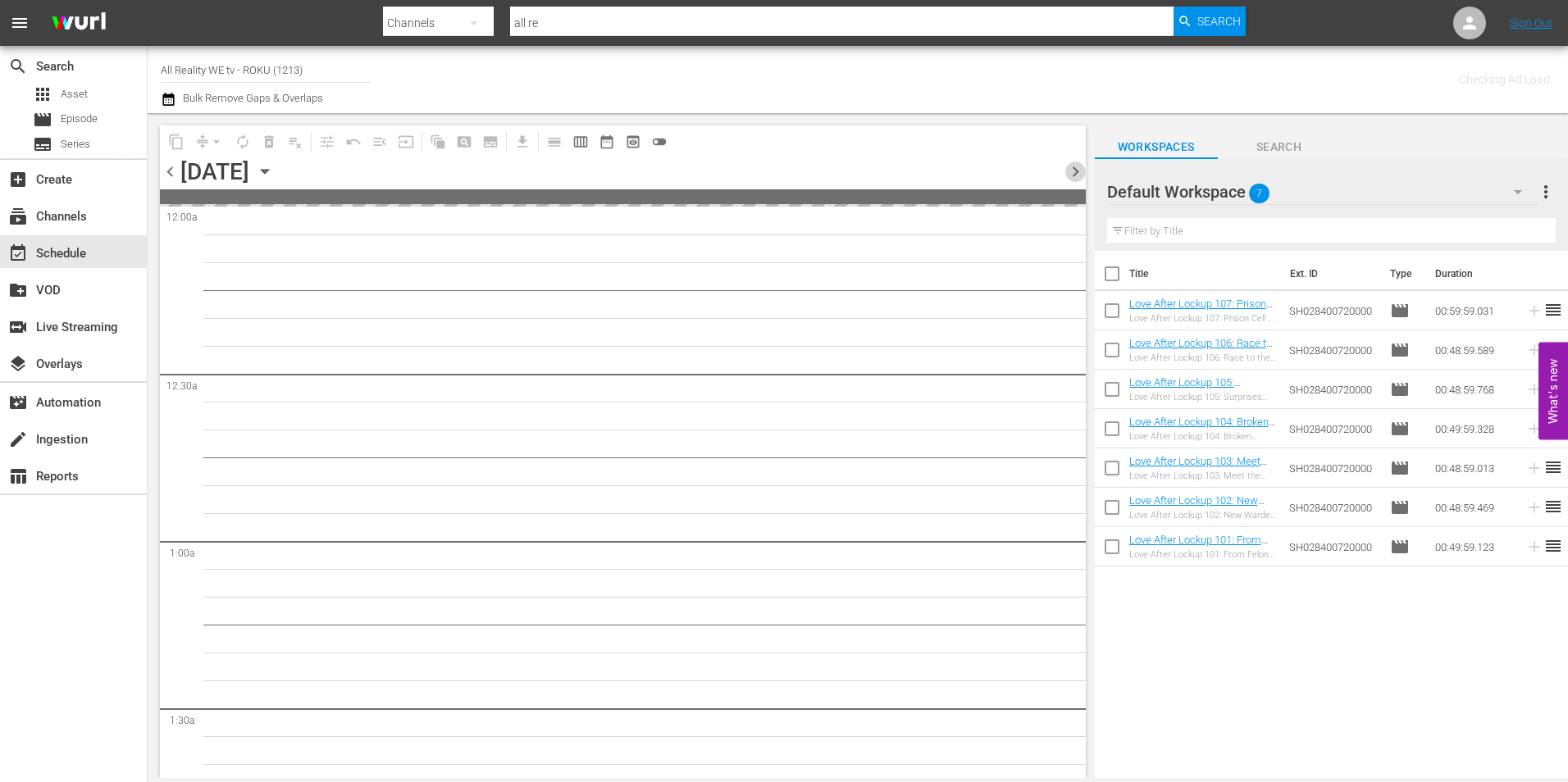
click at [1076, 181] on span "chevron_right" at bounding box center [1076, 172] width 21 height 21
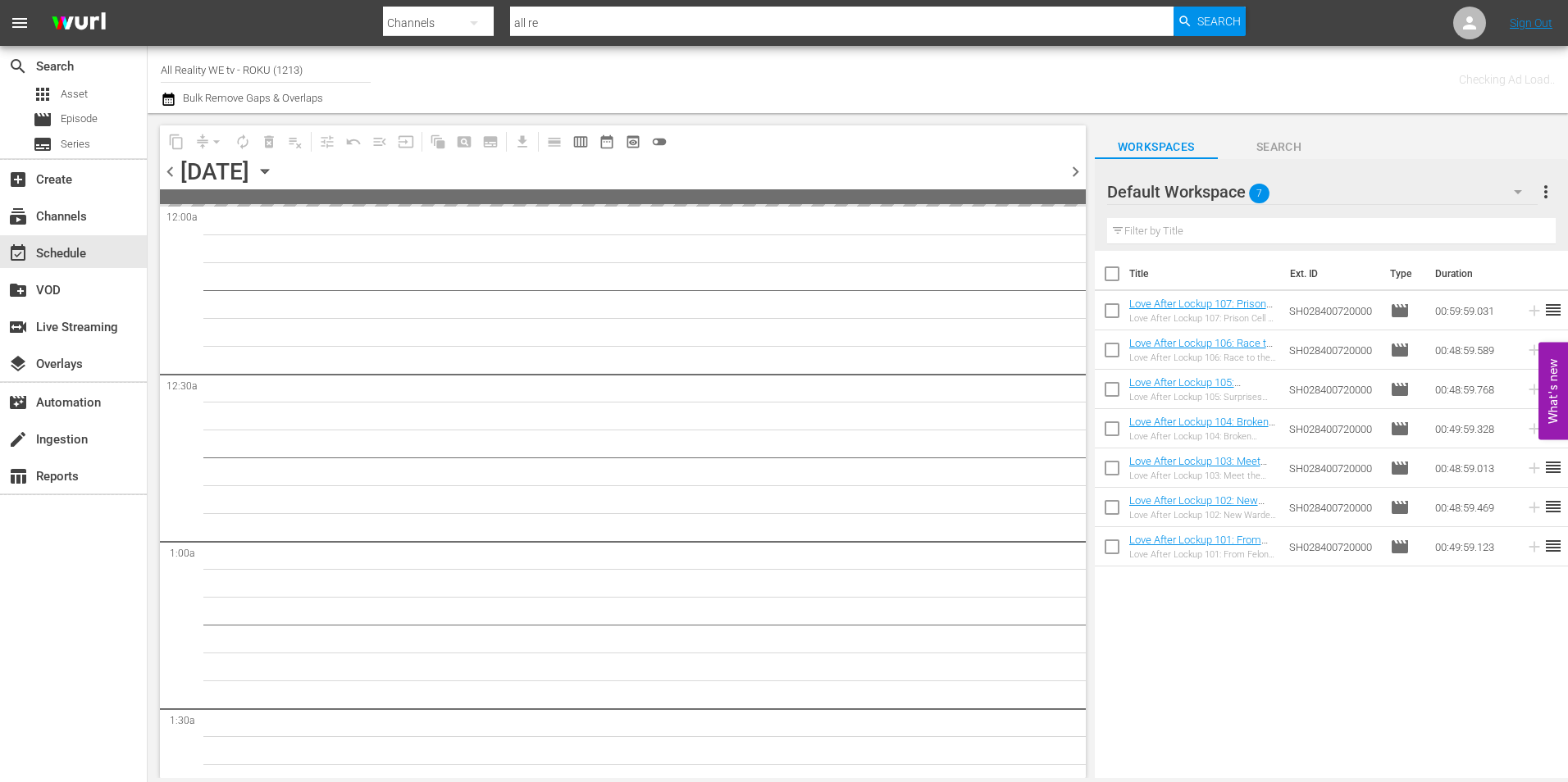
click at [1076, 181] on span "chevron_right" at bounding box center [1076, 172] width 21 height 21
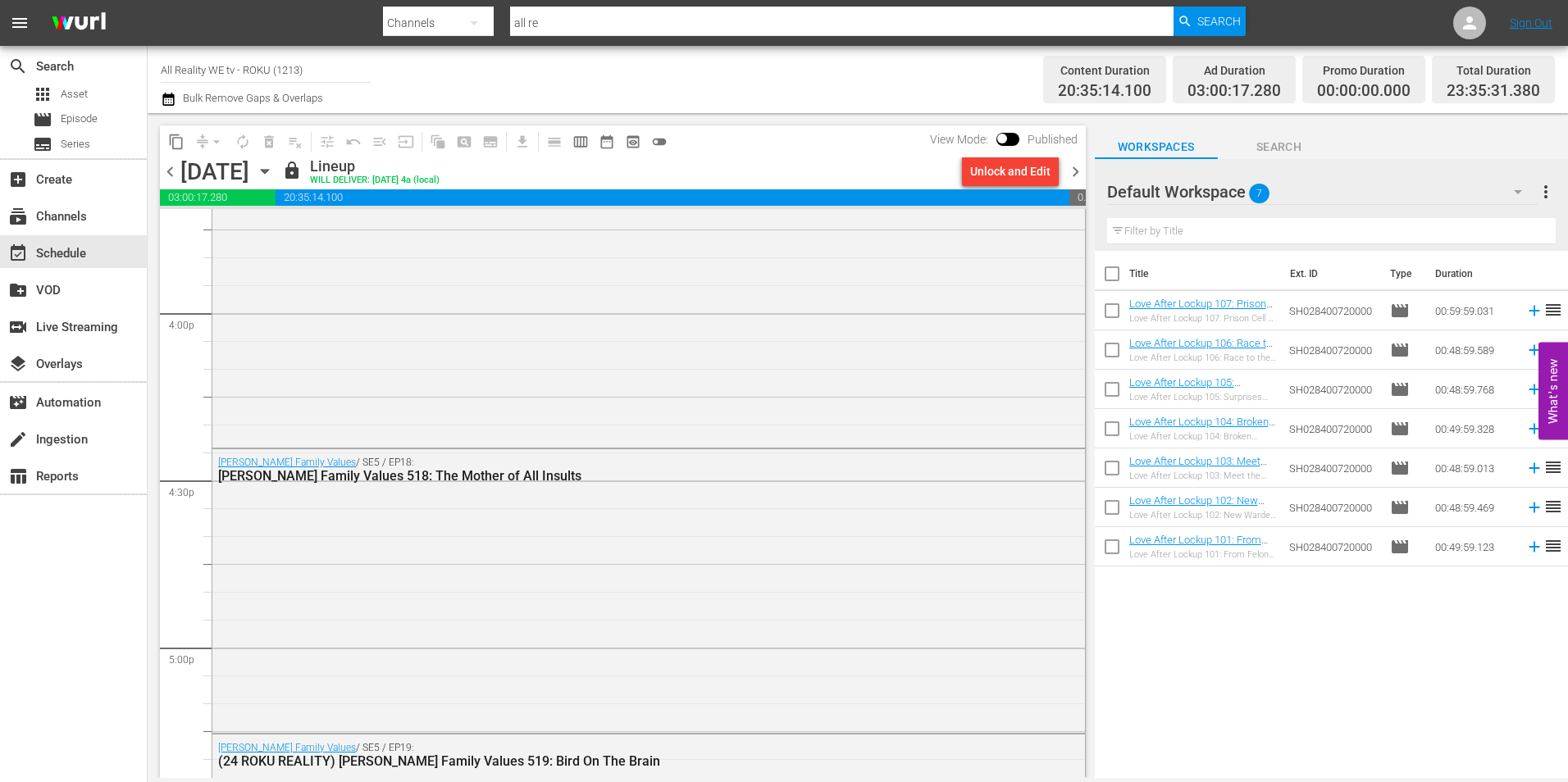
scroll to position [5249, 0]
click at [1072, 178] on span "chevron_right" at bounding box center [1076, 172] width 21 height 21
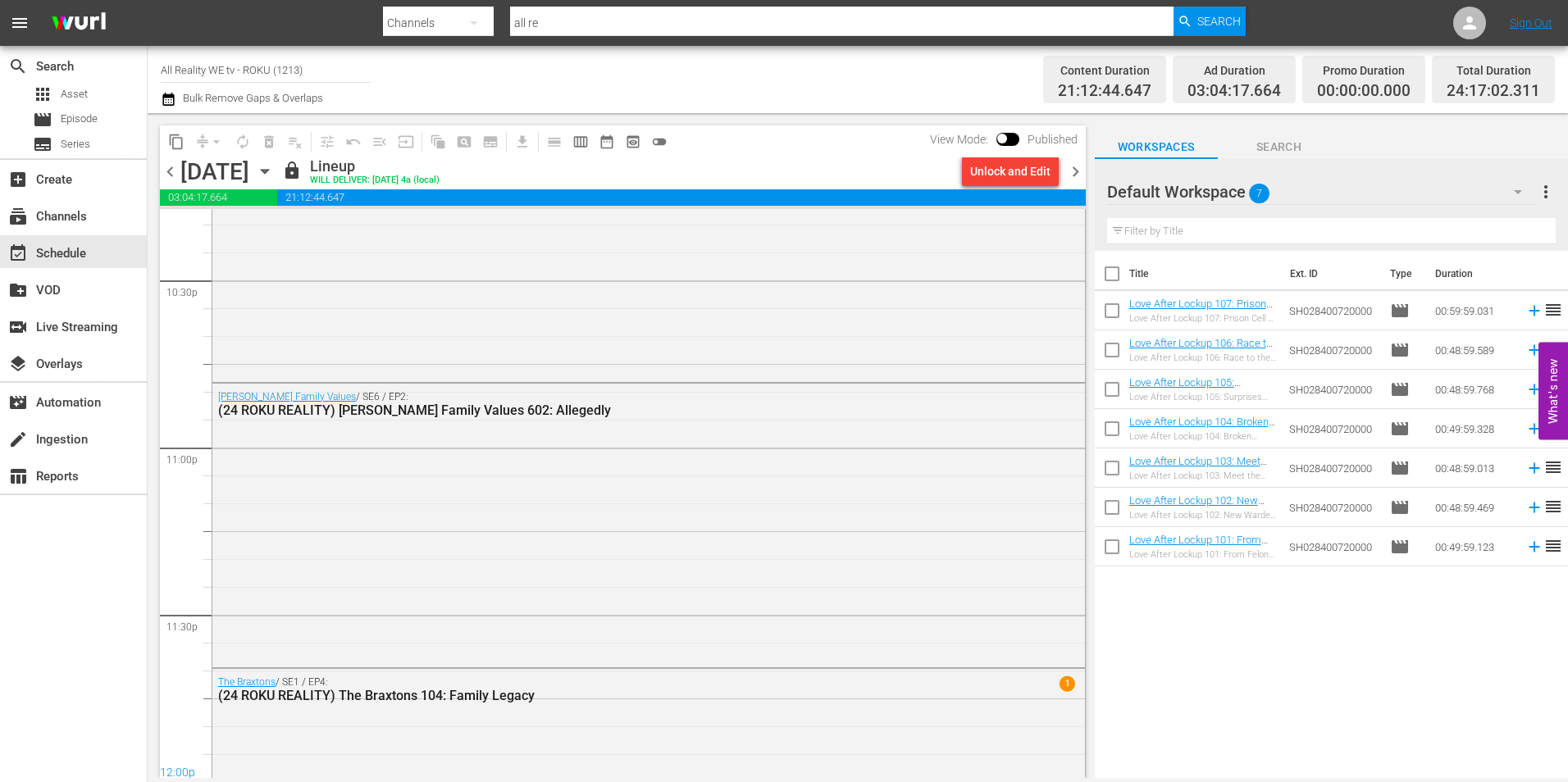
scroll to position [7621, 0]
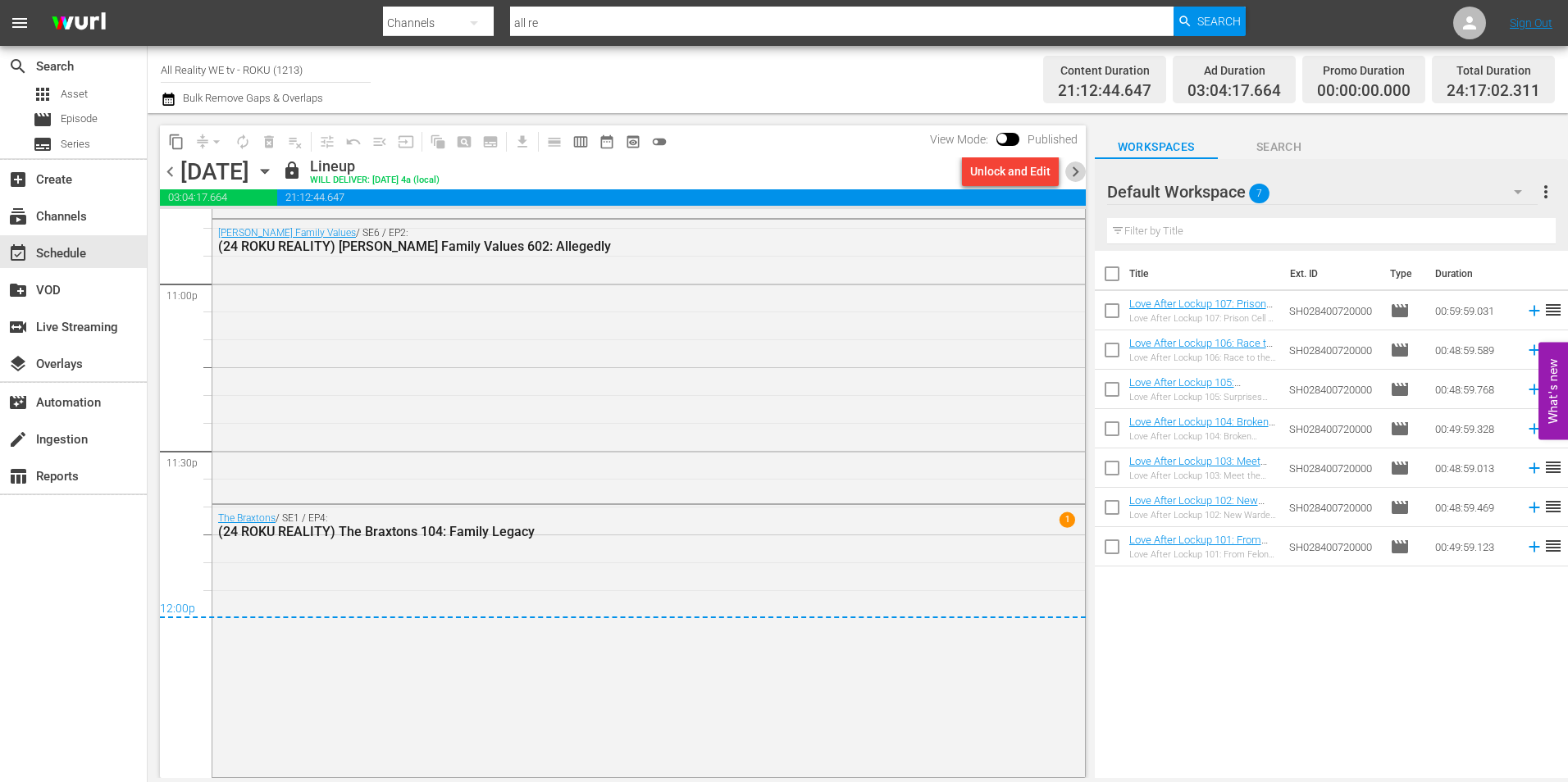
click at [1069, 170] on span "chevron_right" at bounding box center [1076, 172] width 21 height 21
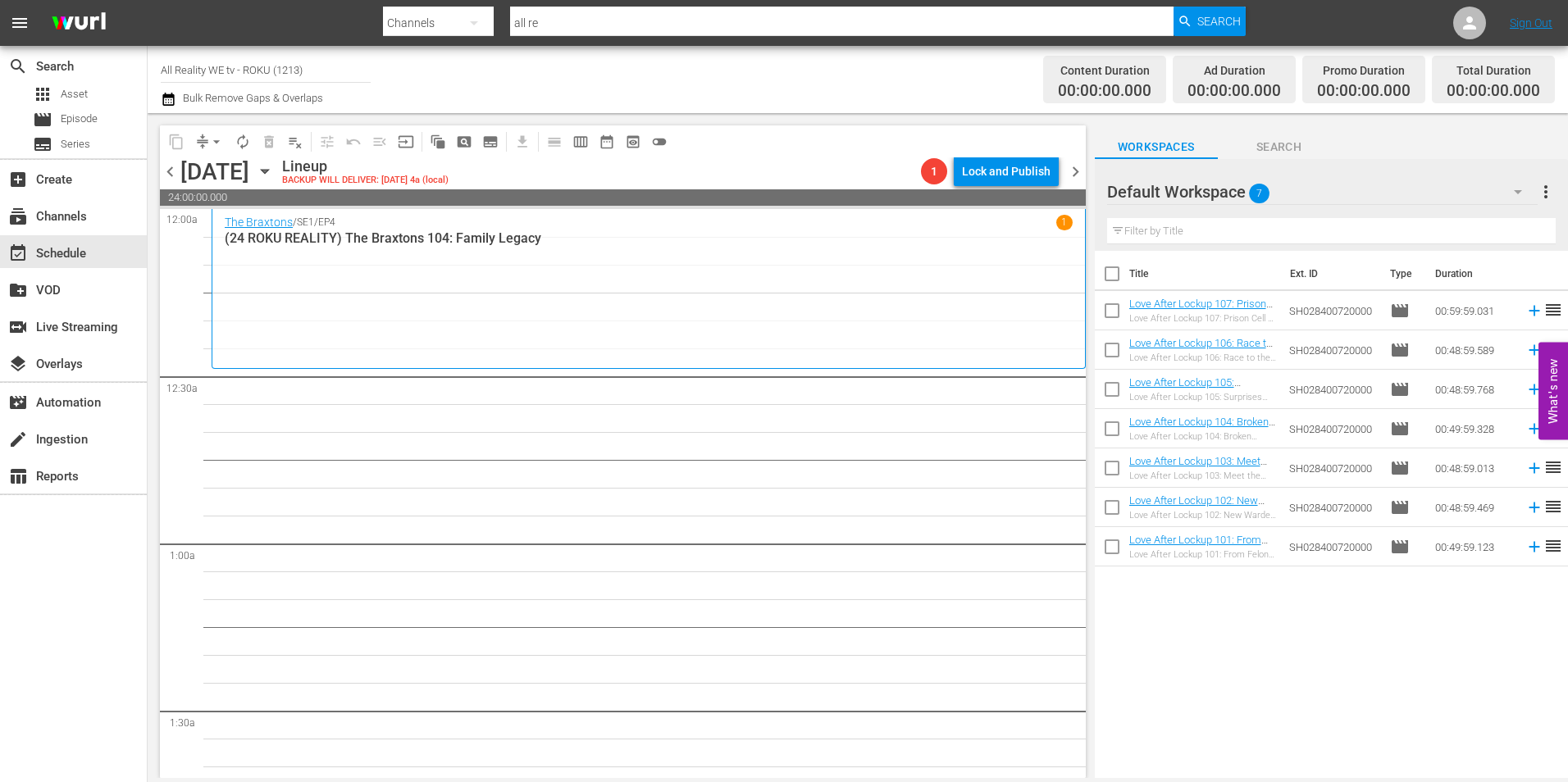
click at [163, 174] on span "chevron_left" at bounding box center [170, 172] width 21 height 21
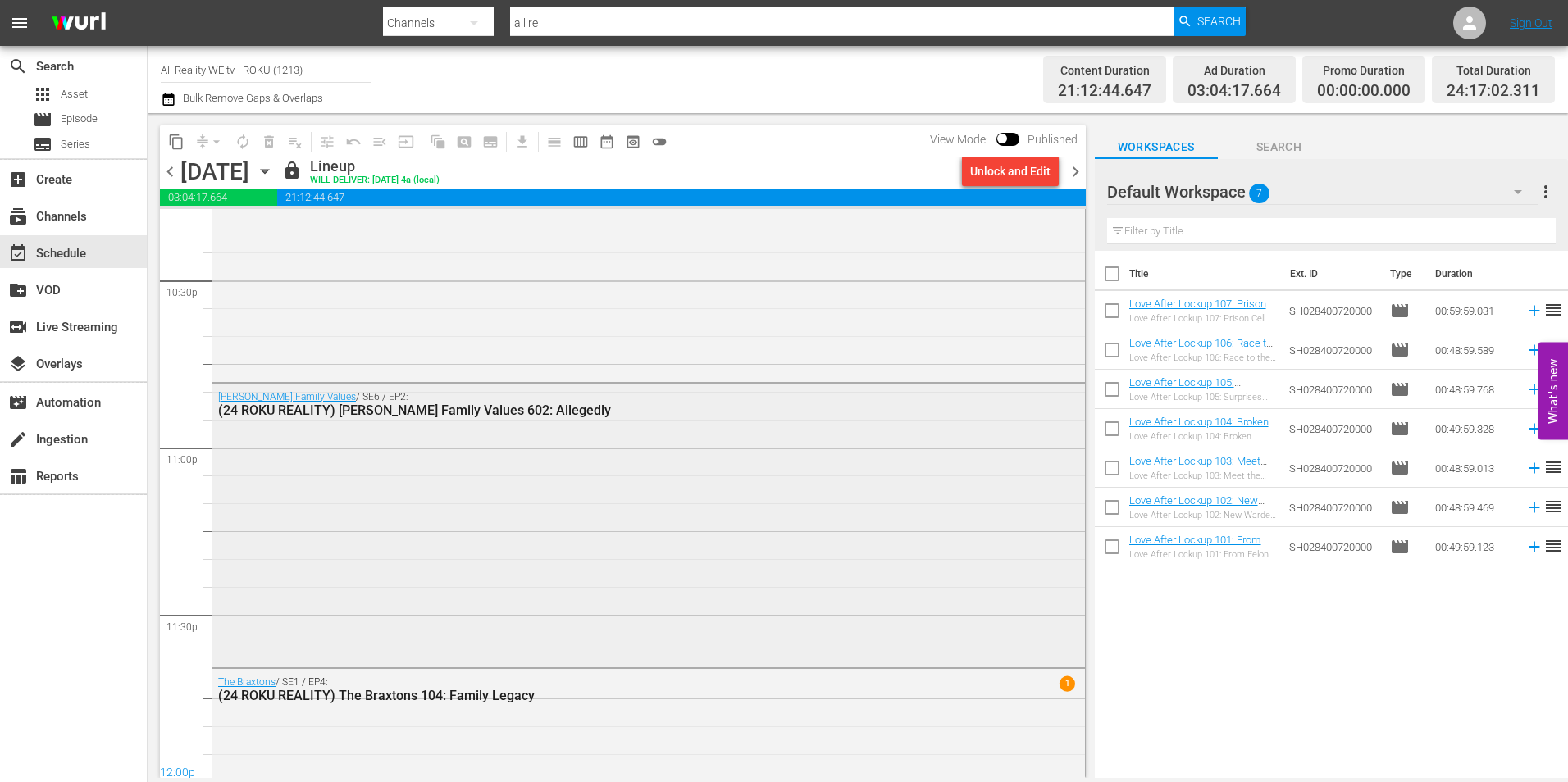
scroll to position [7211, 0]
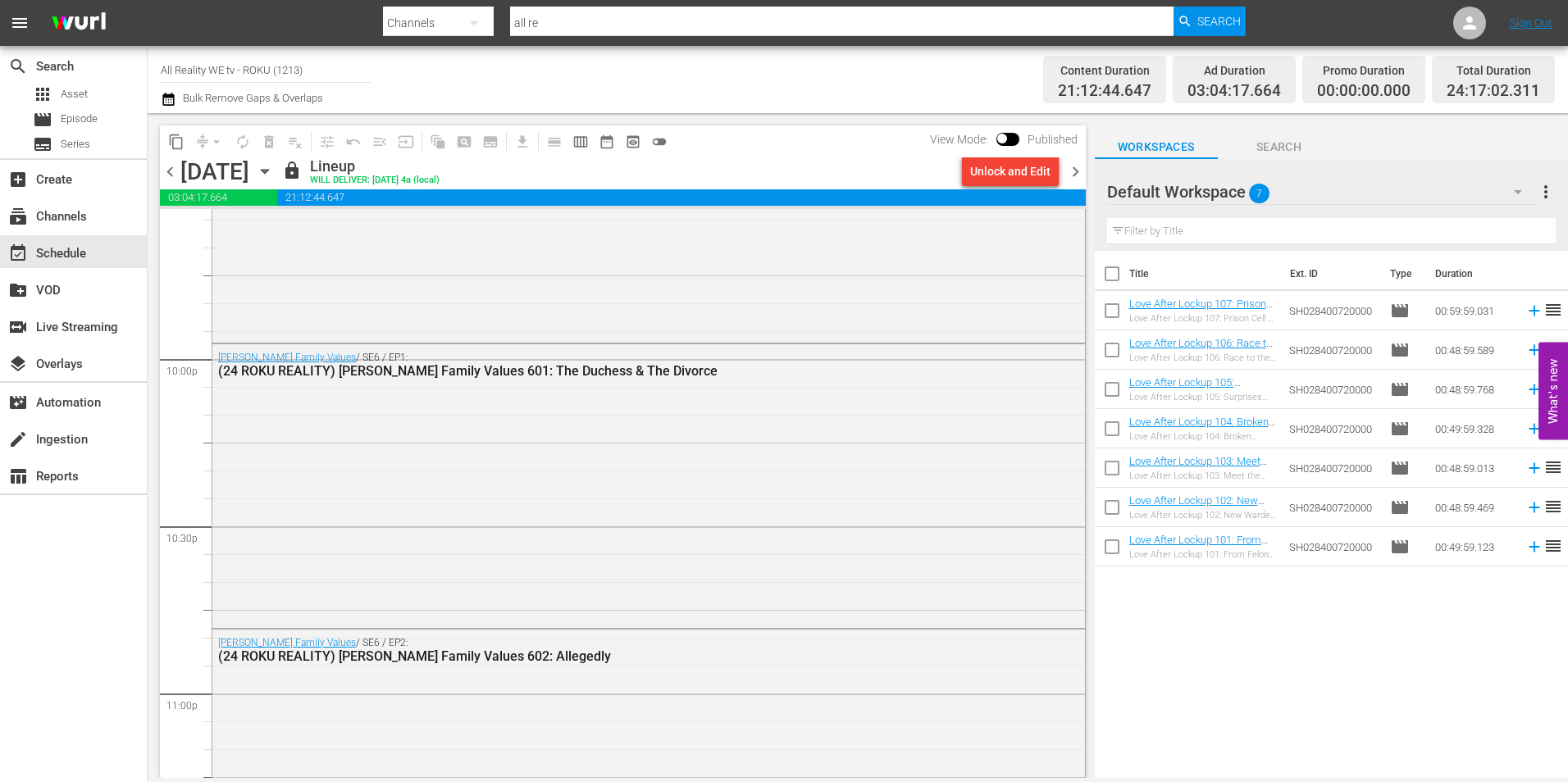
click at [1078, 165] on span "chevron_right" at bounding box center [1076, 172] width 21 height 21
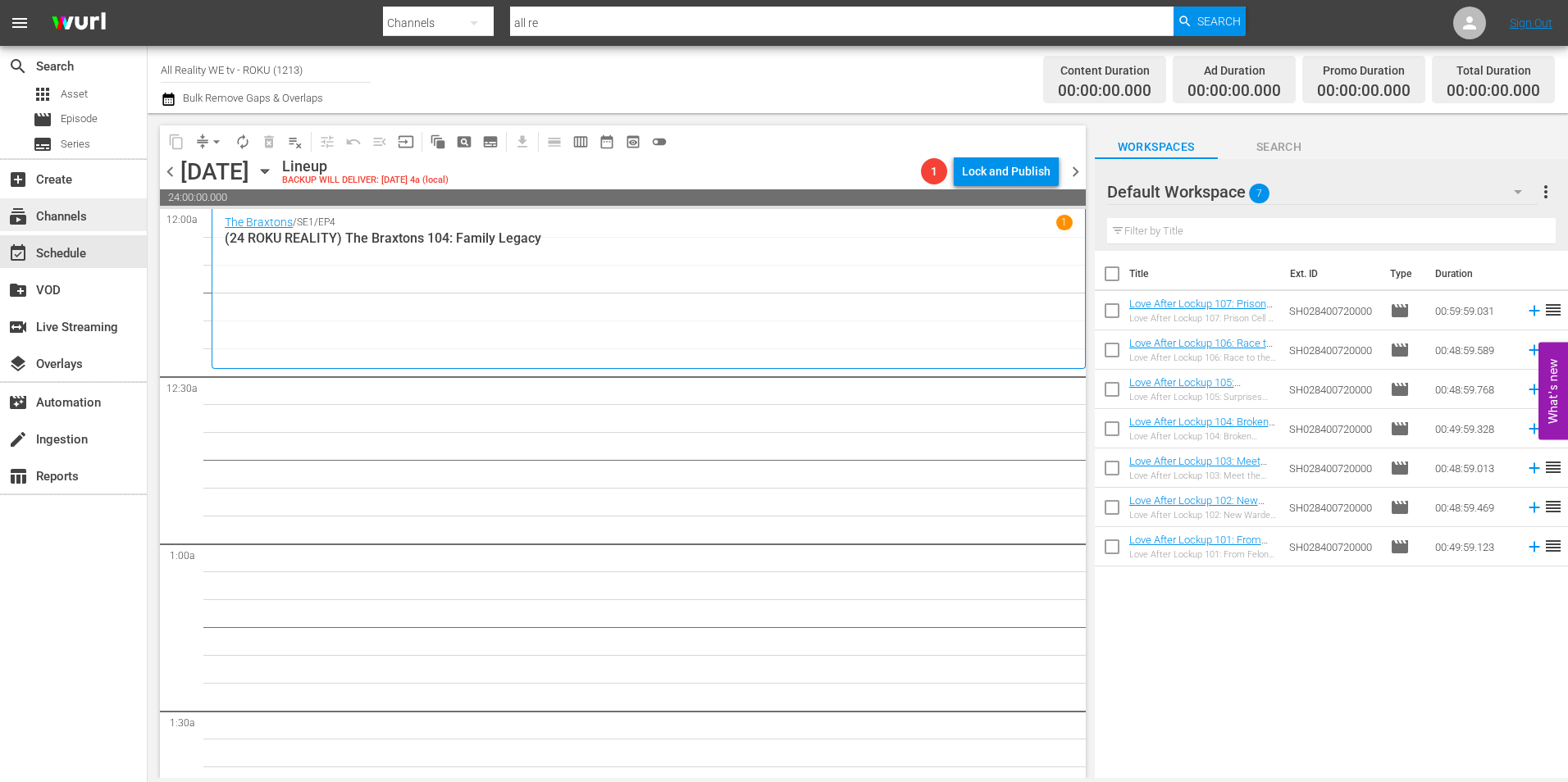
click at [79, 212] on div "subscriptions Channels" at bounding box center [46, 214] width 92 height 15
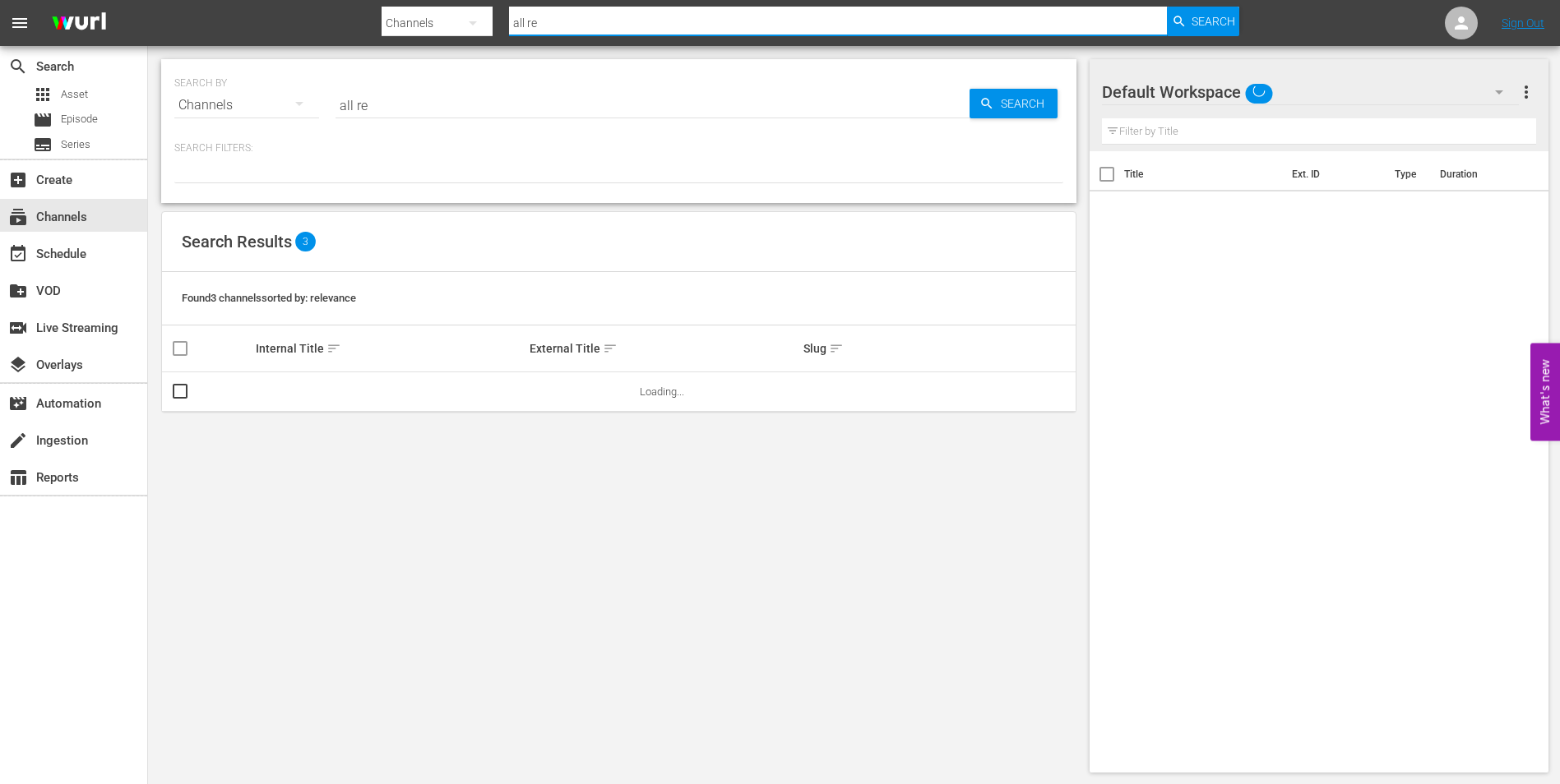
drag, startPoint x: 606, startPoint y: 28, endPoint x: 509, endPoint y: 22, distance: 97.2
click at [510, 22] on input "all re" at bounding box center [838, 23] width 658 height 39
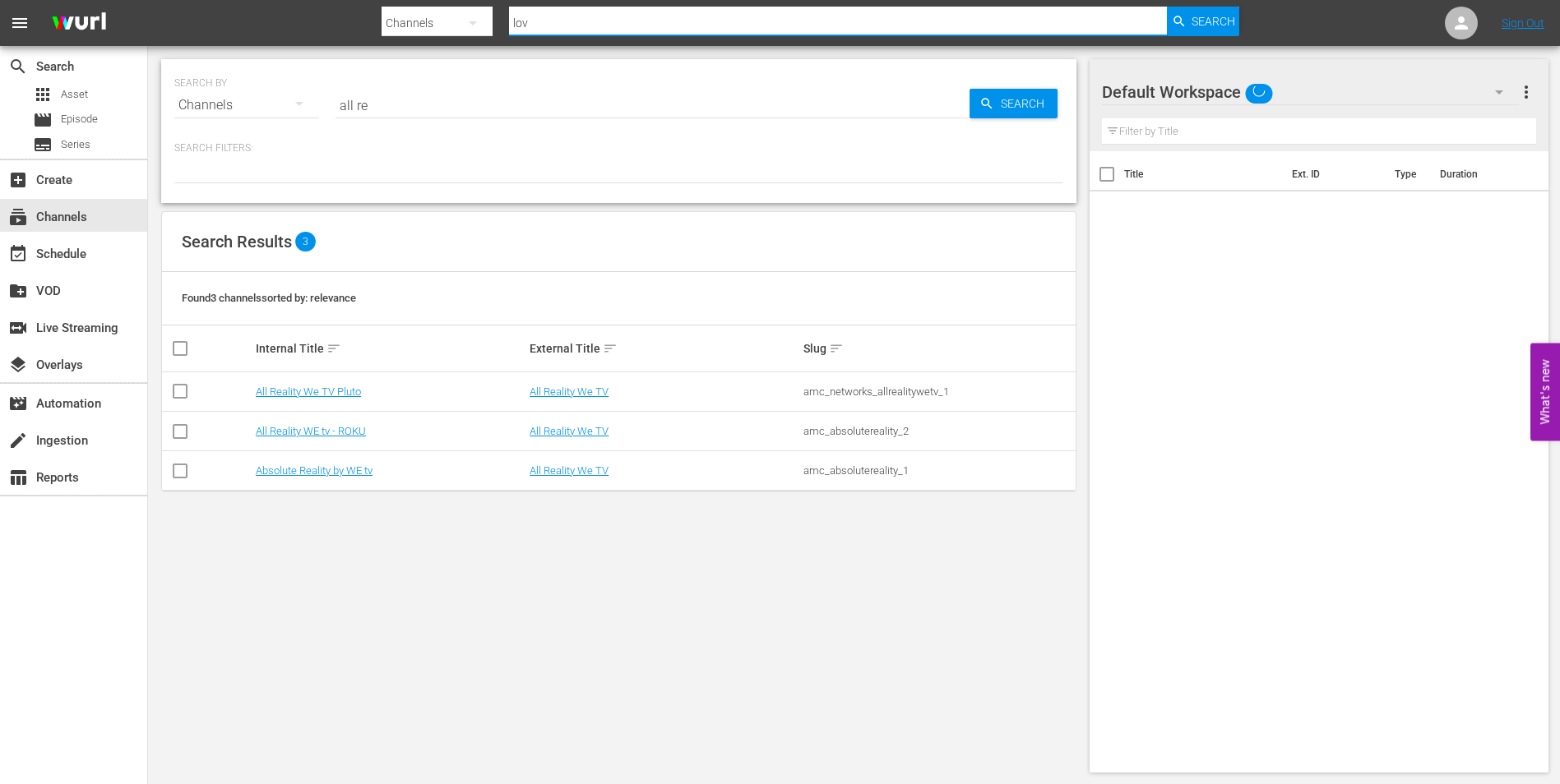
type input "love"
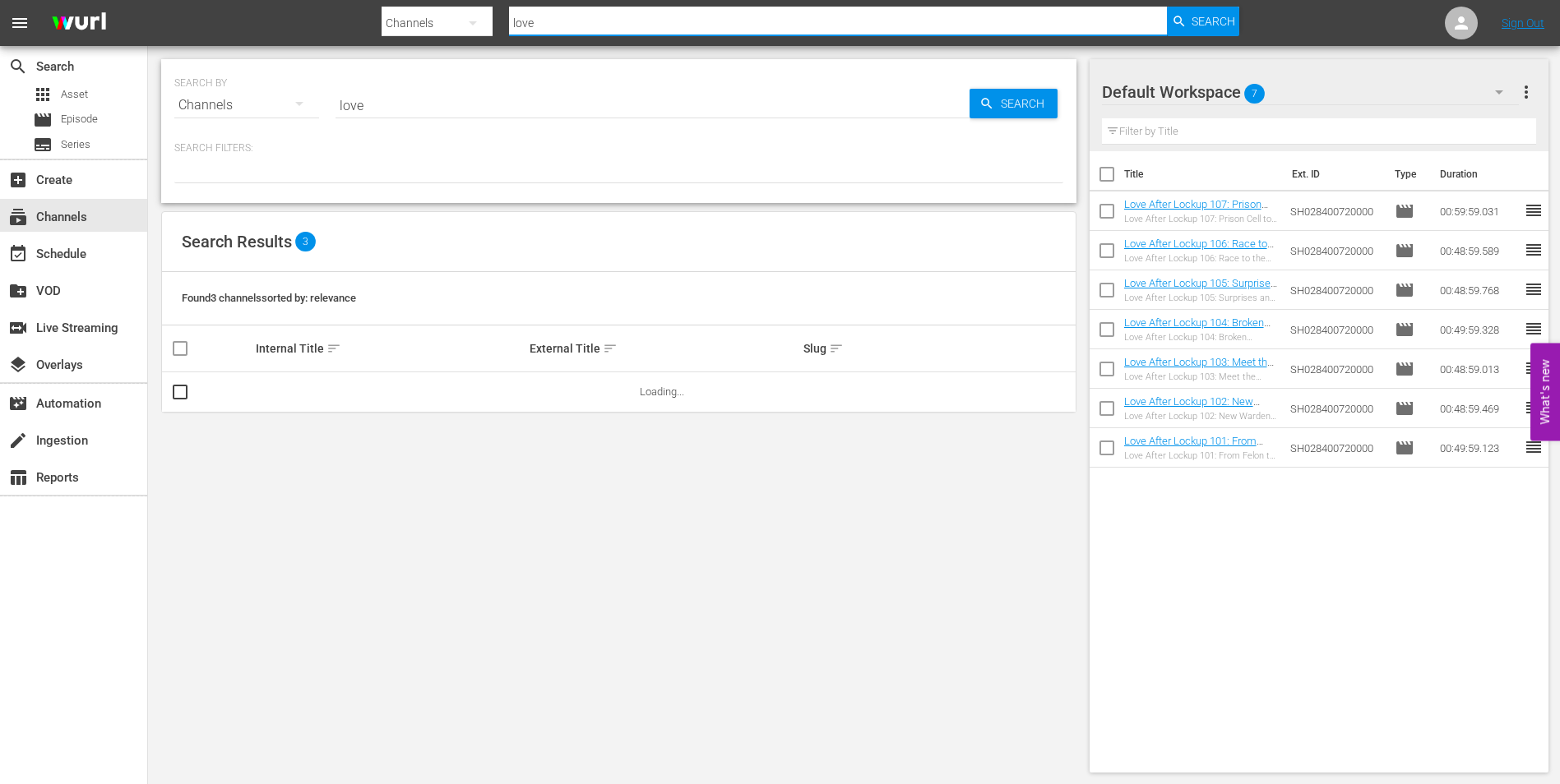
type input "love after lockup"
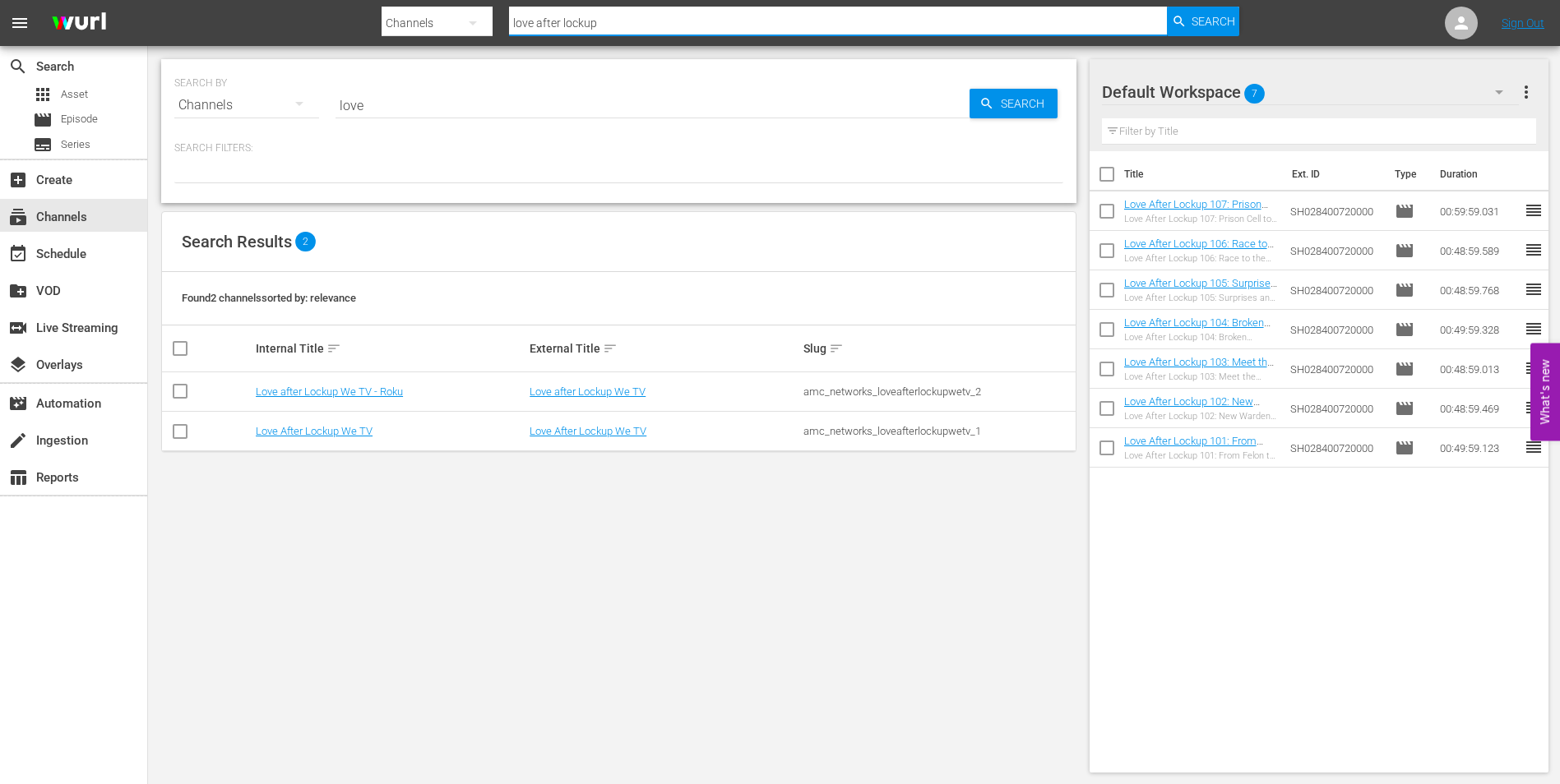
type input "love after lockup"
click at [295, 389] on link "Love after Lockup We TV - Roku" at bounding box center [329, 392] width 147 height 12
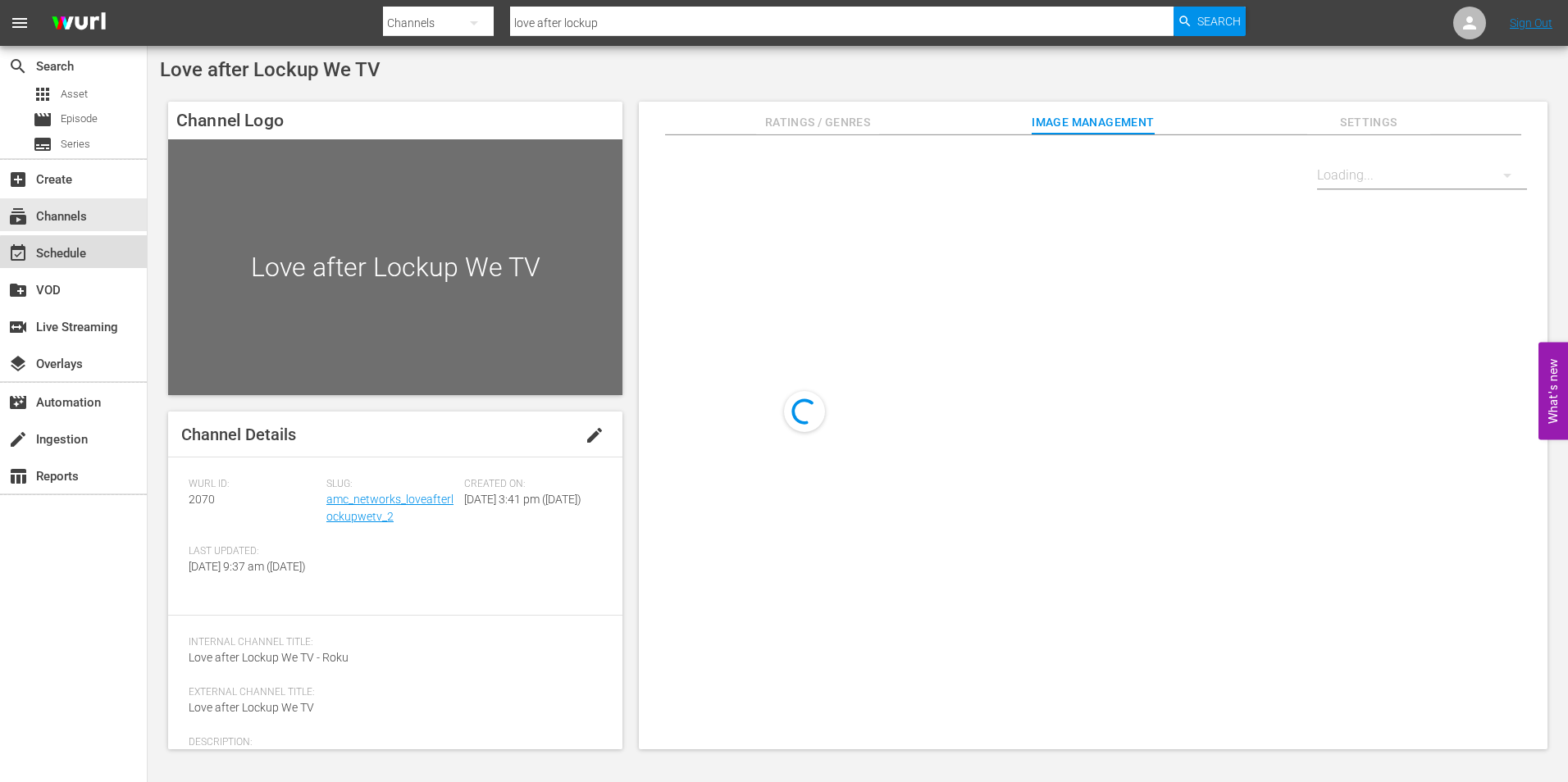
click at [79, 253] on div "event_available Schedule" at bounding box center [46, 251] width 92 height 15
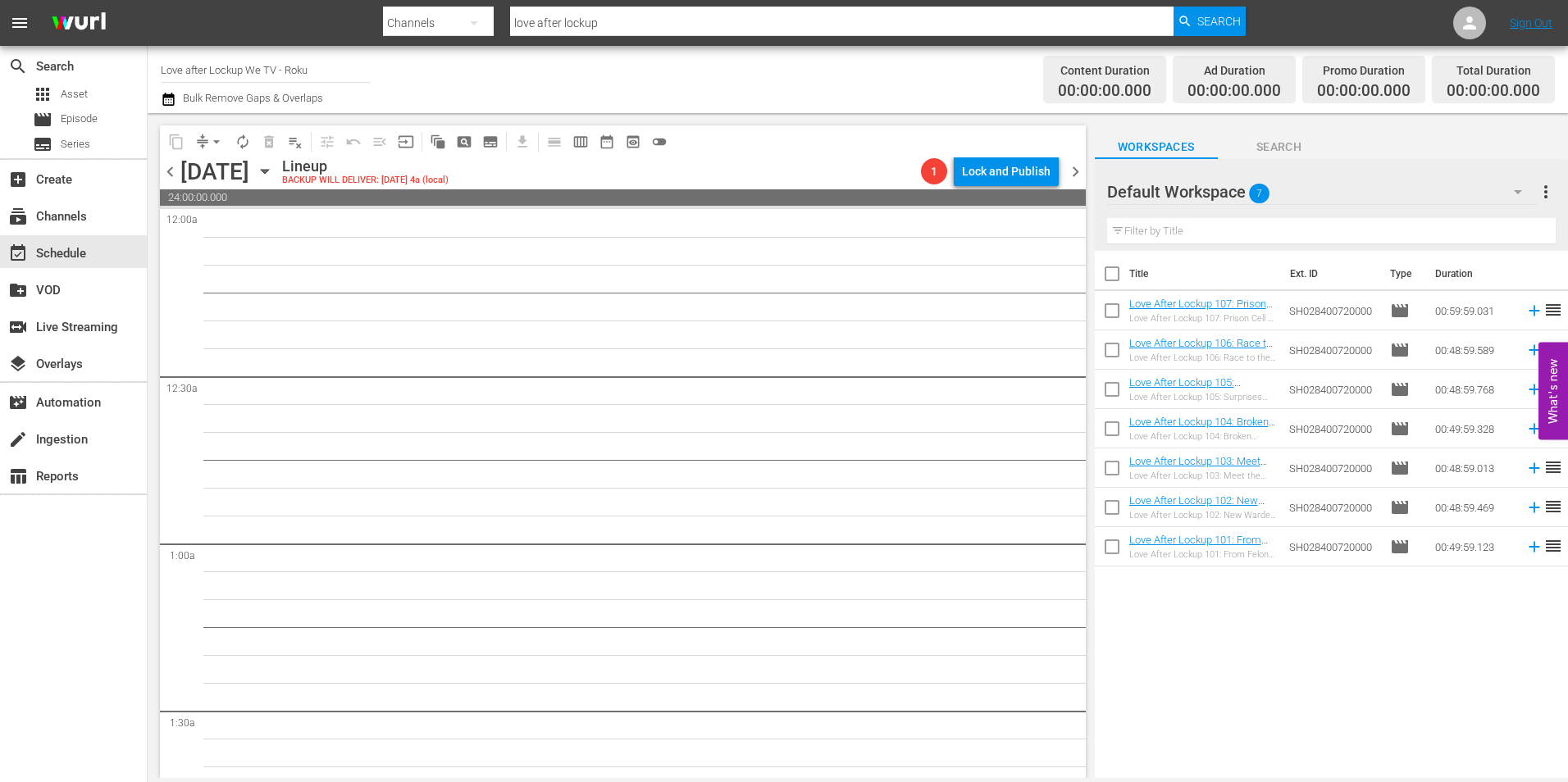
click at [166, 170] on span "chevron_left" at bounding box center [170, 172] width 21 height 21
click at [1071, 168] on span "chevron_right" at bounding box center [1076, 172] width 21 height 21
